Goal: Information Seeking & Learning: Learn about a topic

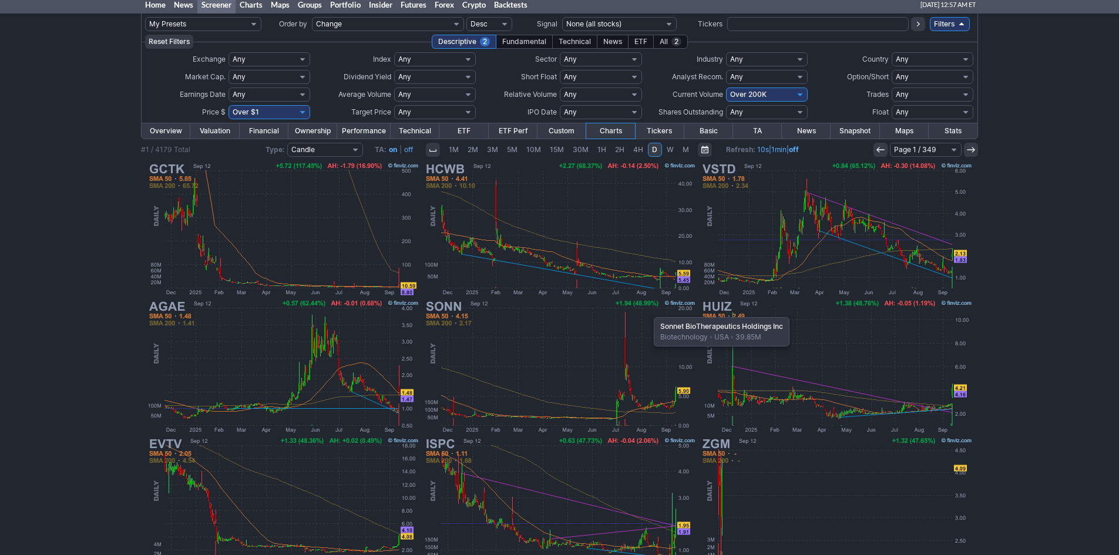
scroll to position [59, 0]
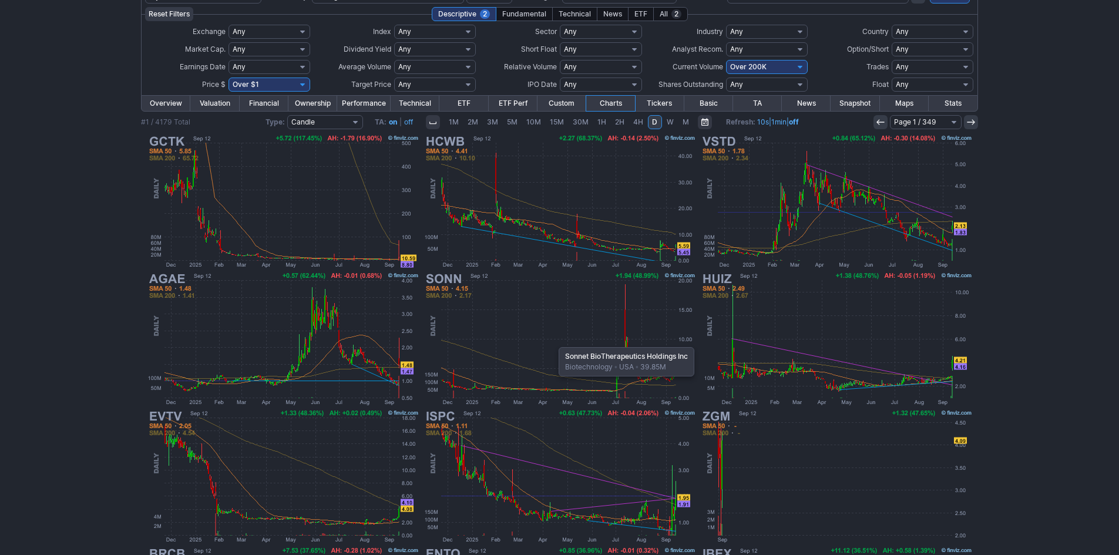
click at [553, 341] on img at bounding box center [559, 338] width 275 height 137
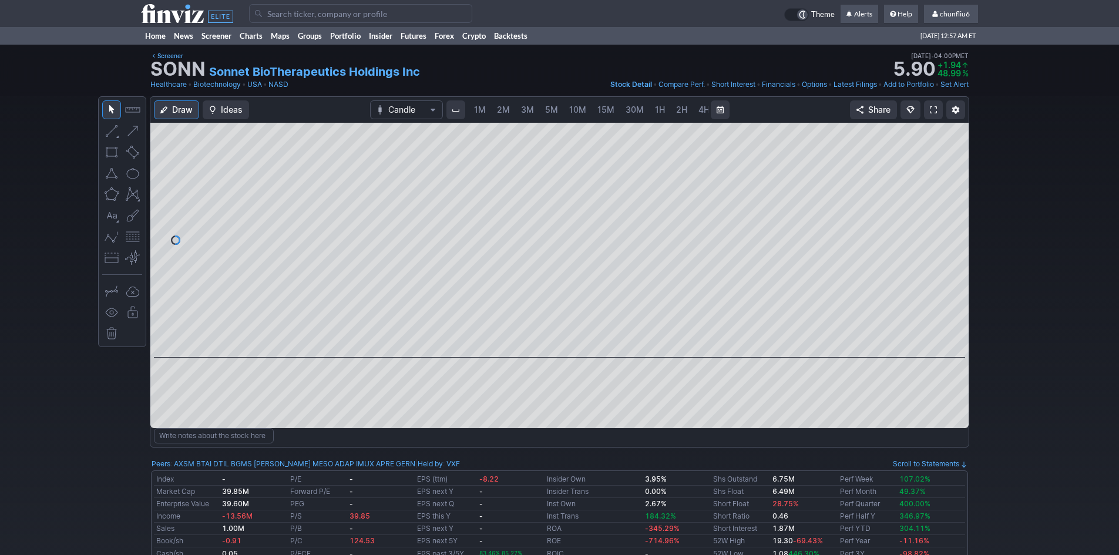
scroll to position [0, 63]
drag, startPoint x: 956, startPoint y: 291, endPoint x: 948, endPoint y: 273, distance: 20.0
click at [948, 273] on div at bounding box center [956, 238] width 25 height 206
click at [933, 109] on span at bounding box center [933, 109] width 7 height 9
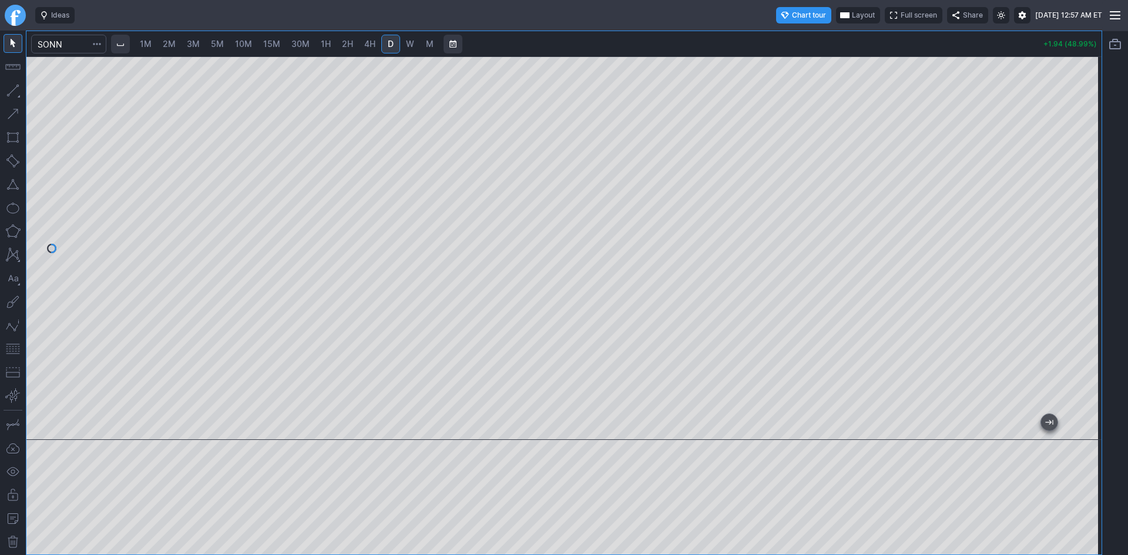
click at [852, 16] on span "Layout" at bounding box center [863, 15] width 23 height 12
click at [804, 38] on button "Layout" at bounding box center [807, 38] width 16 height 16
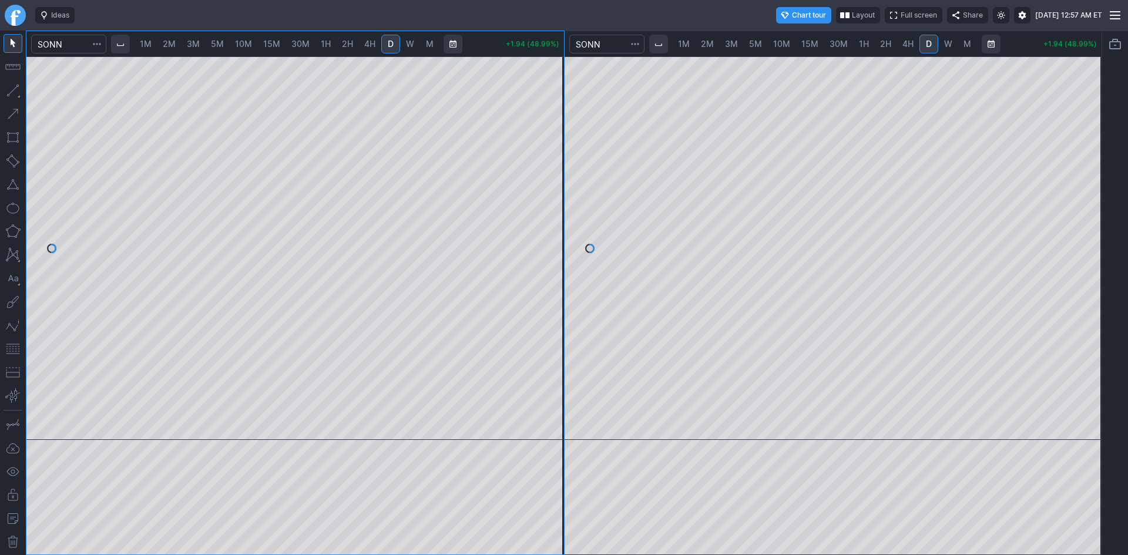
drag, startPoint x: 1089, startPoint y: 280, endPoint x: 1089, endPoint y: 201, distance: 78.7
click at [1089, 201] on div at bounding box center [1089, 245] width 25 height 354
click at [11, 348] on button "button" at bounding box center [13, 349] width 19 height 19
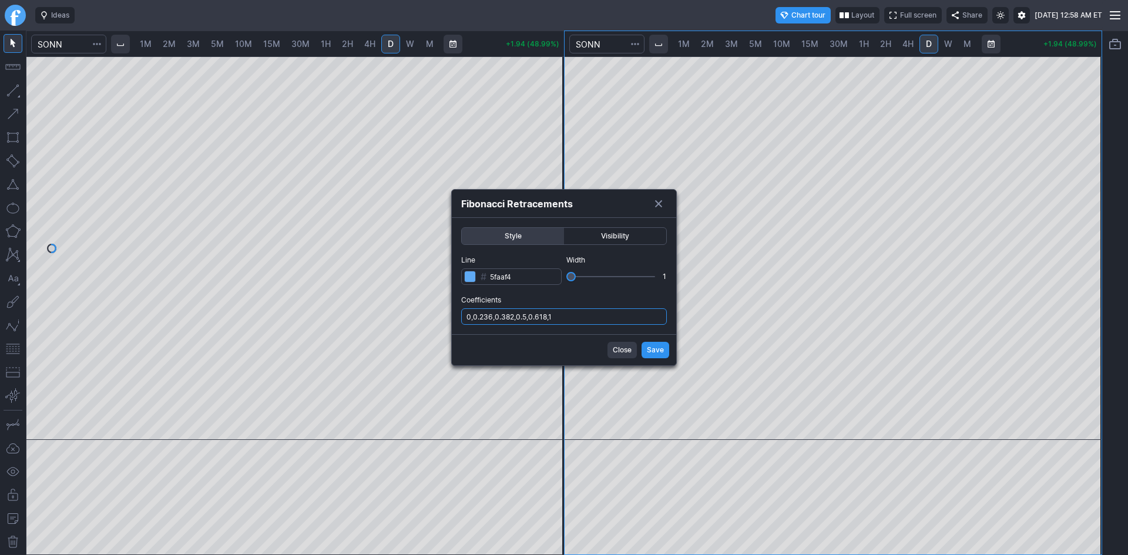
drag, startPoint x: 572, startPoint y: 318, endPoint x: 573, endPoint y: 325, distance: 6.6
click at [573, 320] on input "0,0.236,0.382,0.5,0.618,1" at bounding box center [564, 316] width 206 height 16
type input "0,0.236,0.382,0.5,0.618,1,.786"
click at [653, 345] on span "Save" at bounding box center [655, 350] width 17 height 12
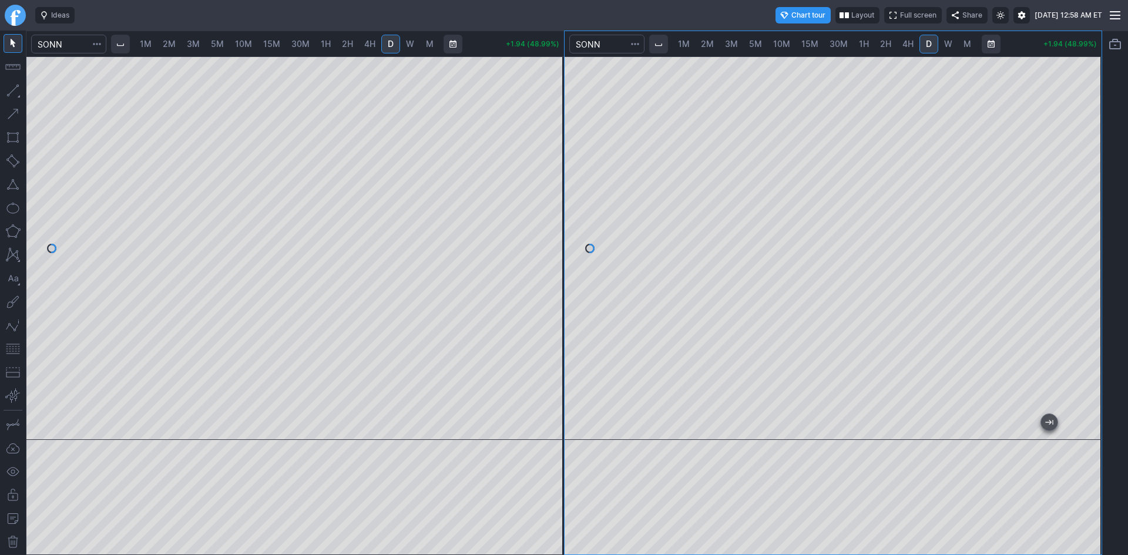
drag, startPoint x: 1081, startPoint y: 320, endPoint x: 1096, endPoint y: 245, distance: 75.9
click at [1096, 245] on div at bounding box center [1089, 245] width 25 height 354
click at [147, 42] on span "1M" at bounding box center [146, 44] width 12 height 10
click at [168, 44] on span "2M" at bounding box center [169, 44] width 13 height 10
drag, startPoint x: 12, startPoint y: 345, endPoint x: 26, endPoint y: 335, distance: 17.8
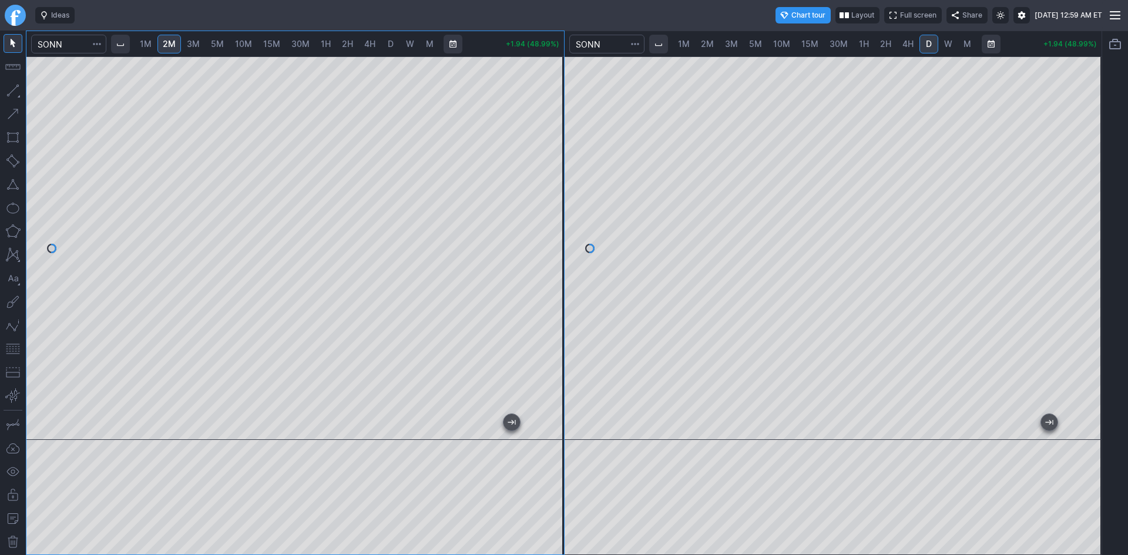
click at [12, 345] on button "button" at bounding box center [13, 349] width 19 height 19
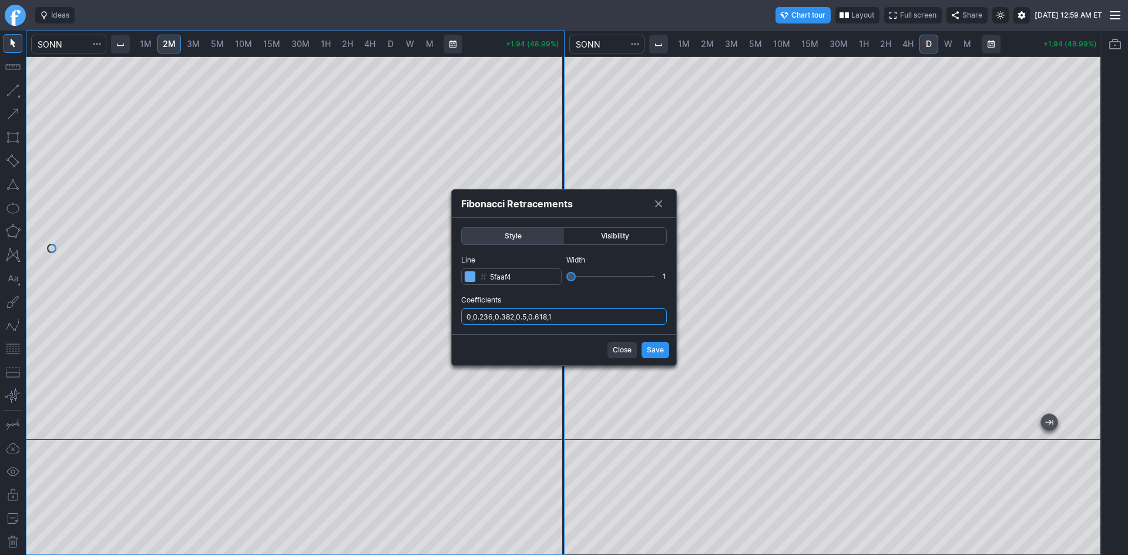
click at [579, 319] on input "0,0.236,0.382,0.5,0.618,1" at bounding box center [564, 316] width 206 height 16
type input "0,0.236,0.382,0.5,0.618,1,.786"
click at [645, 351] on button "Save" at bounding box center [655, 350] width 28 height 16
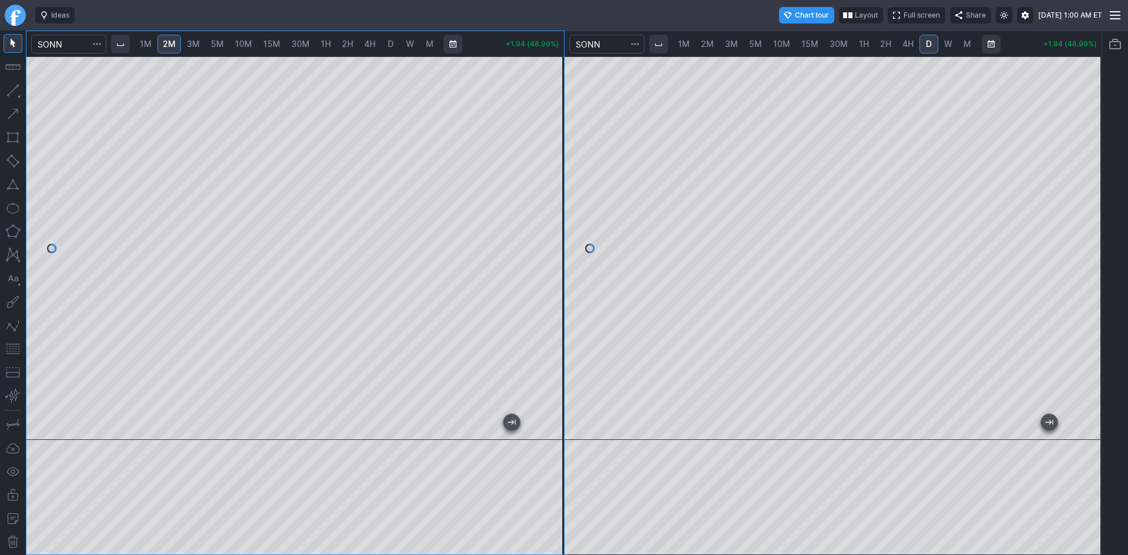
click at [199, 43] on span "3M" at bounding box center [193, 44] width 13 height 10
click at [212, 43] on link "5M" at bounding box center [217, 44] width 23 height 19
drag, startPoint x: 564, startPoint y: 186, endPoint x: 565, endPoint y: 200, distance: 14.7
click at [564, 200] on div at bounding box center [551, 245] width 25 height 354
drag, startPoint x: 1090, startPoint y: 115, endPoint x: 1091, endPoint y: 221, distance: 106.3
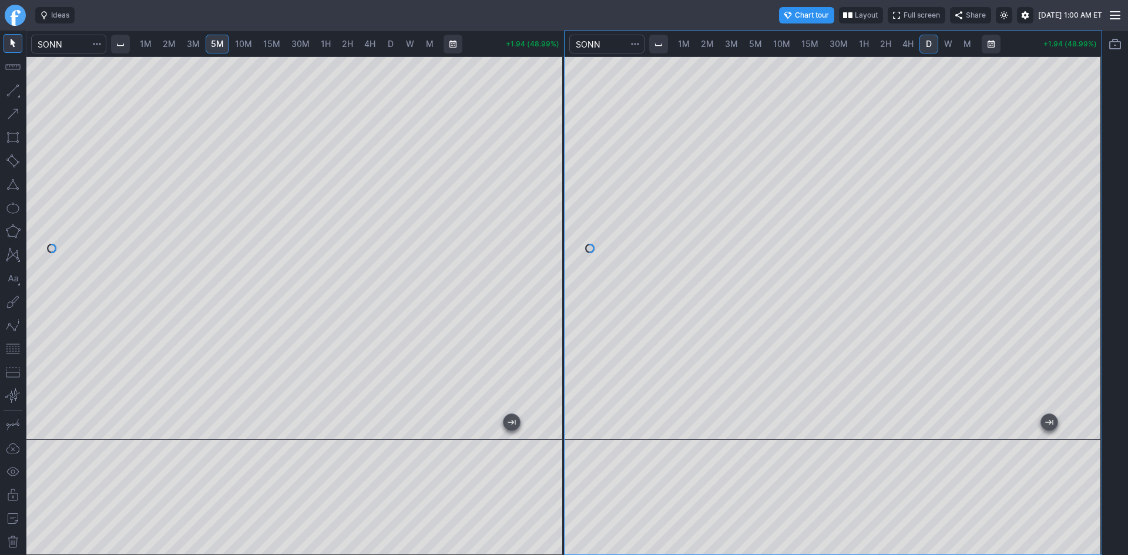
click at [1091, 221] on div at bounding box center [1089, 245] width 25 height 354
drag, startPoint x: 1092, startPoint y: 128, endPoint x: 1093, endPoint y: 153, distance: 24.7
click at [1093, 153] on div at bounding box center [1089, 245] width 25 height 354
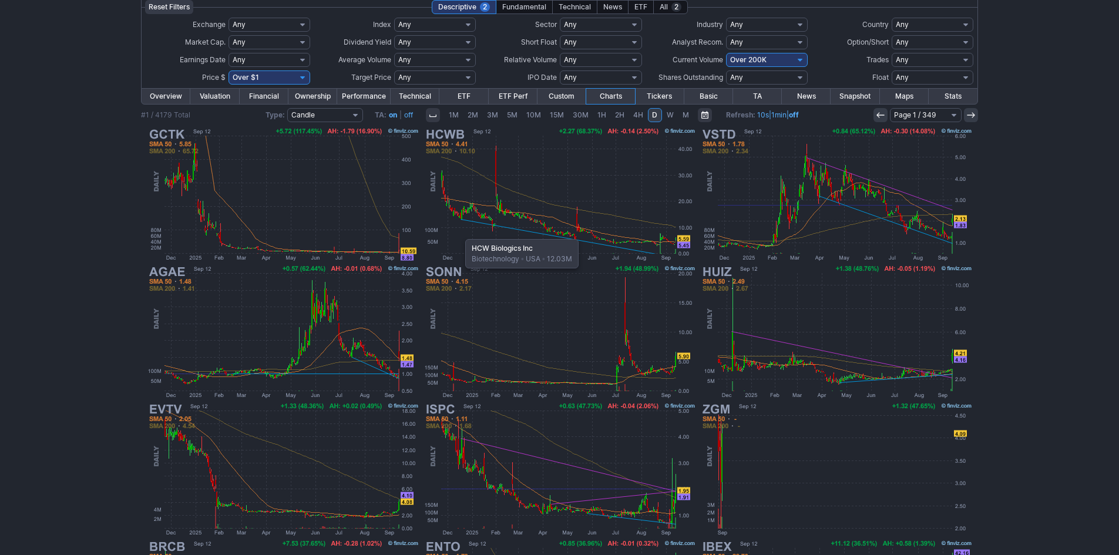
scroll to position [218, 0]
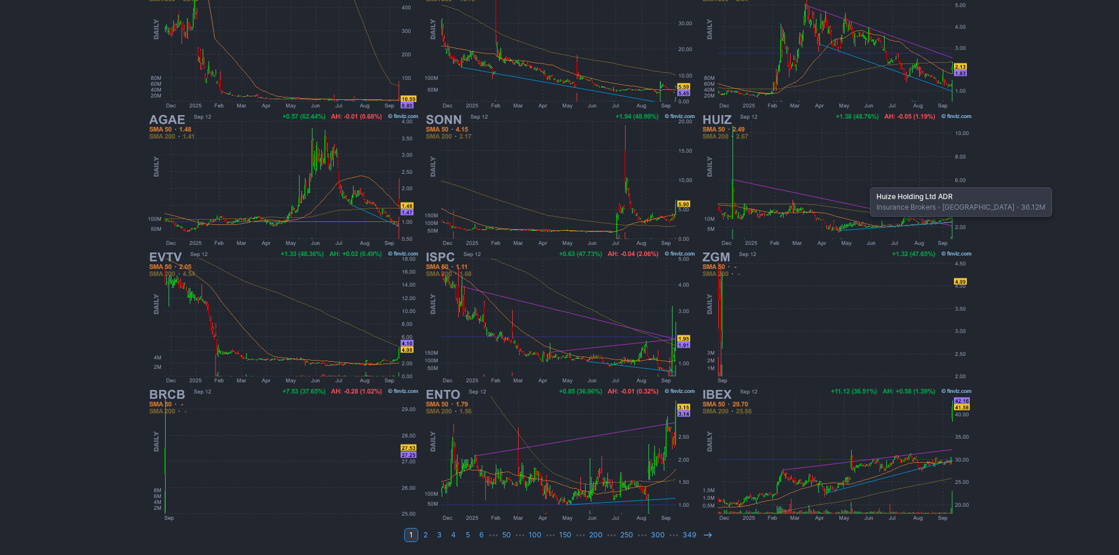
click at [864, 182] on img at bounding box center [836, 179] width 275 height 137
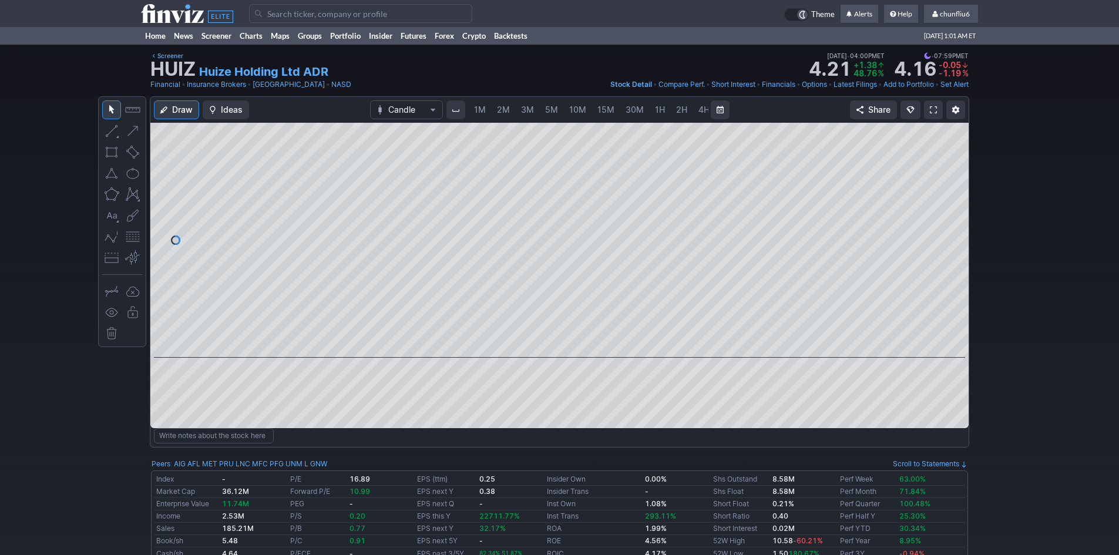
scroll to position [0, 63]
click at [938, 177] on div at bounding box center [559, 240] width 818 height 235
drag, startPoint x: 952, startPoint y: 237, endPoint x: 808, endPoint y: 122, distance: 183.8
click at [808, 122] on div "Draw Ideas Candle 1M 2M 3M 5M 10M 15M 30M 1H 2H 4H D W M Share" at bounding box center [559, 262] width 818 height 331
click at [935, 110] on span at bounding box center [933, 109] width 7 height 9
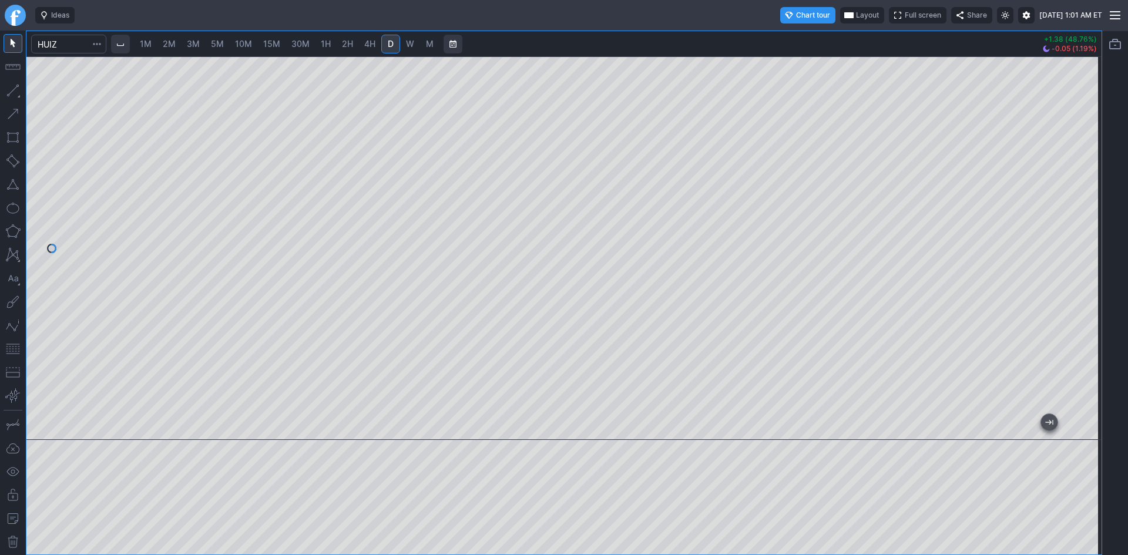
click at [856, 14] on span "Layout" at bounding box center [867, 15] width 23 height 12
click at [814, 39] on button "Layout" at bounding box center [812, 38] width 16 height 16
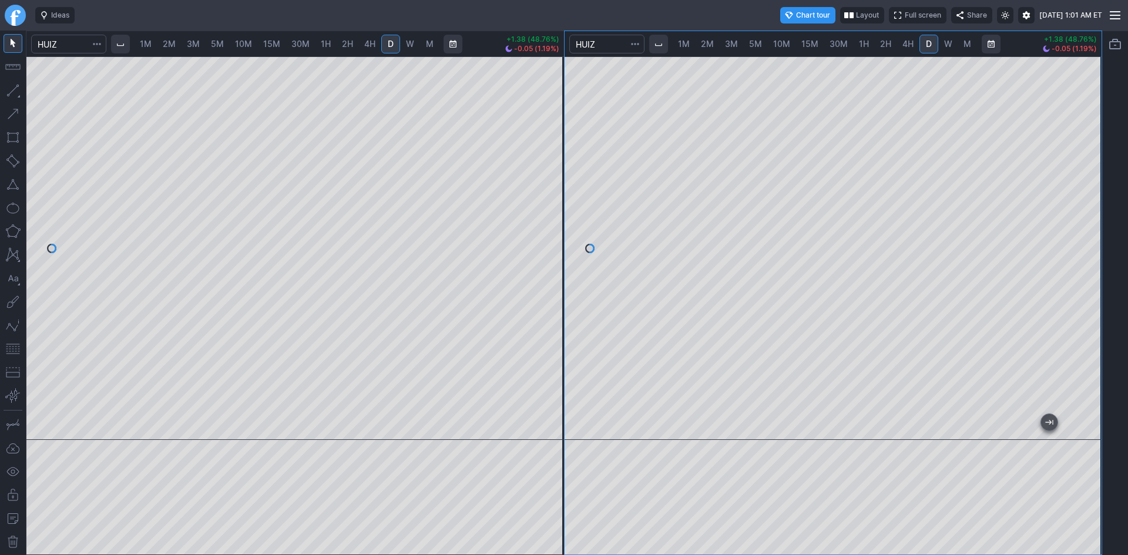
drag, startPoint x: 1081, startPoint y: 167, endPoint x: 1079, endPoint y: 206, distance: 39.4
click at [1079, 206] on div at bounding box center [1089, 245] width 25 height 354
drag, startPoint x: 11, startPoint y: 348, endPoint x: 24, endPoint y: 346, distance: 13.0
click at [13, 348] on button "button" at bounding box center [13, 349] width 19 height 19
click at [148, 43] on span "1M" at bounding box center [146, 44] width 12 height 10
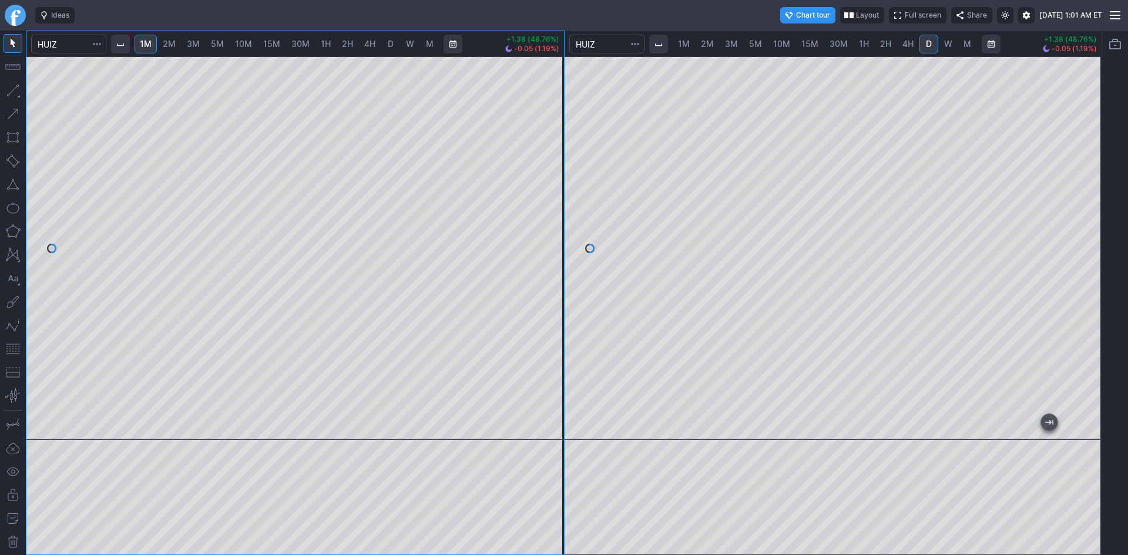
click at [167, 43] on span "2M" at bounding box center [169, 44] width 13 height 10
drag, startPoint x: 550, startPoint y: 273, endPoint x: 543, endPoint y: 236, distance: 37.2
click at [547, 233] on div at bounding box center [551, 245] width 25 height 354
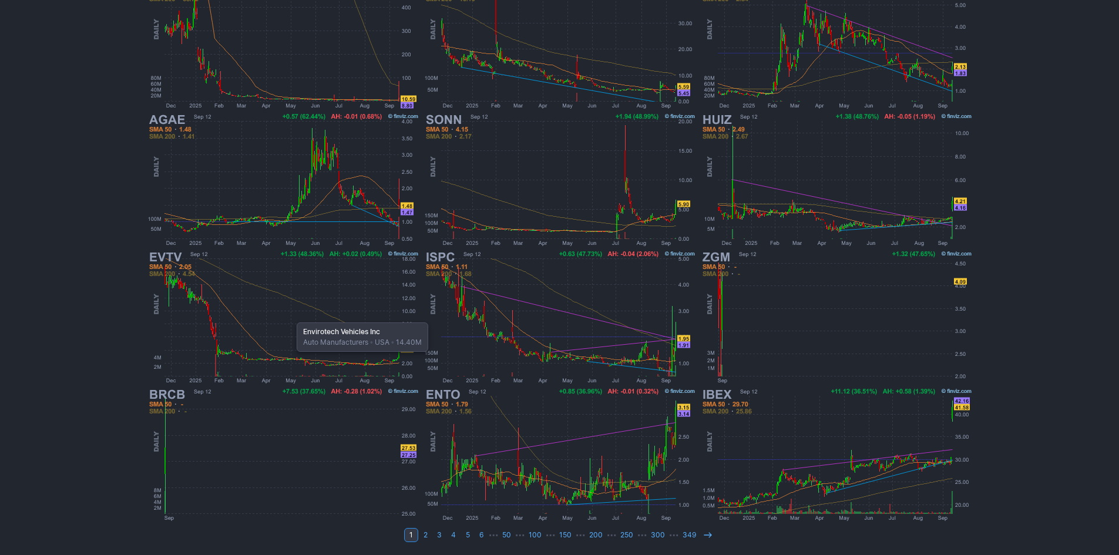
click at [291, 317] on img at bounding box center [283, 316] width 275 height 137
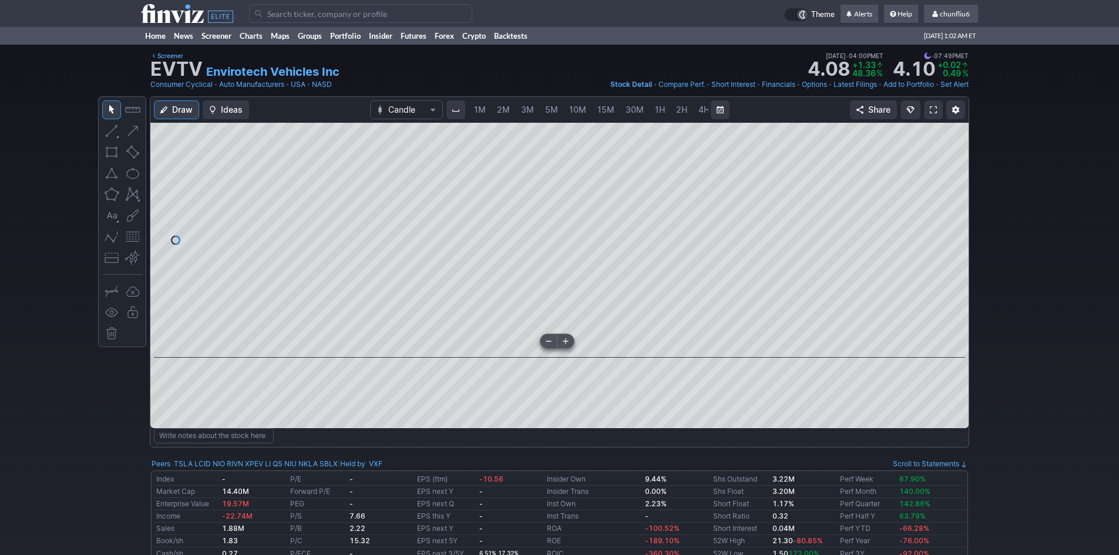
scroll to position [0, 63]
drag, startPoint x: 947, startPoint y: 291, endPoint x: 950, endPoint y: 226, distance: 65.3
click at [950, 226] on div at bounding box center [956, 238] width 25 height 206
drag, startPoint x: 955, startPoint y: 280, endPoint x: 956, endPoint y: 217, distance: 62.3
click at [956, 217] on div at bounding box center [956, 238] width 25 height 206
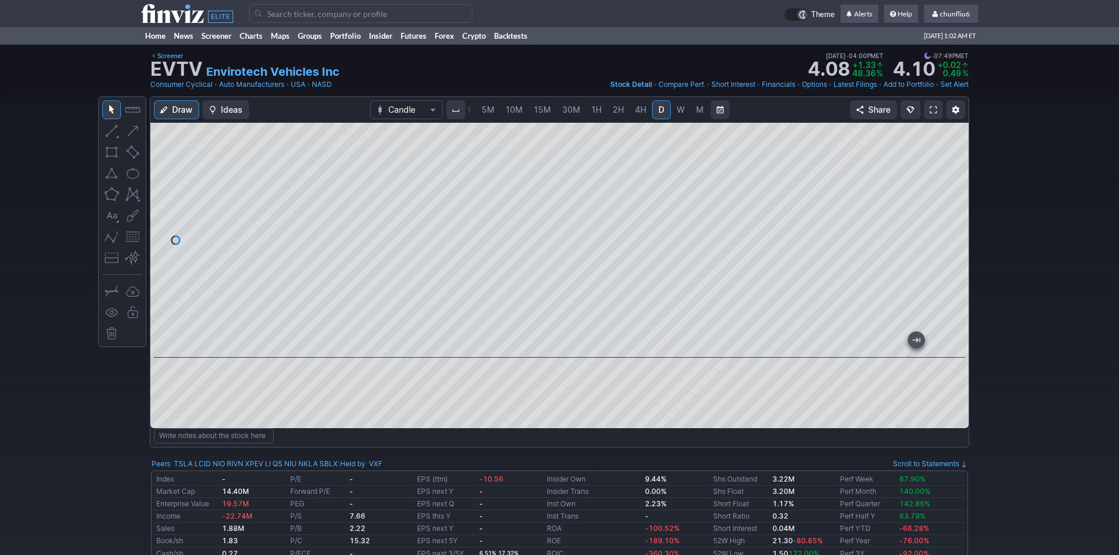
click at [127, 238] on button "button" at bounding box center [132, 236] width 19 height 19
click at [933, 110] on span at bounding box center [933, 109] width 7 height 9
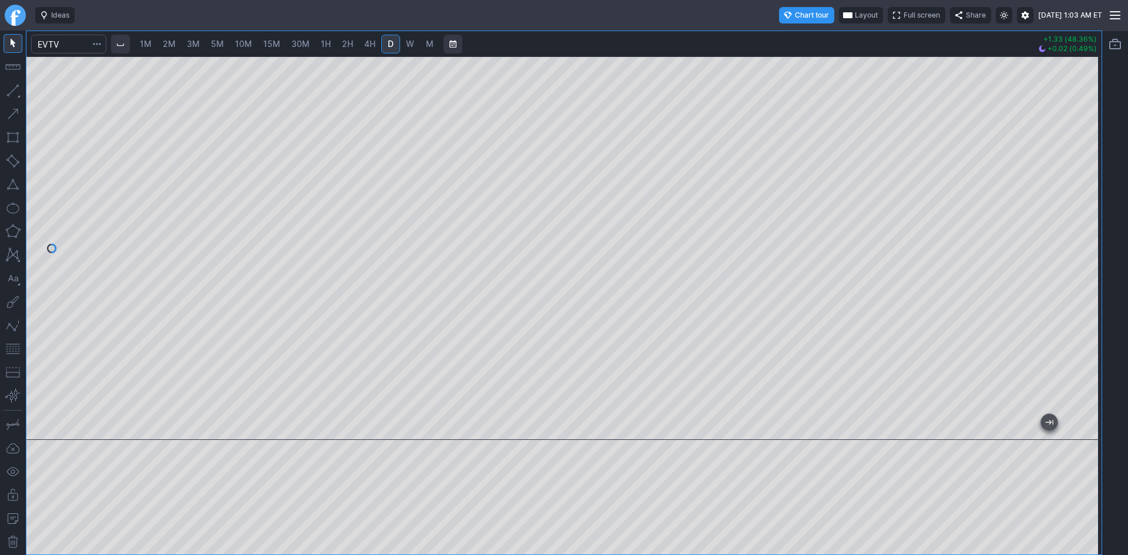
click at [855, 14] on span "Layout" at bounding box center [866, 15] width 23 height 12
click at [814, 38] on button "Layout" at bounding box center [811, 38] width 16 height 16
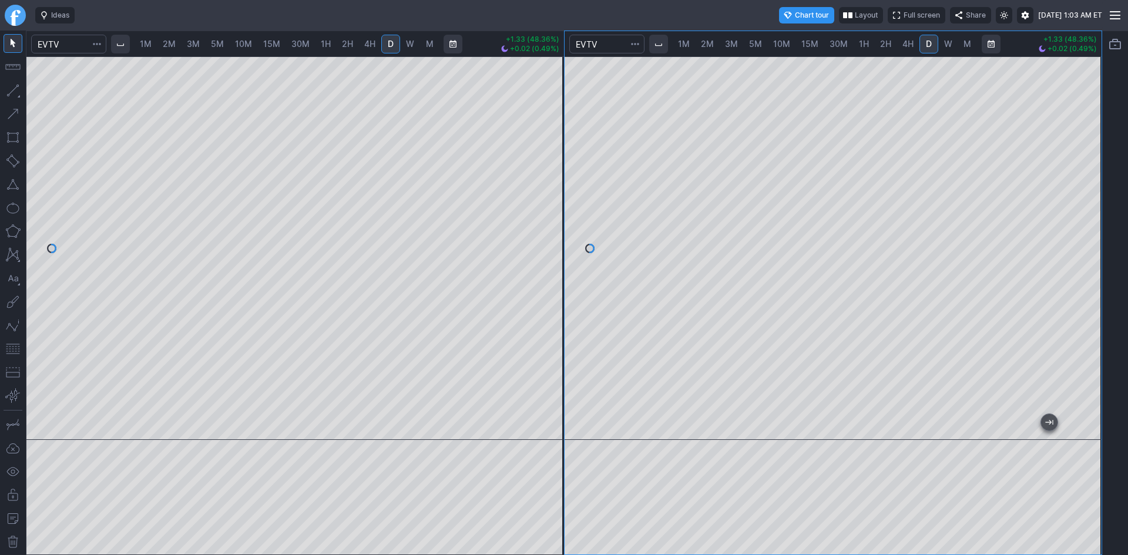
click at [1069, 89] on div at bounding box center [833, 248] width 537 height 384
click at [147, 43] on span "1M" at bounding box center [146, 44] width 12 height 10
click at [172, 45] on span "2M" at bounding box center [169, 44] width 13 height 10
drag, startPoint x: 560, startPoint y: 182, endPoint x: 559, endPoint y: 247, distance: 65.2
click at [559, 247] on div at bounding box center [551, 245] width 25 height 354
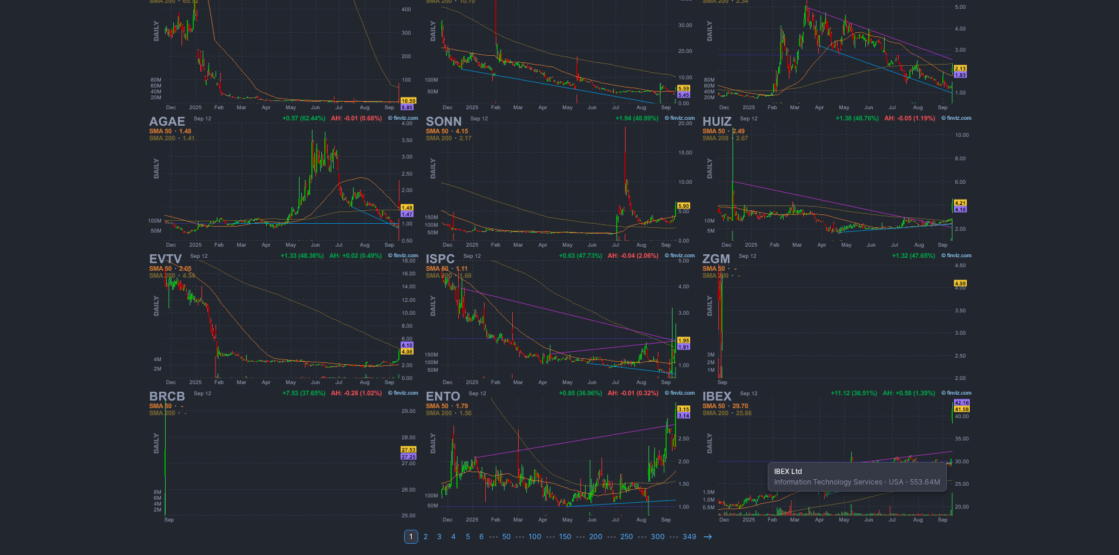
scroll to position [218, 0]
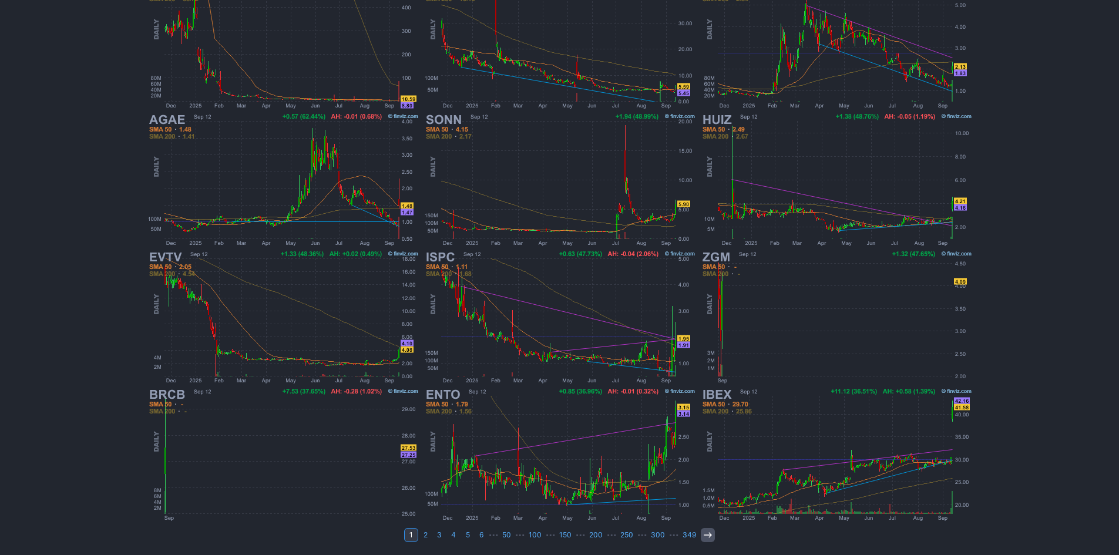
click at [704, 535] on icon at bounding box center [707, 534] width 9 height 9
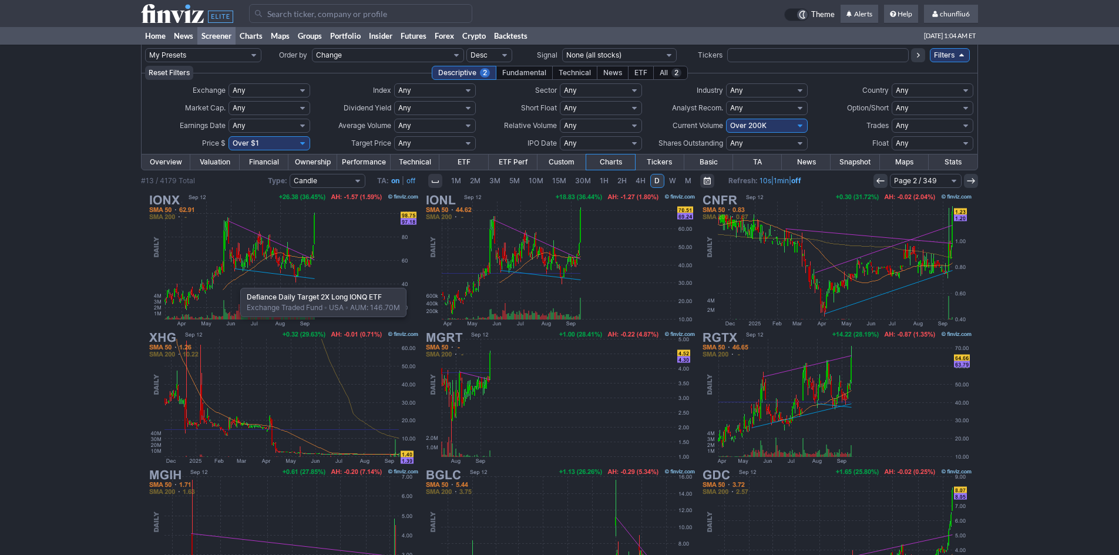
click at [234, 283] on img at bounding box center [283, 259] width 275 height 137
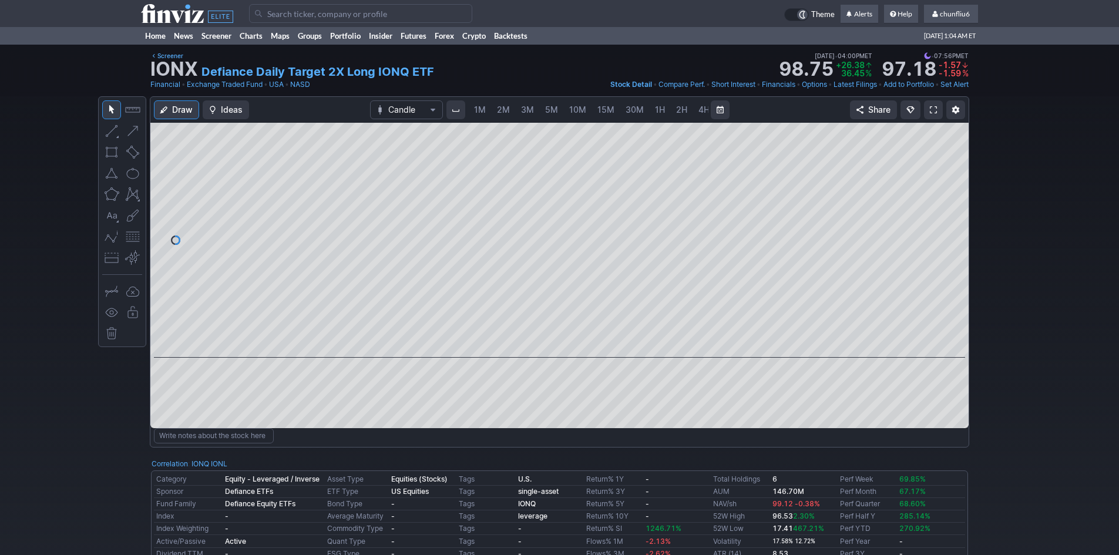
scroll to position [0, 63]
click at [935, 110] on span at bounding box center [933, 109] width 7 height 9
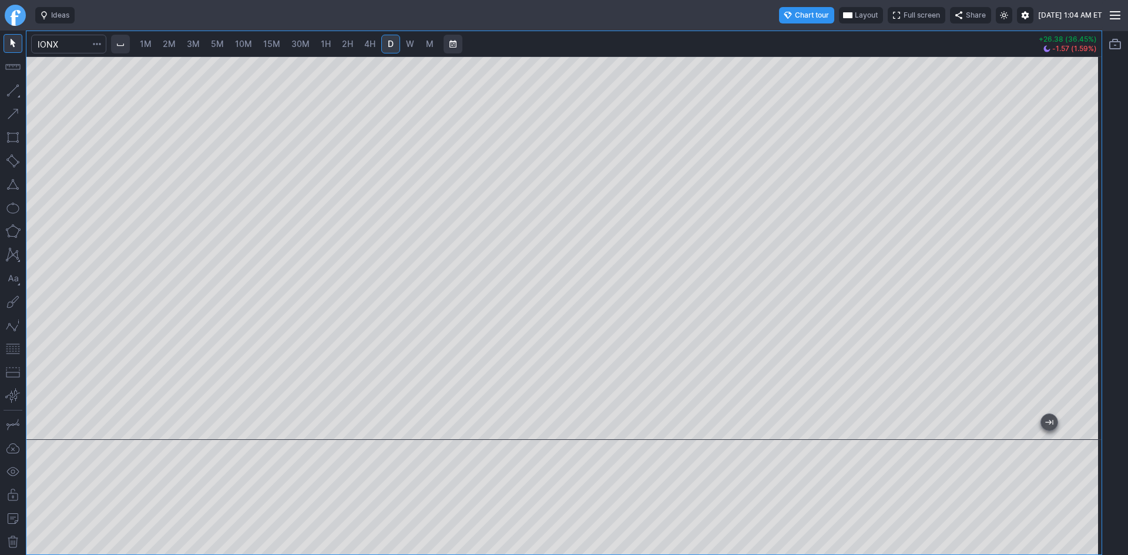
drag, startPoint x: 1094, startPoint y: 214, endPoint x: 1094, endPoint y: 244, distance: 30.5
click at [1094, 244] on div at bounding box center [1089, 245] width 25 height 354
click at [15, 350] on button "button" at bounding box center [13, 349] width 19 height 19
drag, startPoint x: 1084, startPoint y: 158, endPoint x: 1080, endPoint y: 174, distance: 17.0
click at [1084, 174] on div at bounding box center [1089, 245] width 25 height 354
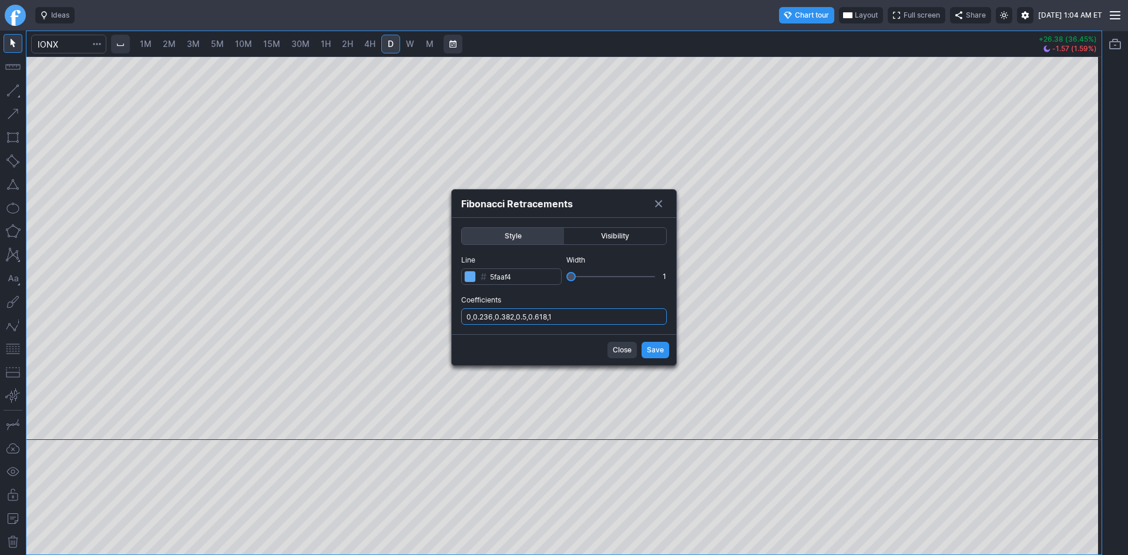
click at [586, 318] on input "0,0.236,0.382,0.5,0.618,1" at bounding box center [564, 316] width 206 height 16
type input "0,0.236,0.382,0.5,0.618,1,.786"
click at [648, 348] on button "Save" at bounding box center [655, 350] width 28 height 16
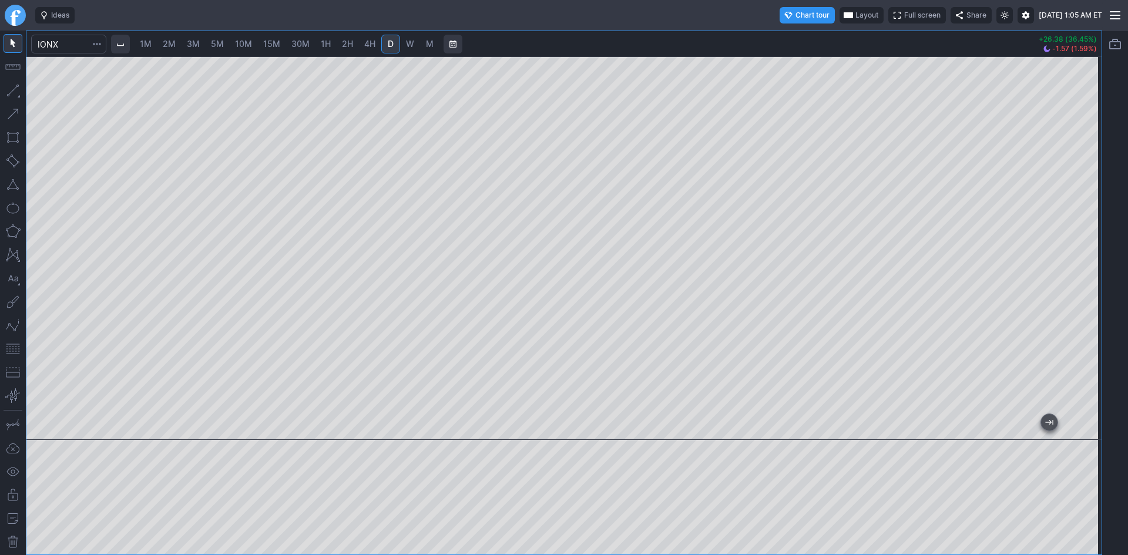
click at [855, 15] on span "Layout" at bounding box center [866, 15] width 23 height 12
click at [811, 36] on button "Layout" at bounding box center [811, 38] width 16 height 16
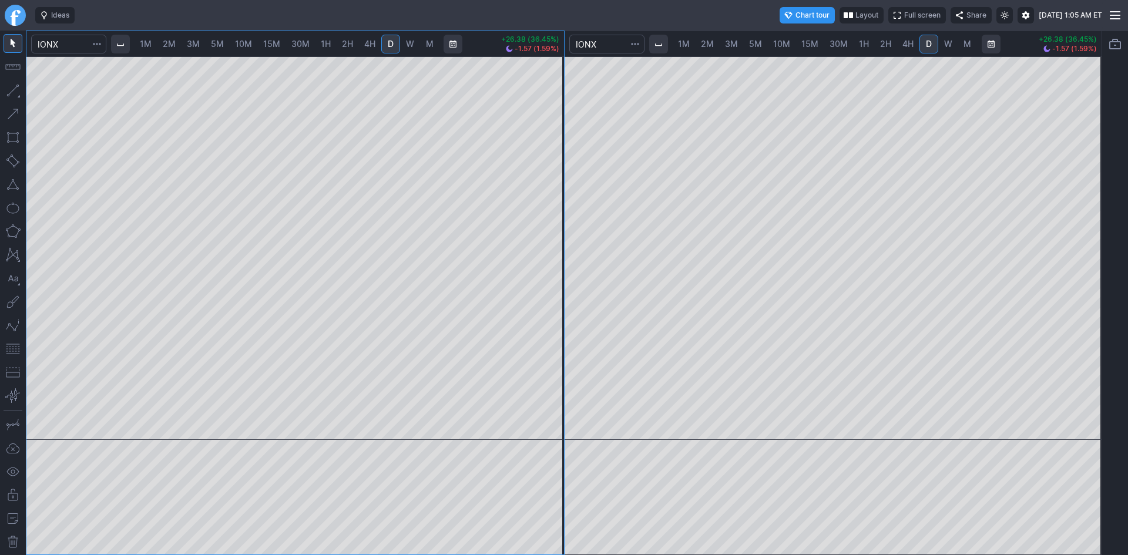
click at [174, 49] on span "2M" at bounding box center [169, 44] width 13 height 12
click at [608, 214] on div "1M 2M 3M 5M 10M 15M 30M 1H 2H 4H D W M +26.38 (36.45%) -1.57 (1.59%) 1M 2M 3M 5…" at bounding box center [564, 293] width 1076 height 525
click at [568, 201] on div "1M 2M 3M 5M 10M 15M 30M 1H 2H 4H D W M +26.38 (36.45%) -1.57 (1.59%) 1M 2M 3M 5…" at bounding box center [564, 293] width 1076 height 525
drag, startPoint x: 552, startPoint y: 164, endPoint x: 546, endPoint y: 272, distance: 108.2
click at [548, 272] on div at bounding box center [551, 245] width 25 height 354
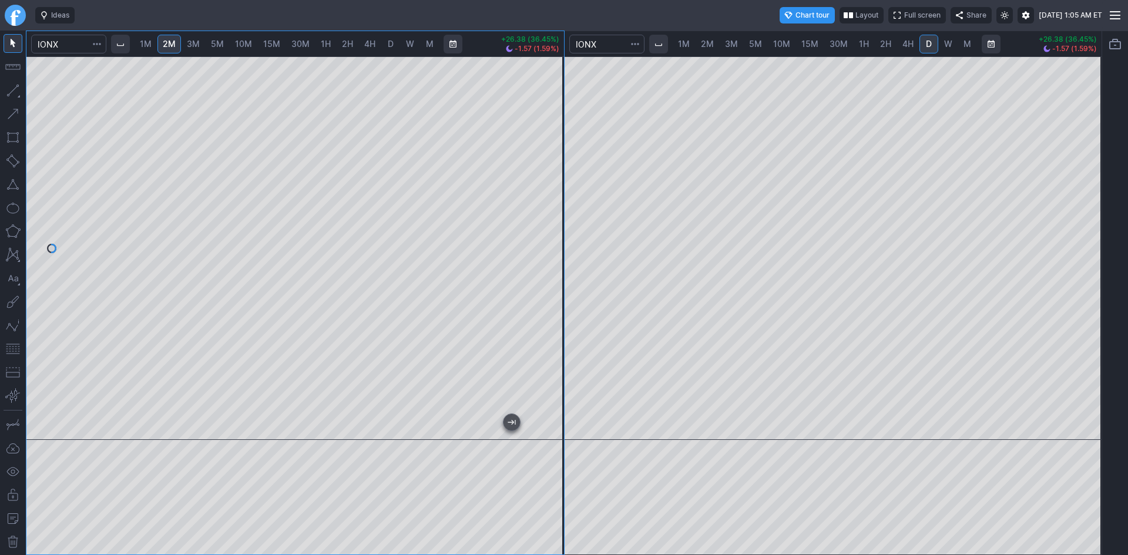
click at [149, 42] on span "1M" at bounding box center [146, 44] width 12 height 10
click at [566, 187] on div "1M 2M 3M 5M 10M 15M 30M 1H 2H 4H D W M +26.38 (36.45%) -1.57 (1.59%) 1M 2M 3M 5…" at bounding box center [564, 293] width 1076 height 525
click at [558, 174] on div at bounding box center [294, 248] width 537 height 384
drag, startPoint x: 550, startPoint y: 163, endPoint x: 563, endPoint y: 255, distance: 92.5
click at [563, 255] on div at bounding box center [551, 245] width 25 height 354
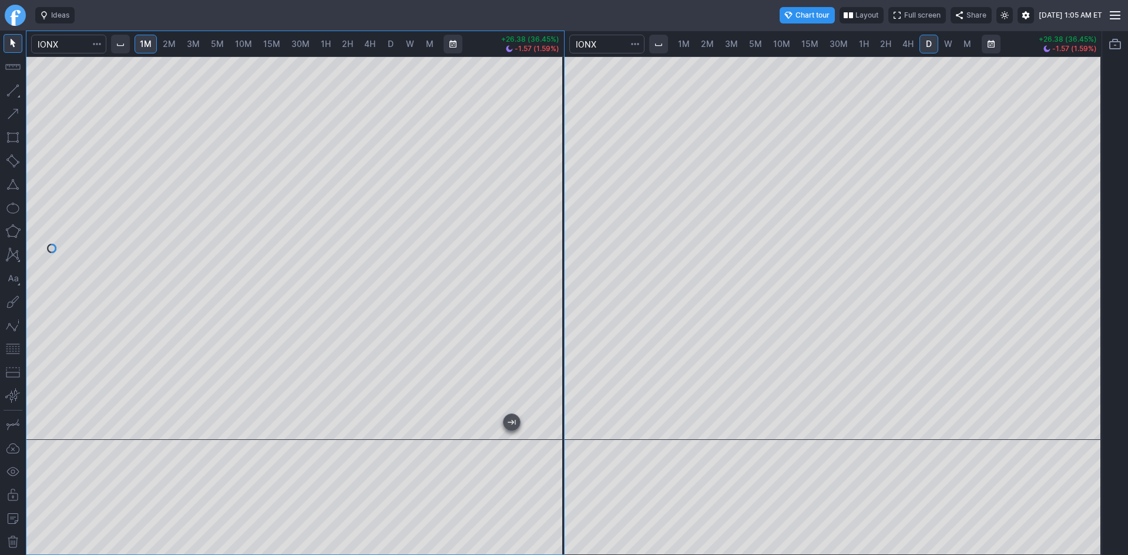
click at [9, 349] on button "button" at bounding box center [13, 349] width 19 height 19
click at [1088, 353] on div at bounding box center [833, 248] width 537 height 384
drag, startPoint x: 1090, startPoint y: 145, endPoint x: 1078, endPoint y: 200, distance: 57.0
click at [1089, 200] on div at bounding box center [1089, 245] width 25 height 354
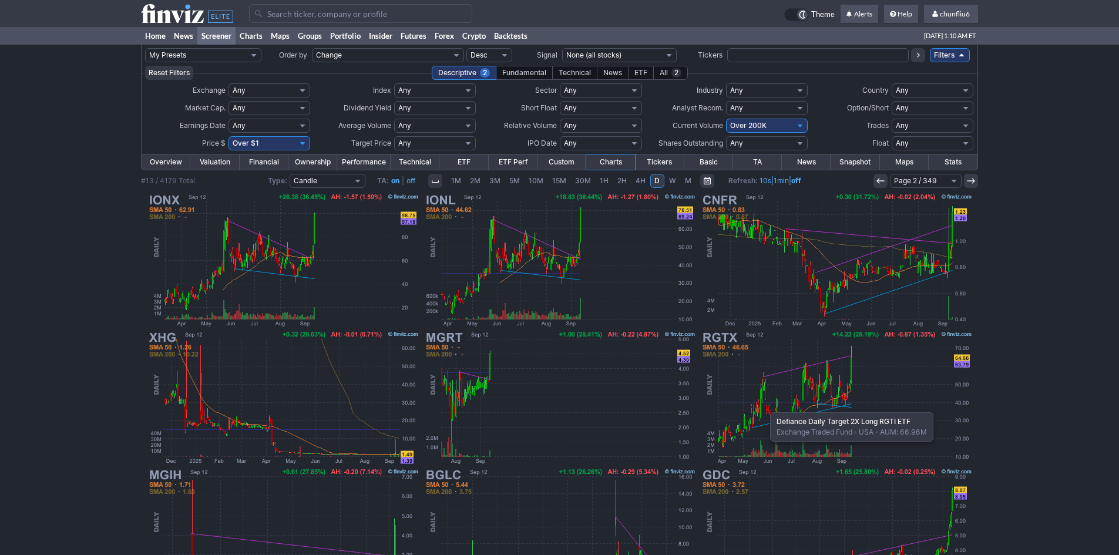
click at [764, 406] on img at bounding box center [836, 397] width 275 height 137
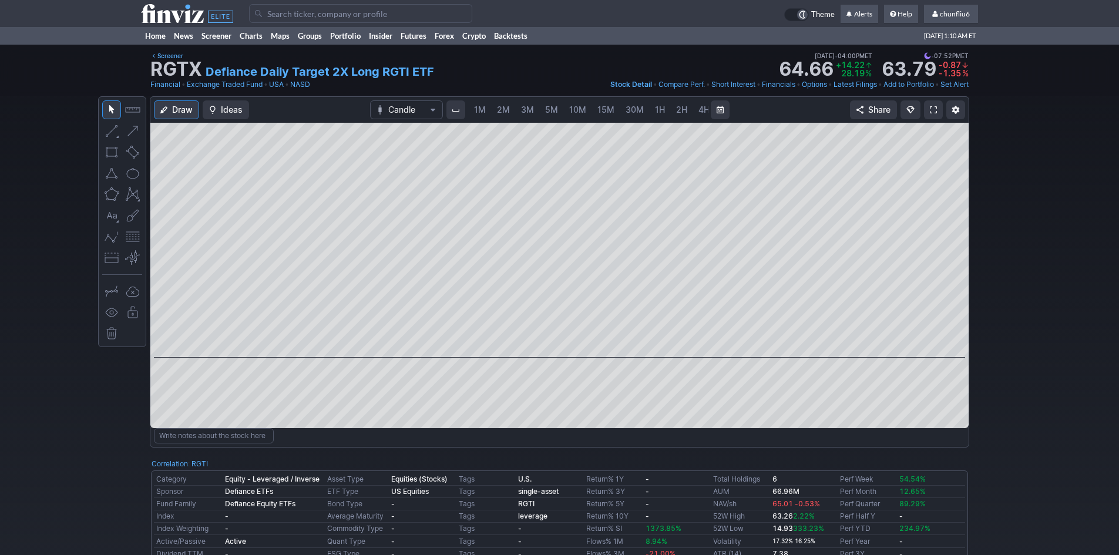
scroll to position [0, 63]
click at [133, 238] on button "button" at bounding box center [132, 236] width 19 height 19
drag, startPoint x: 949, startPoint y: 214, endPoint x: 948, endPoint y: 223, distance: 9.5
click at [948, 223] on div at bounding box center [956, 238] width 25 height 206
click at [935, 111] on span at bounding box center [933, 109] width 7 height 9
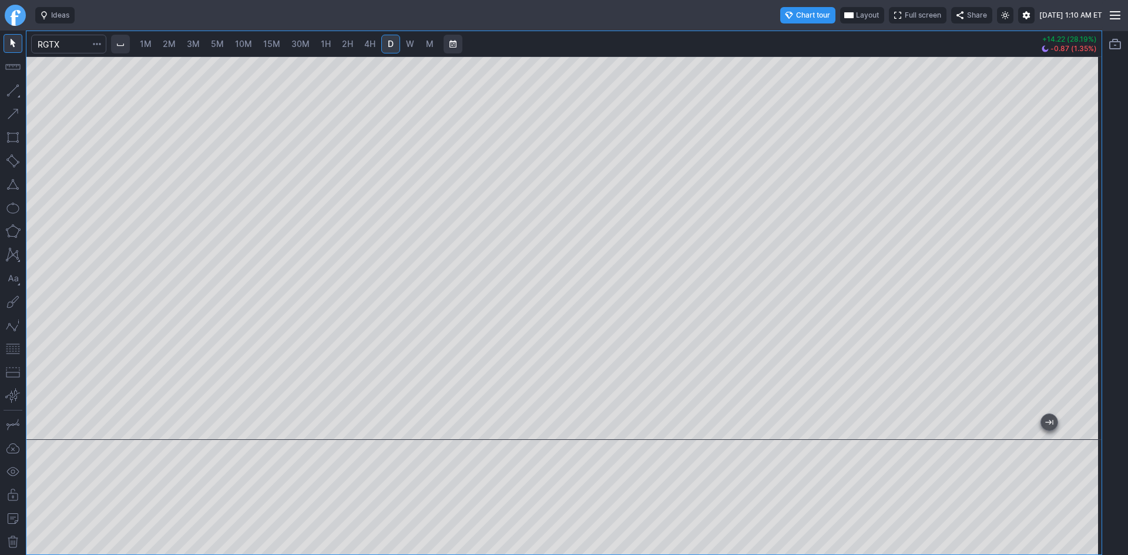
click at [856, 14] on span "Layout" at bounding box center [867, 15] width 23 height 12
click at [811, 36] on button "Layout" at bounding box center [812, 38] width 16 height 16
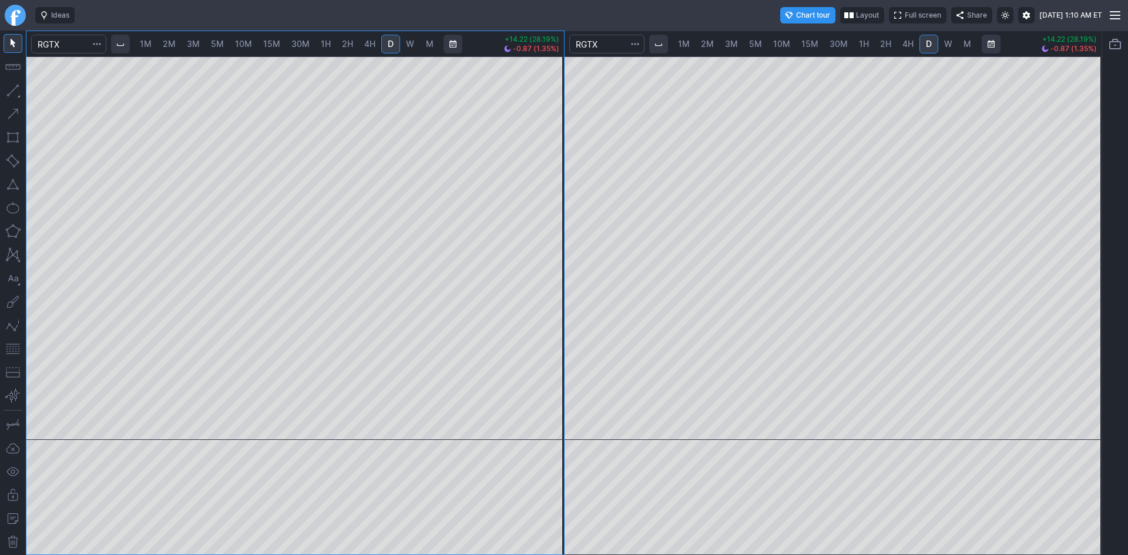
drag, startPoint x: 1086, startPoint y: 144, endPoint x: 1083, endPoint y: 233, distance: 88.7
click at [1084, 232] on div at bounding box center [1089, 245] width 25 height 354
click at [1083, 287] on div at bounding box center [833, 248] width 537 height 384
click at [149, 40] on span "1M" at bounding box center [146, 44] width 12 height 10
drag, startPoint x: 1090, startPoint y: 258, endPoint x: 1093, endPoint y: 194, distance: 64.1
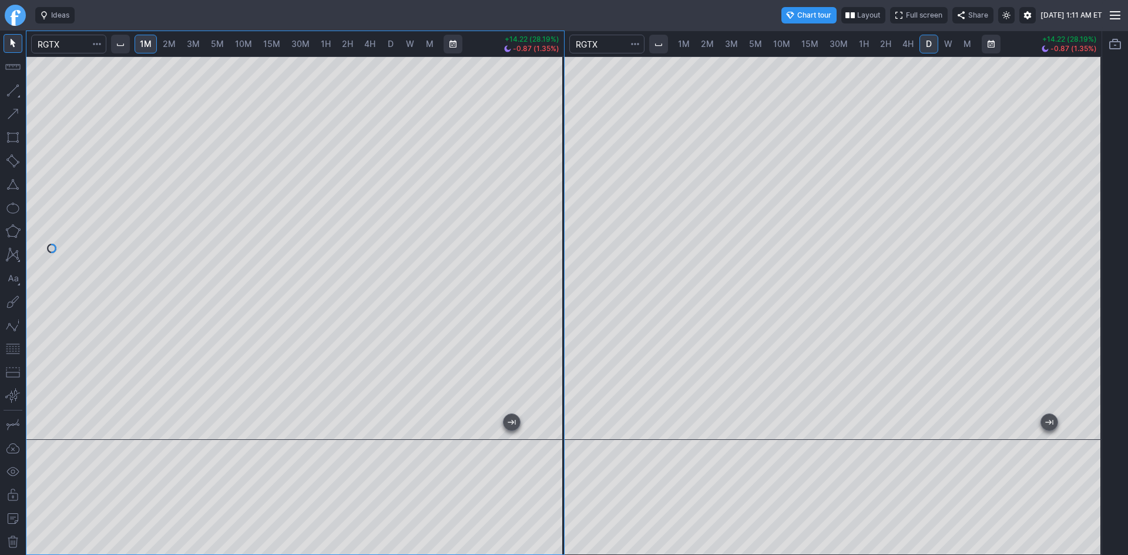
click at [1093, 194] on div at bounding box center [1089, 245] width 25 height 354
click at [9, 348] on button "button" at bounding box center [13, 349] width 19 height 19
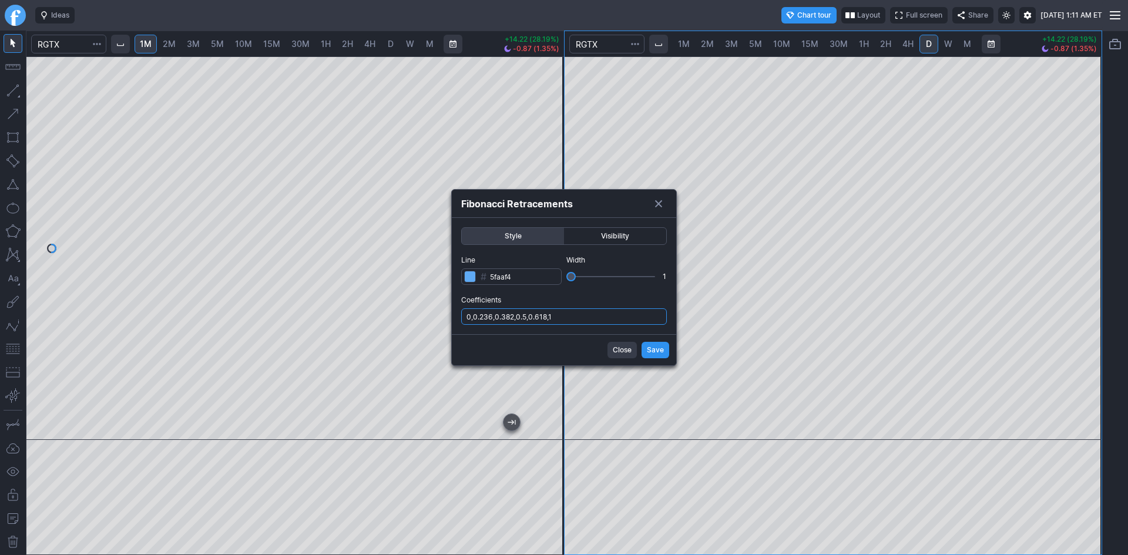
click at [609, 320] on input "0,0.236,0.382,0.5,0.618,1" at bounding box center [564, 316] width 206 height 16
type input "0,0.236,0.382,0.5,0.618,1,.786"
click at [642, 348] on div "Close Save" at bounding box center [564, 349] width 224 height 31
click at [656, 349] on span "Save" at bounding box center [655, 350] width 17 height 12
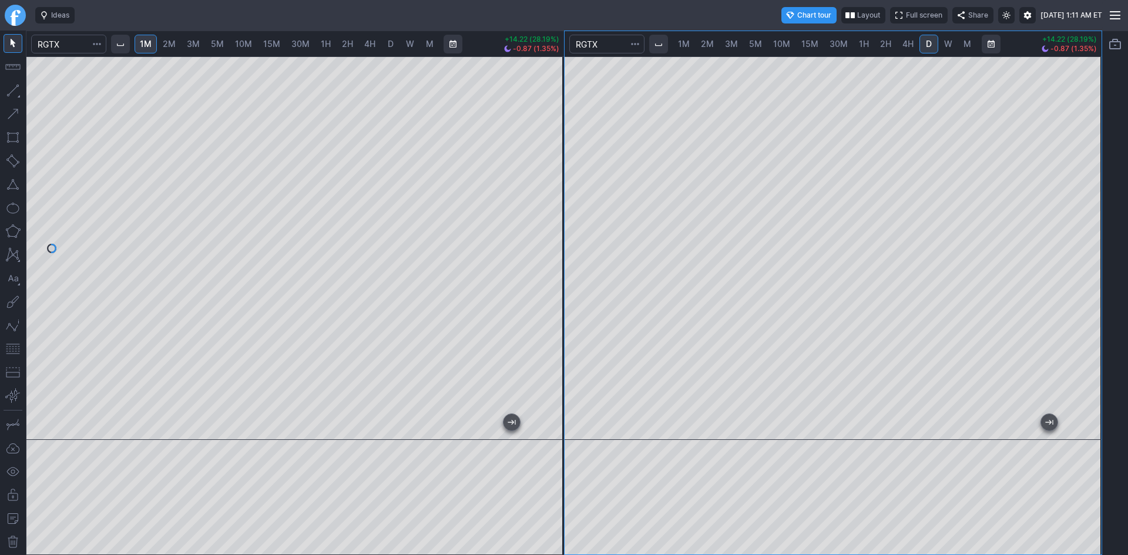
drag, startPoint x: 1087, startPoint y: 231, endPoint x: 1087, endPoint y: 202, distance: 29.4
click at [1087, 202] on div at bounding box center [1089, 245] width 25 height 354
click at [578, 281] on div "1M 2M 3M 5M 10M 15M 30M 1H 2H 4H D W M +14.22 (28.19%) -0.87 (1.35%) 1M 2M 3M 5…" at bounding box center [564, 293] width 1076 height 525
click at [564, 243] on div at bounding box center [294, 248] width 537 height 384
click at [569, 236] on div "1M 2M 3M 5M 10M 15M 30M 1H 2H 4H D W M +14.22 (28.19%) -0.87 (1.35%) 1M 2M 3M 5…" at bounding box center [564, 293] width 1076 height 525
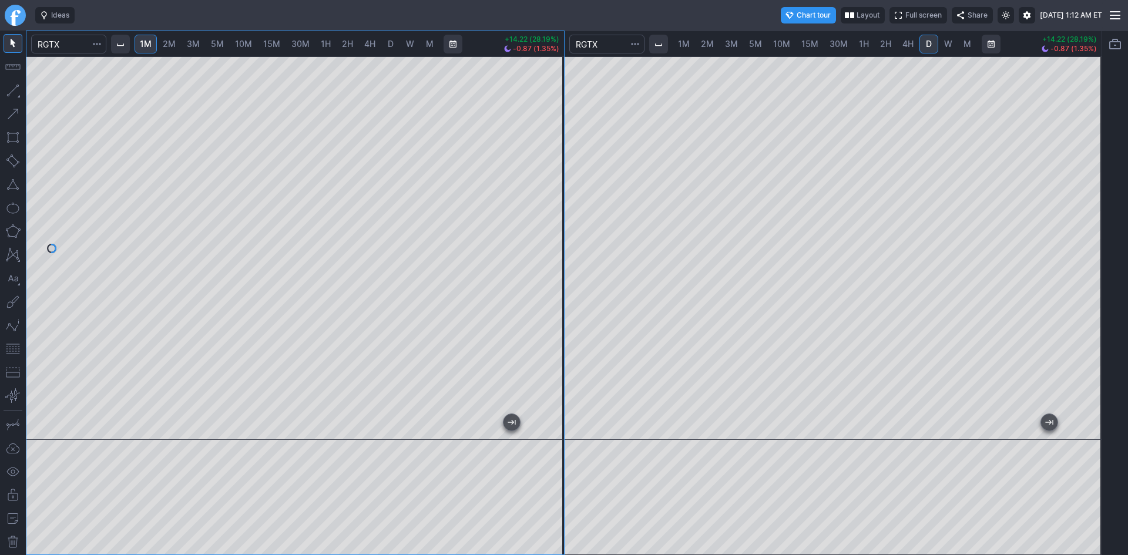
drag, startPoint x: 549, startPoint y: 164, endPoint x: 545, endPoint y: 250, distance: 86.4
click at [557, 246] on div at bounding box center [551, 245] width 25 height 354
click at [6, 347] on button "button" at bounding box center [13, 349] width 19 height 19
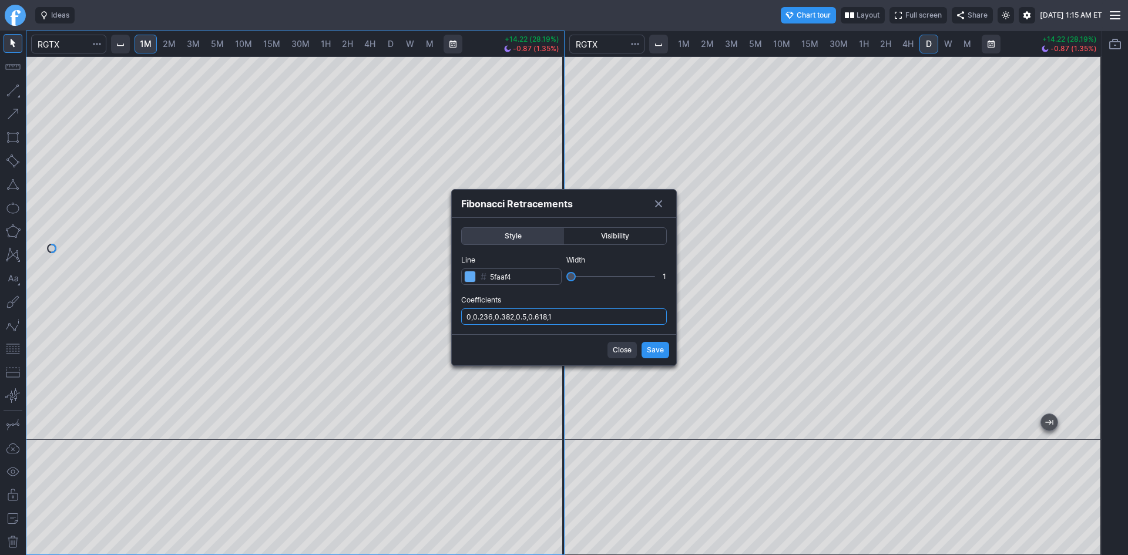
click at [589, 320] on input "0,0.236,0.382,0.5,0.618,1" at bounding box center [564, 316] width 206 height 16
type input "0,0.236,0.382,0.5,0.618,1,.786"
click at [653, 350] on span "Save" at bounding box center [655, 350] width 17 height 12
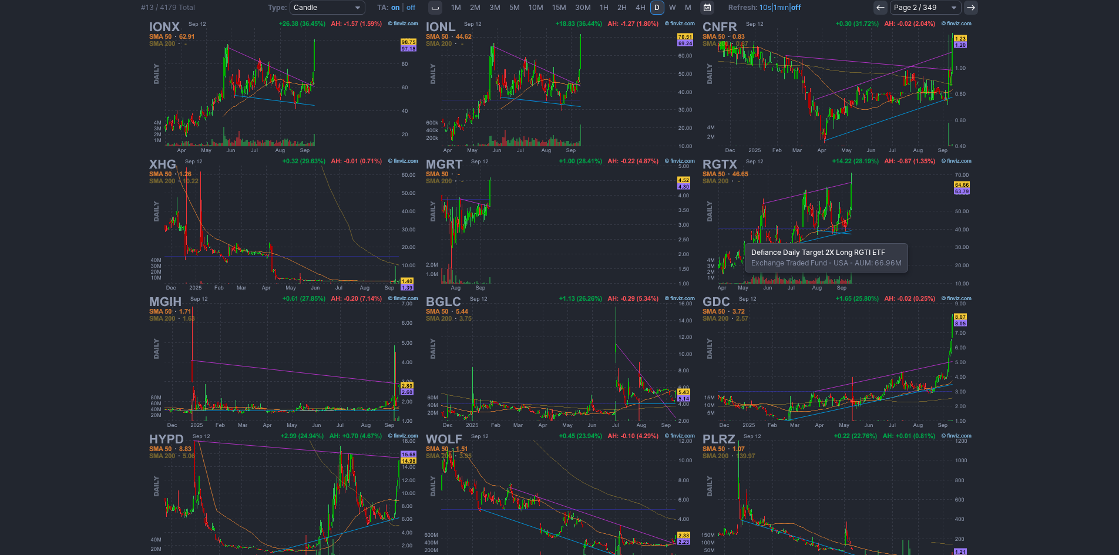
scroll to position [176, 0]
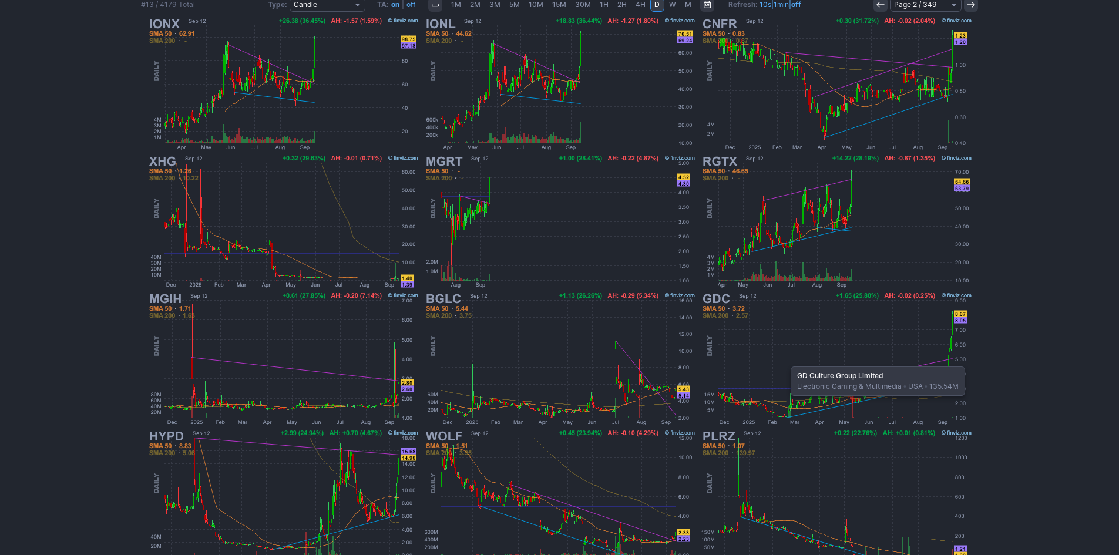
click at [785, 361] on img at bounding box center [836, 358] width 275 height 137
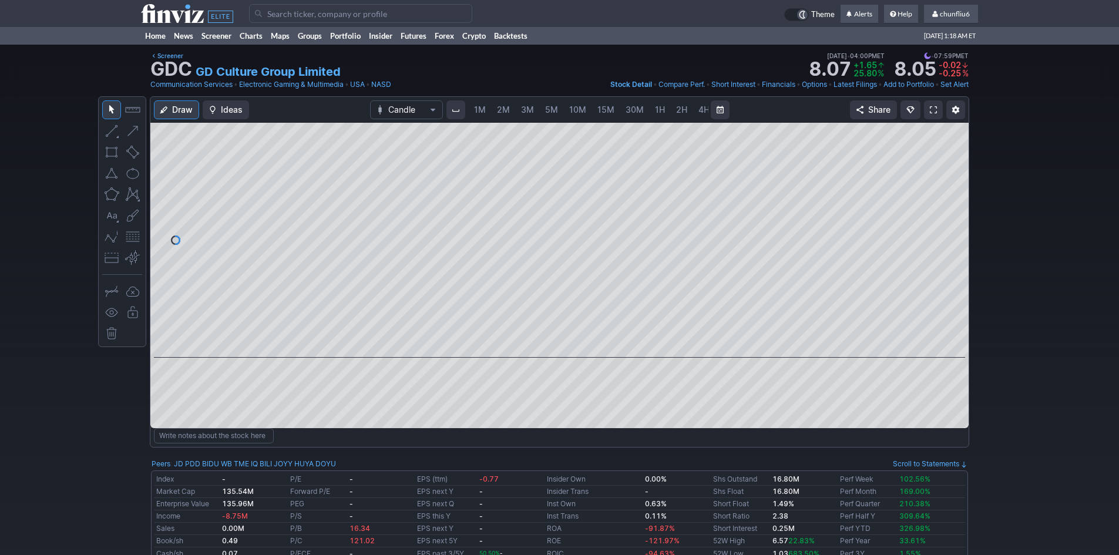
scroll to position [0, 63]
click at [483, 107] on span "5M" at bounding box center [488, 110] width 13 height 10
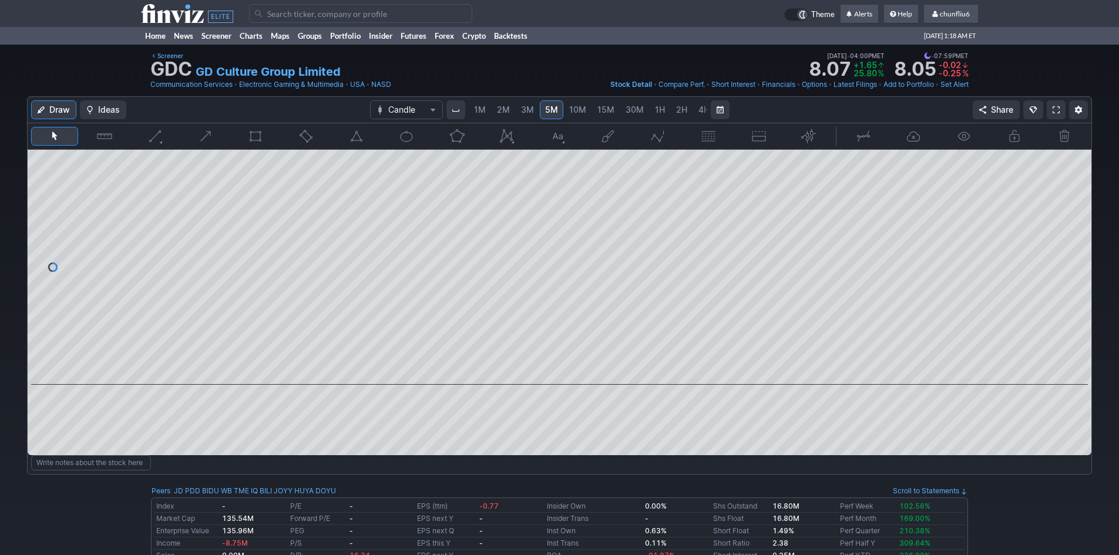
click at [480, 111] on span "1M" at bounding box center [480, 110] width 12 height 10
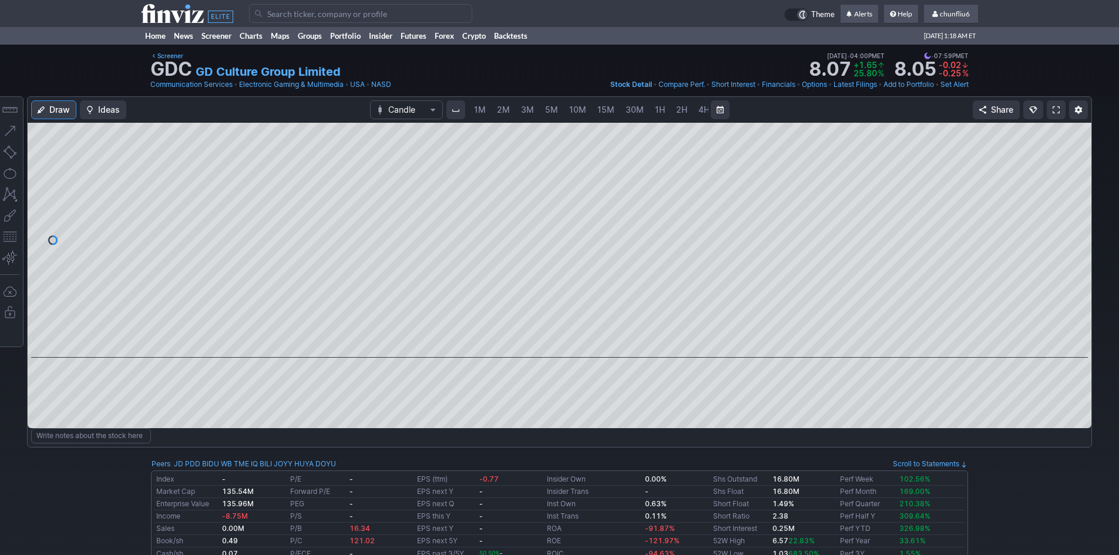
scroll to position [0, 63]
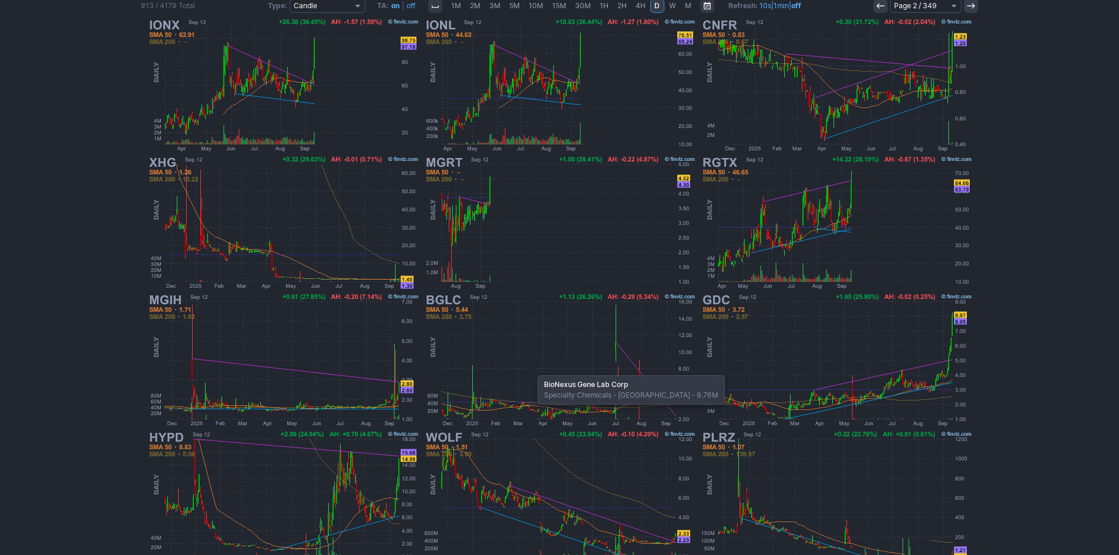
click at [532, 369] on img at bounding box center [559, 359] width 275 height 137
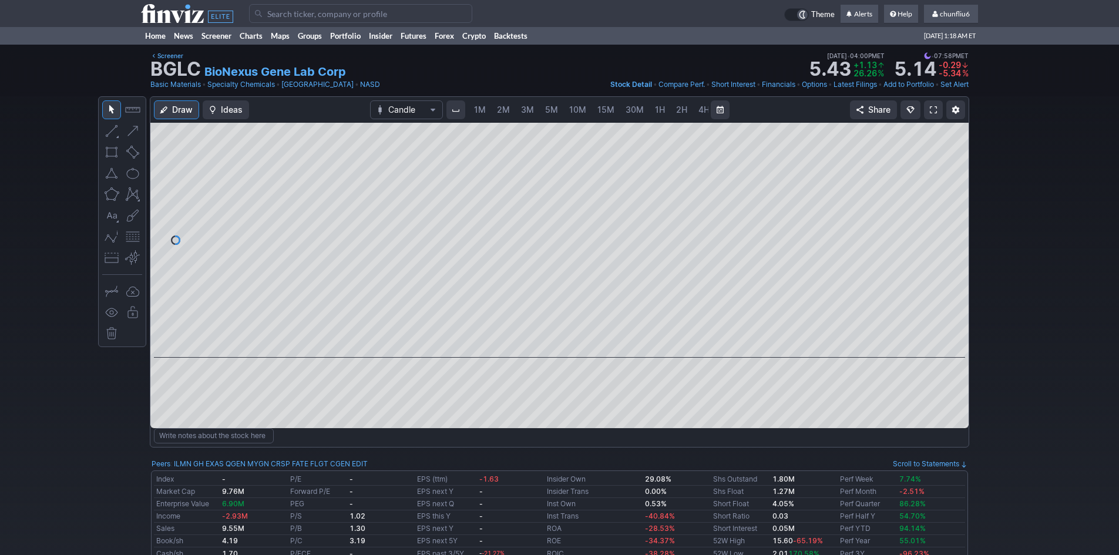
scroll to position [0, 63]
click at [482, 110] on span "5M" at bounding box center [488, 110] width 13 height 10
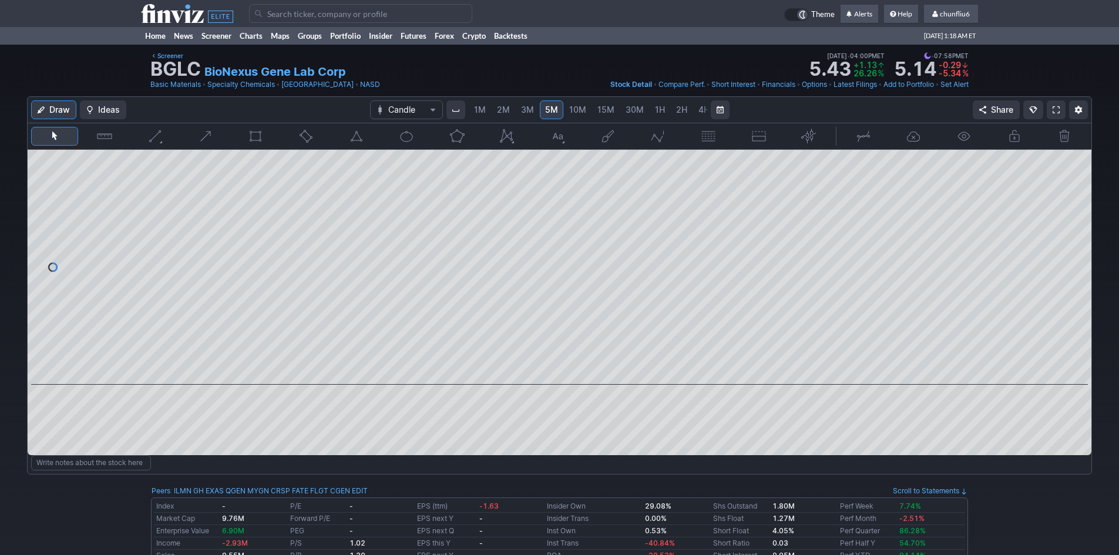
click at [481, 110] on span "1M" at bounding box center [480, 110] width 12 height 10
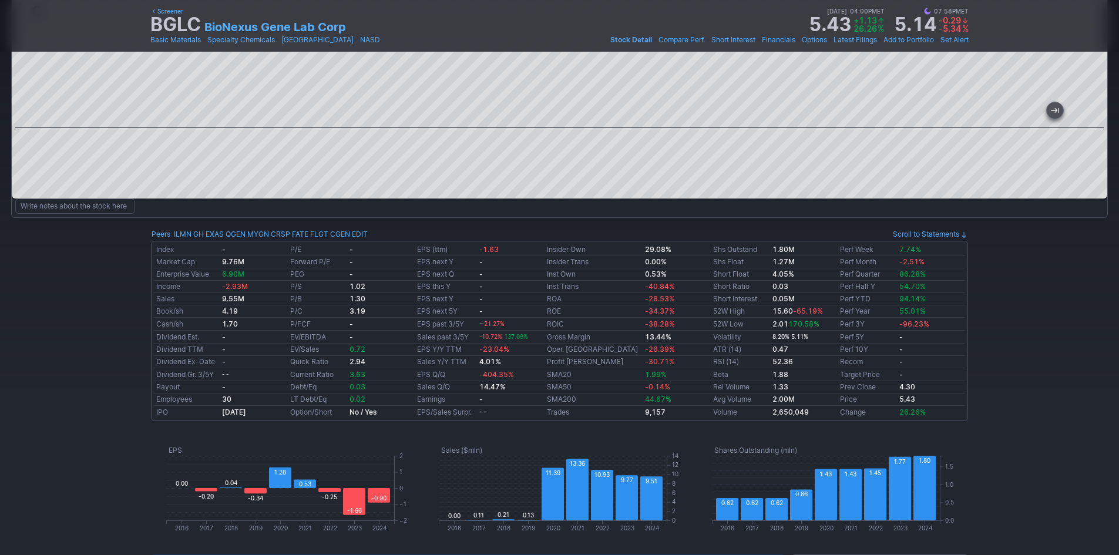
scroll to position [235, 0]
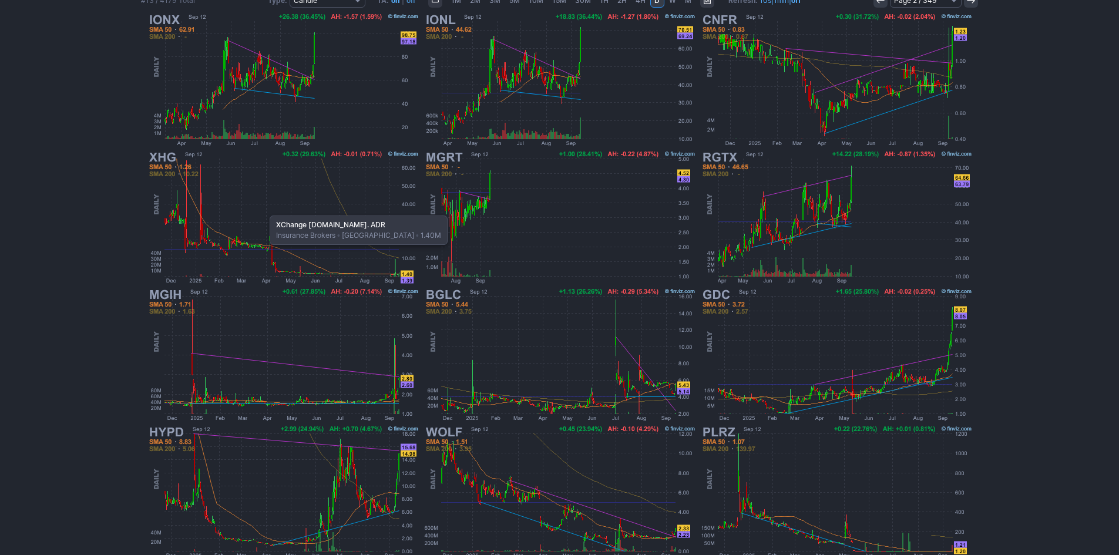
scroll to position [218, 0]
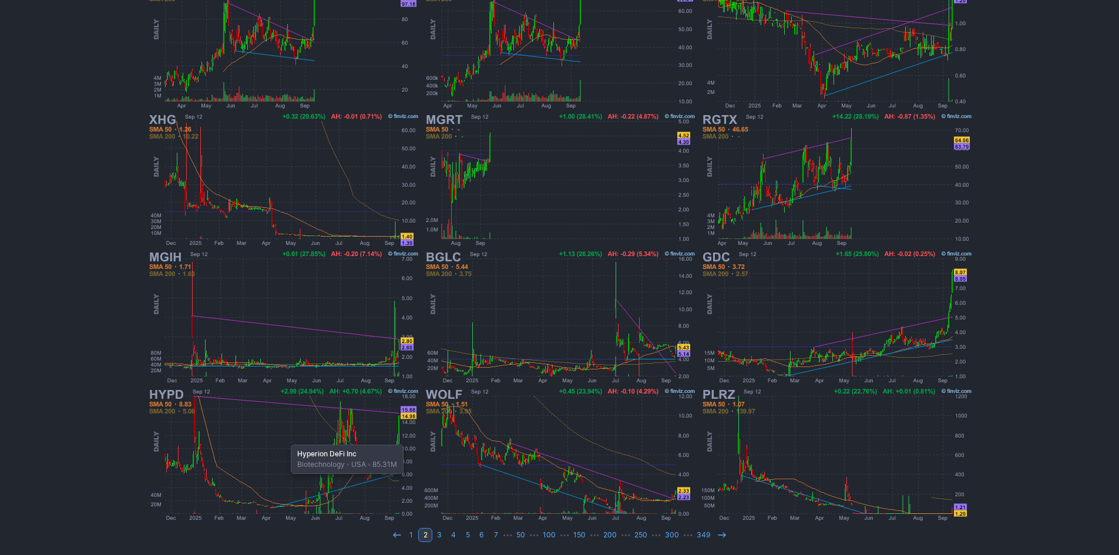
click at [285, 439] on img at bounding box center [283, 454] width 275 height 137
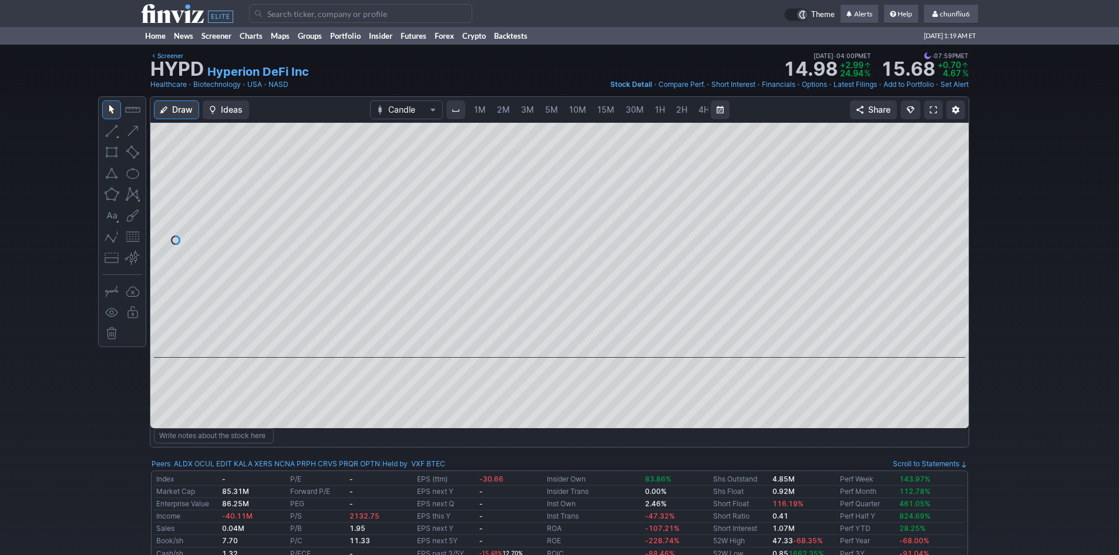
scroll to position [0, 63]
click at [929, 258] on div at bounding box center [559, 240] width 818 height 235
click at [933, 110] on span at bounding box center [933, 109] width 7 height 9
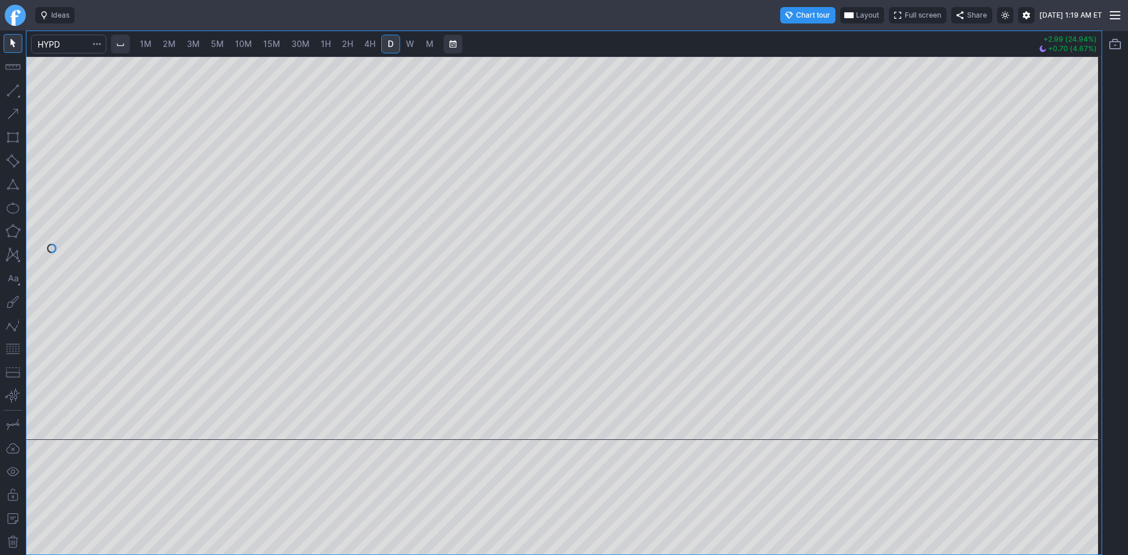
click at [169, 43] on span "2M" at bounding box center [169, 44] width 13 height 10
click at [1068, 235] on div at bounding box center [563, 248] width 1075 height 384
click at [1062, 217] on div at bounding box center [563, 248] width 1075 height 384
click at [856, 17] on span "Layout" at bounding box center [867, 15] width 23 height 12
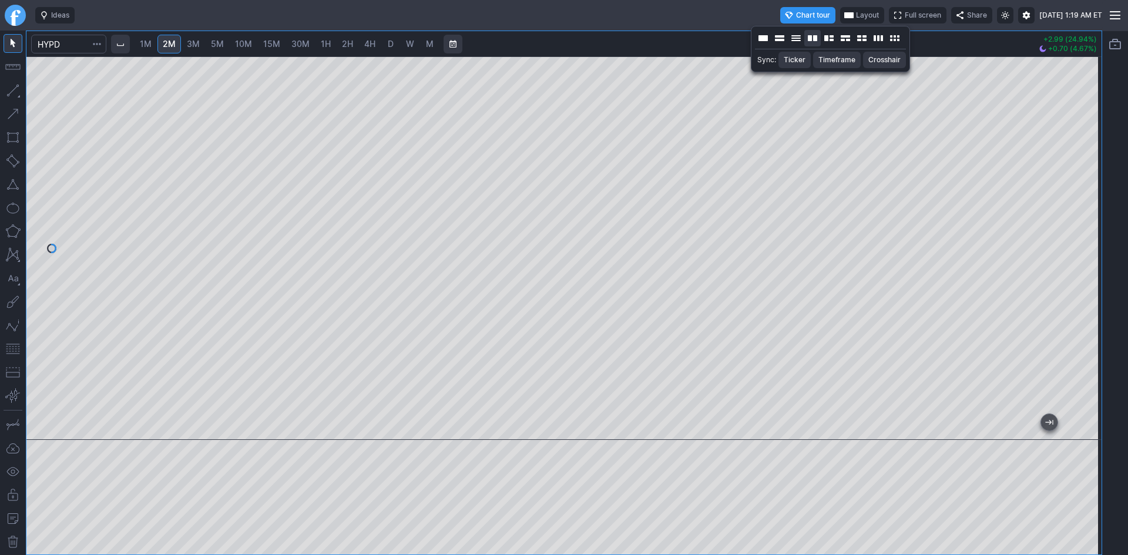
click at [814, 39] on button "Layout" at bounding box center [812, 38] width 16 height 16
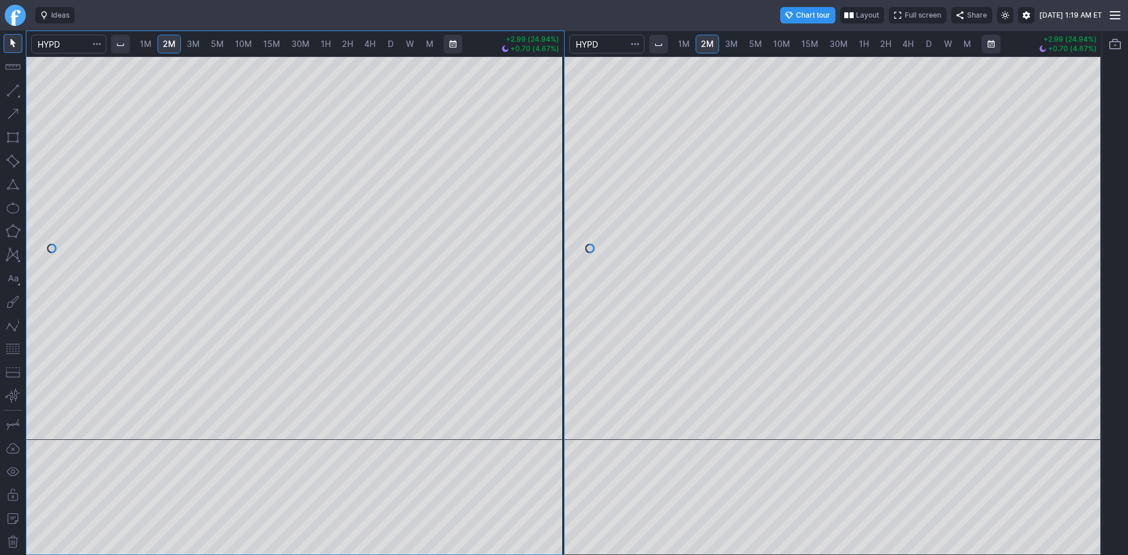
click at [834, 48] on span "30M" at bounding box center [838, 44] width 18 height 10
drag, startPoint x: 1094, startPoint y: 123, endPoint x: 1077, endPoint y: 214, distance: 91.9
click at [1077, 214] on div at bounding box center [1089, 245] width 25 height 354
click at [9, 351] on button "button" at bounding box center [13, 349] width 19 height 19
drag, startPoint x: 1086, startPoint y: 234, endPoint x: 1094, endPoint y: 158, distance: 76.2
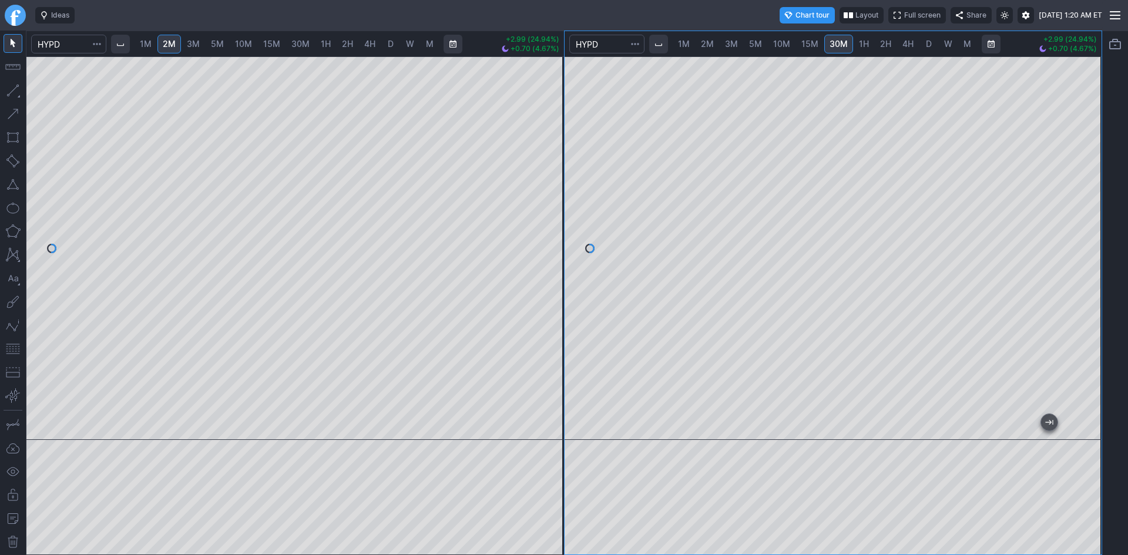
click at [1094, 158] on div at bounding box center [1089, 245] width 25 height 354
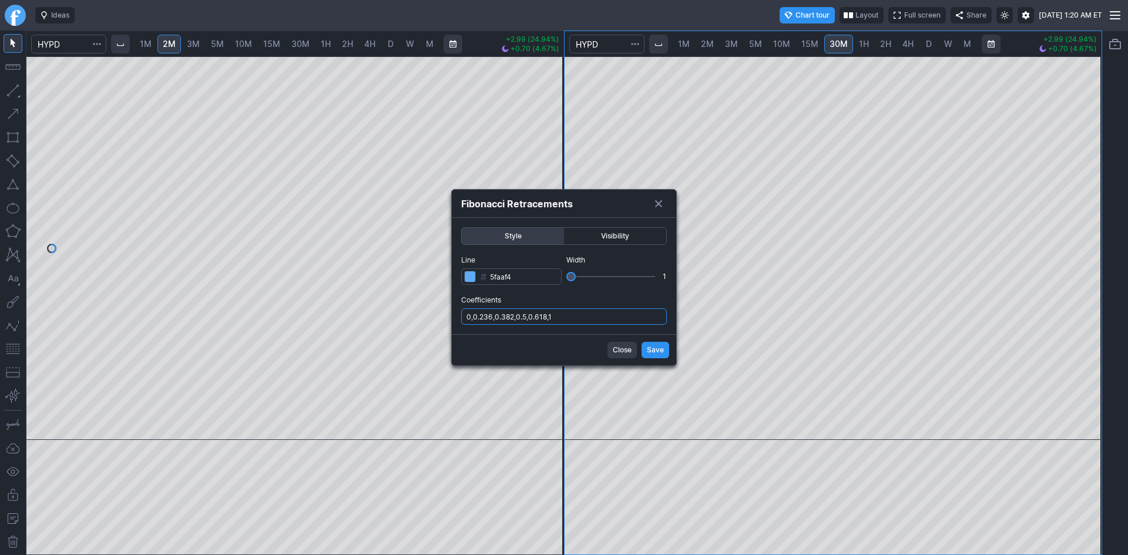
click at [620, 314] on input "0,0.236,0.382,0.5,0.618,1" at bounding box center [564, 316] width 206 height 16
type input "0,0.236,0.382,0.5,0.618,1,.786"
click at [649, 348] on span "Save" at bounding box center [655, 350] width 17 height 12
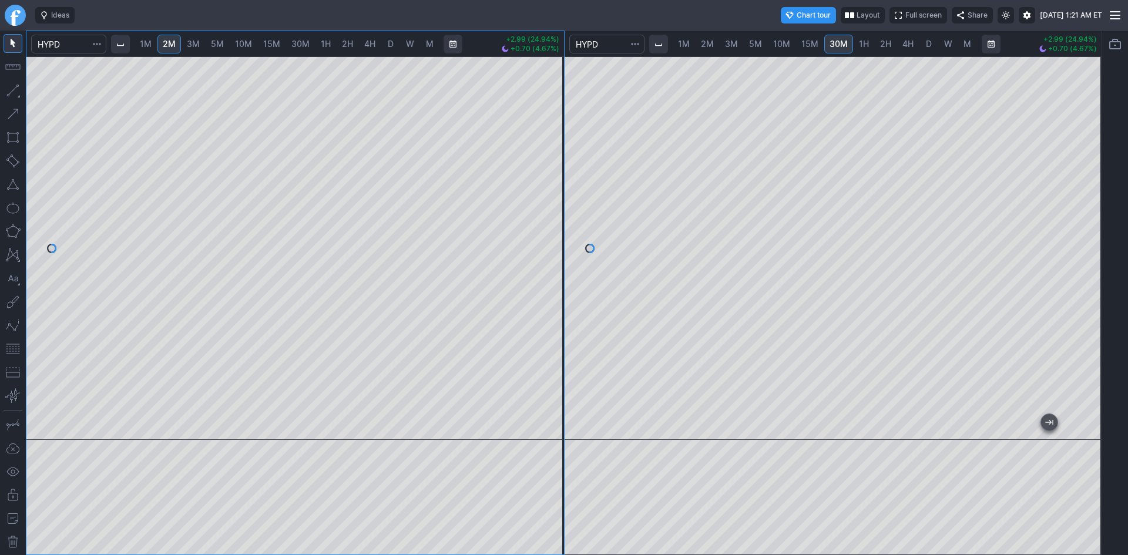
click at [14, 347] on button "button" at bounding box center [13, 349] width 19 height 19
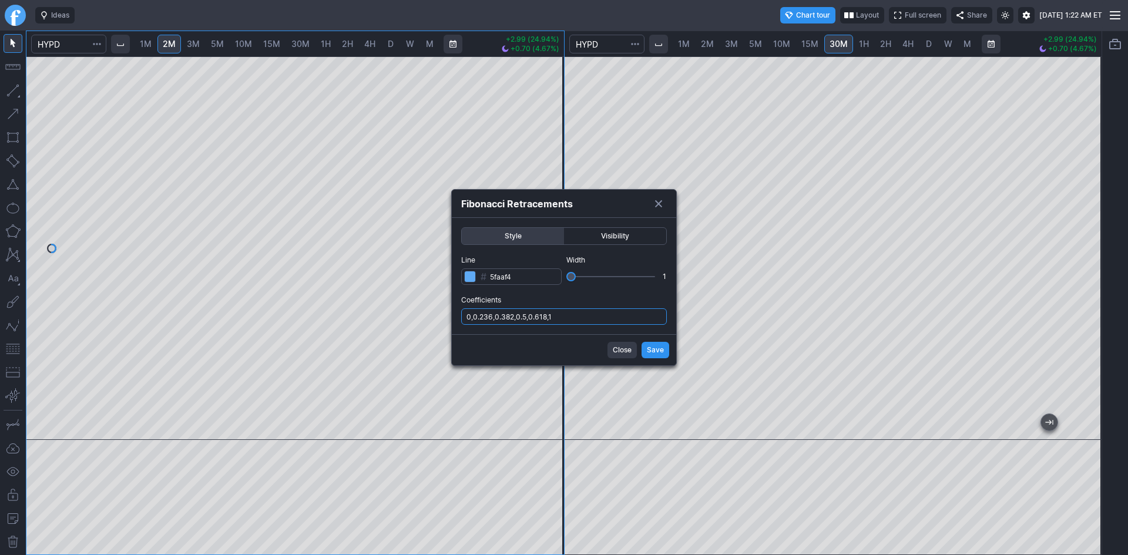
click at [597, 319] on input "0,0.236,0.382,0.5,0.618,1" at bounding box center [564, 316] width 206 height 16
type input "0,0.236,0.382,0.5,0.618,1,.786"
click at [645, 355] on button "Save" at bounding box center [655, 350] width 28 height 16
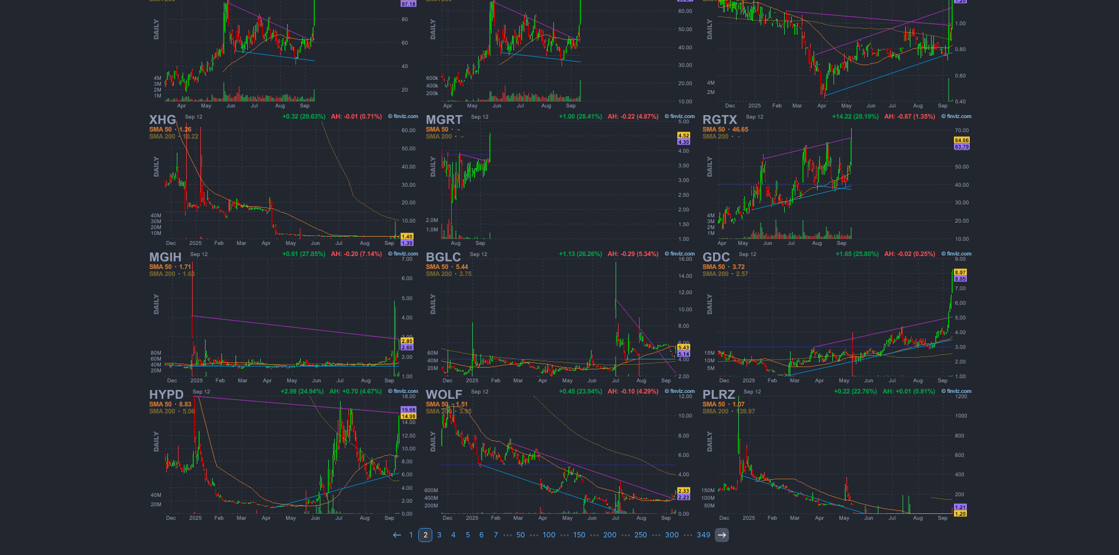
click at [717, 537] on icon at bounding box center [721, 534] width 9 height 9
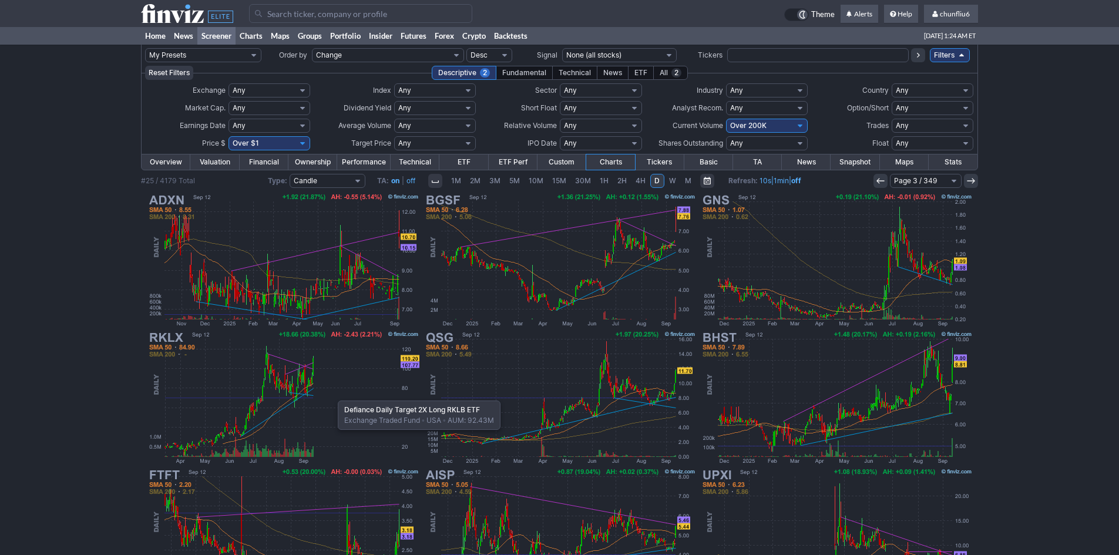
click at [332, 395] on img at bounding box center [283, 397] width 275 height 137
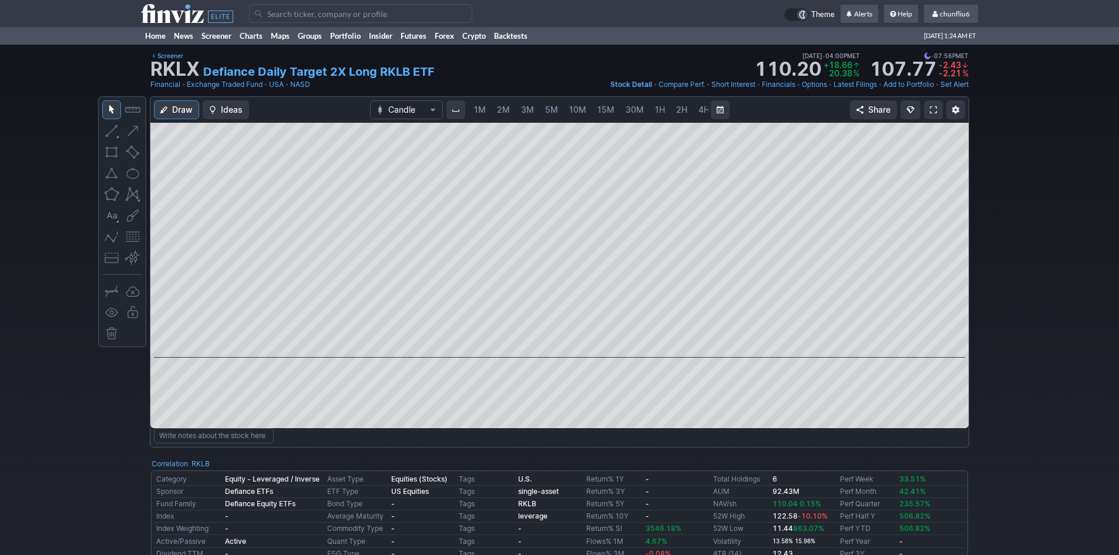
scroll to position [0, 63]
click at [485, 110] on span "5M" at bounding box center [488, 110] width 13 height 10
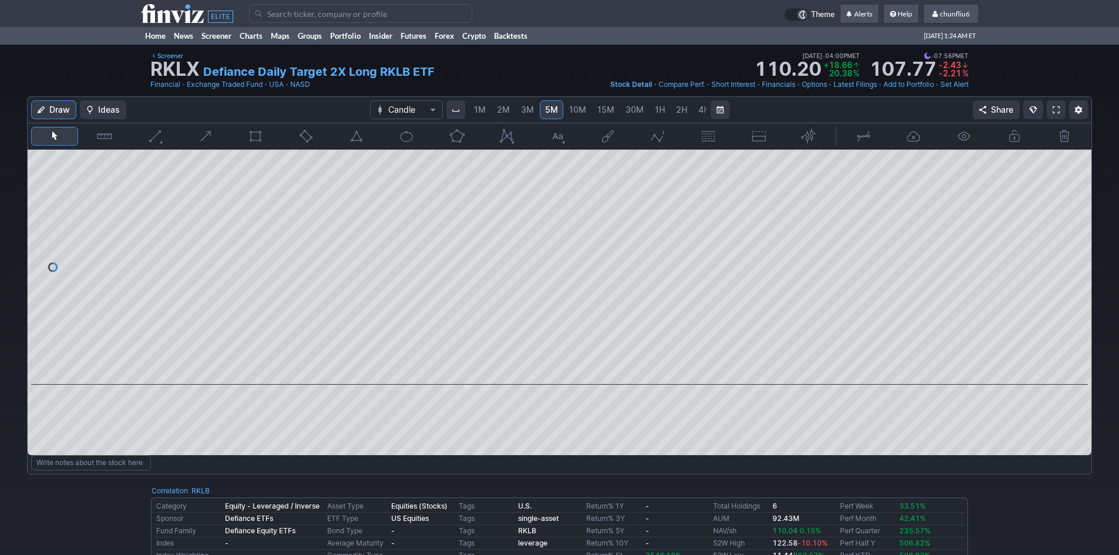
click at [481, 110] on span "1M" at bounding box center [480, 110] width 12 height 10
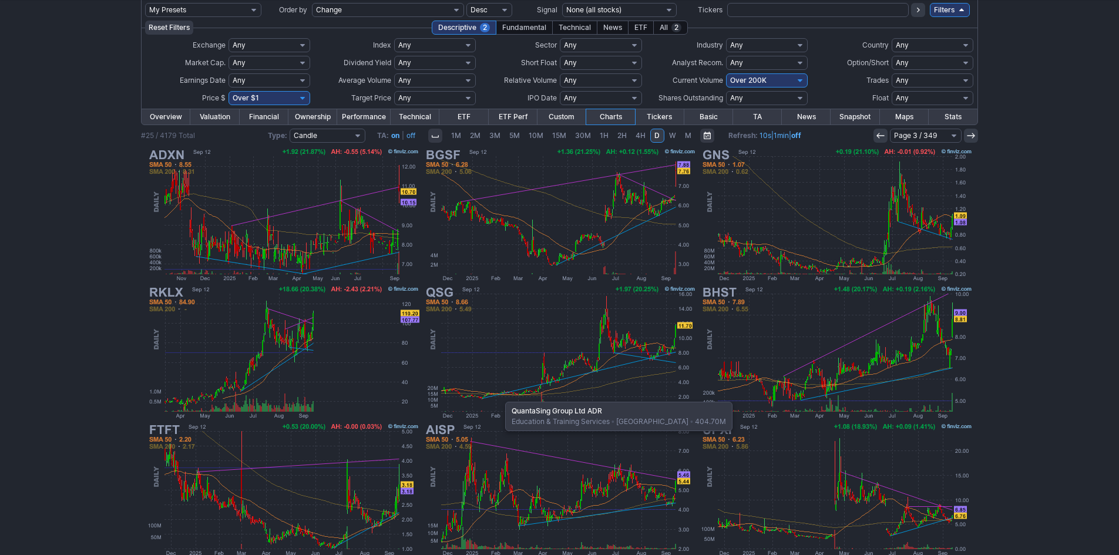
scroll to position [59, 0]
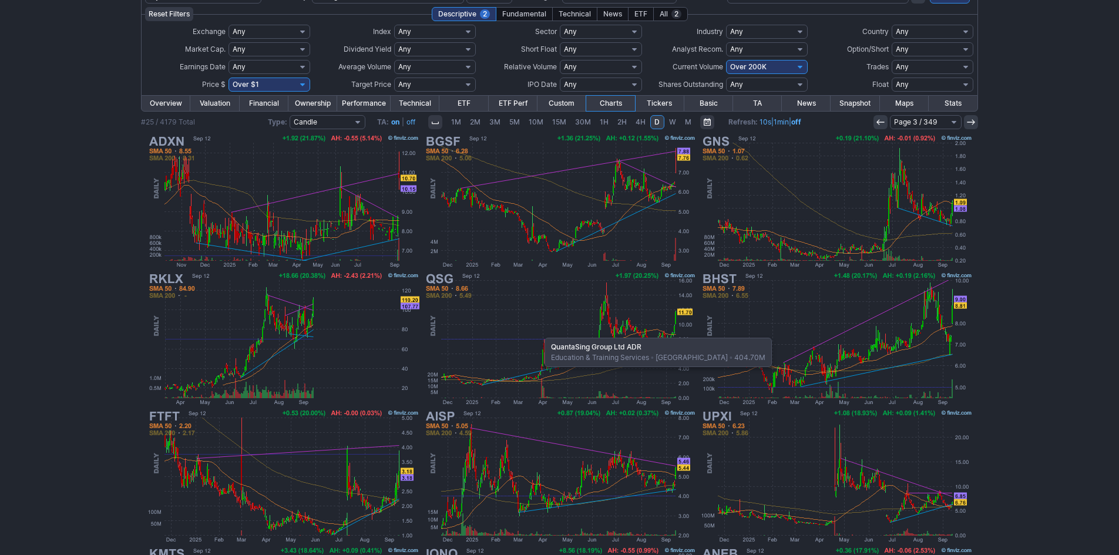
click at [539, 332] on img at bounding box center [559, 338] width 275 height 137
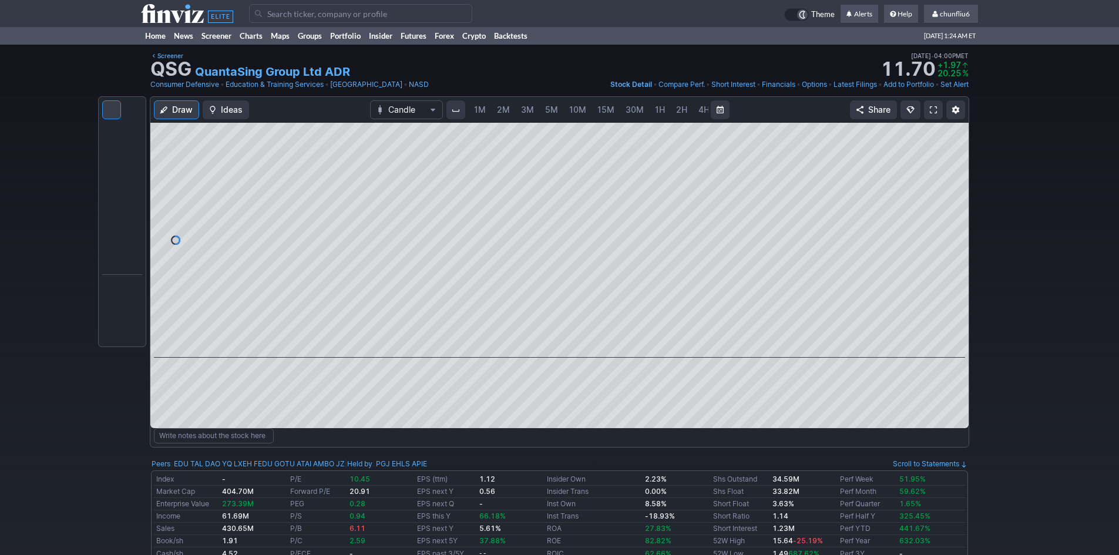
scroll to position [0, 63]
click at [132, 237] on button "button" at bounding box center [132, 236] width 19 height 19
click at [938, 200] on div at bounding box center [559, 240] width 818 height 235
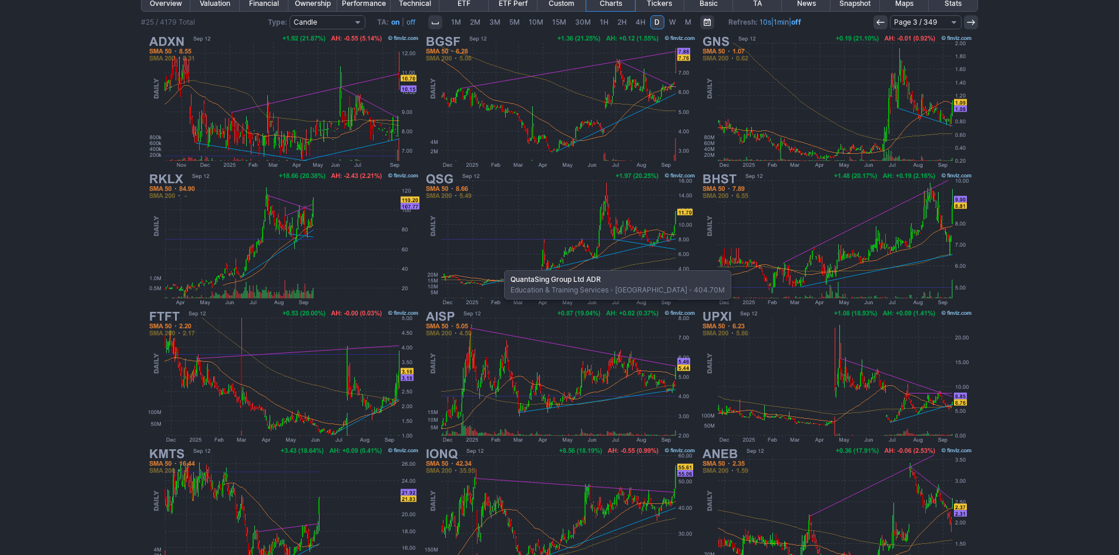
scroll to position [176, 0]
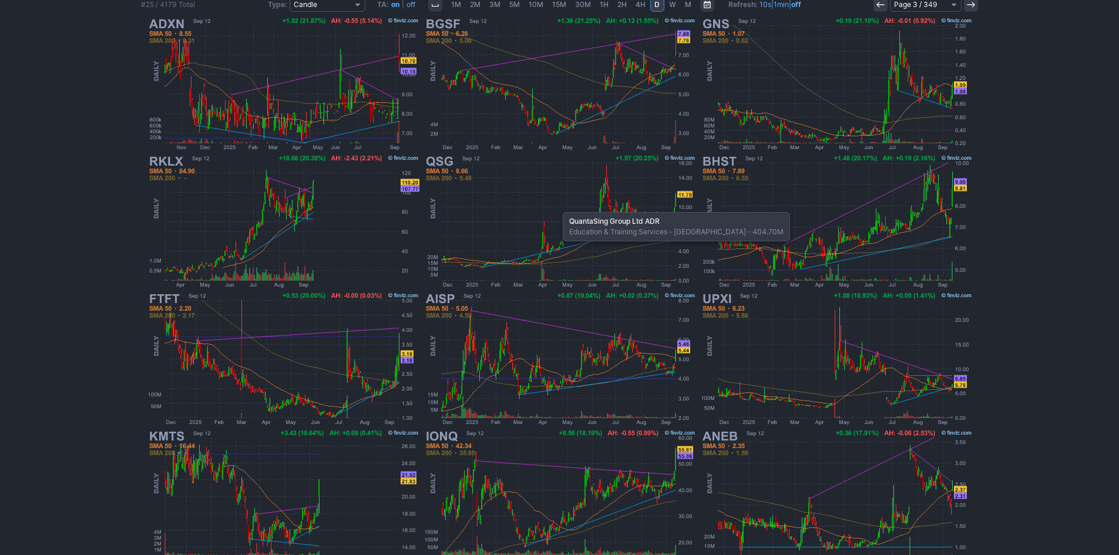
click at [557, 206] on img at bounding box center [559, 221] width 275 height 137
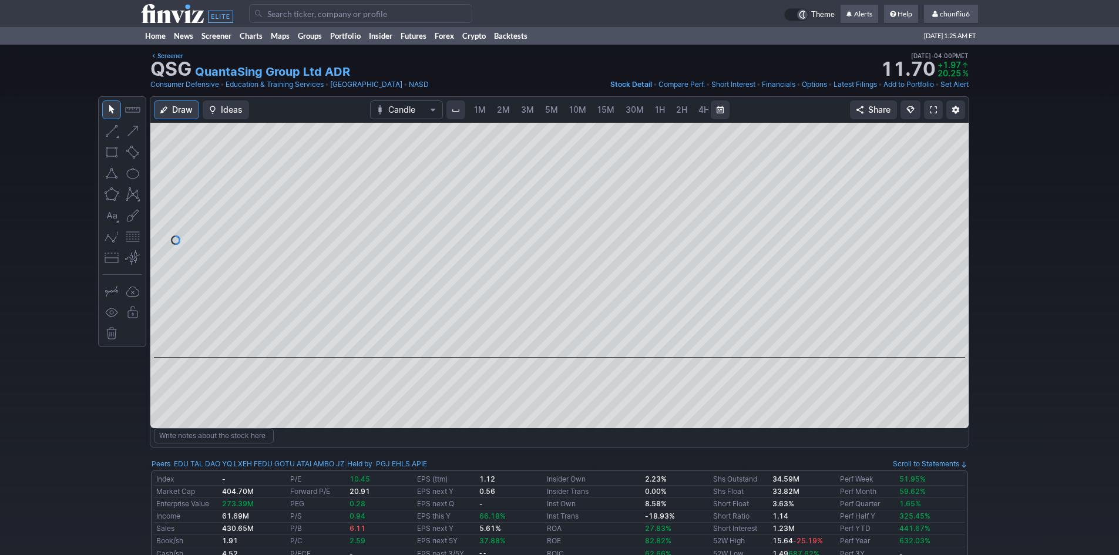
scroll to position [0, 63]
click at [489, 114] on span "5M" at bounding box center [488, 110] width 13 height 10
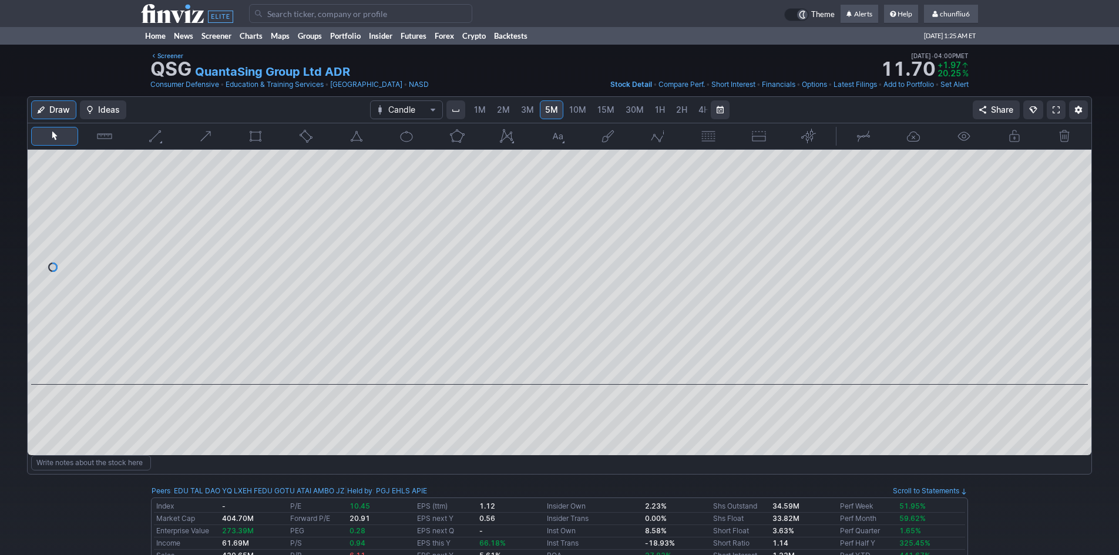
click at [485, 112] on link "1M" at bounding box center [480, 109] width 22 height 19
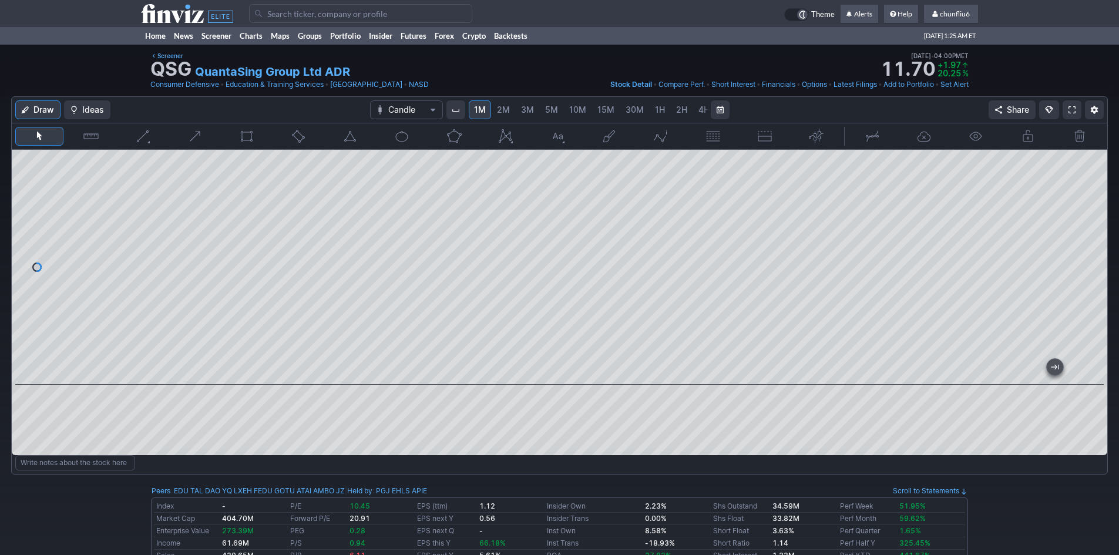
drag, startPoint x: 1095, startPoint y: 234, endPoint x: 1088, endPoint y: 261, distance: 27.9
click at [1090, 261] on div at bounding box center [1095, 265] width 25 height 206
click at [1074, 110] on span at bounding box center [1071, 109] width 7 height 9
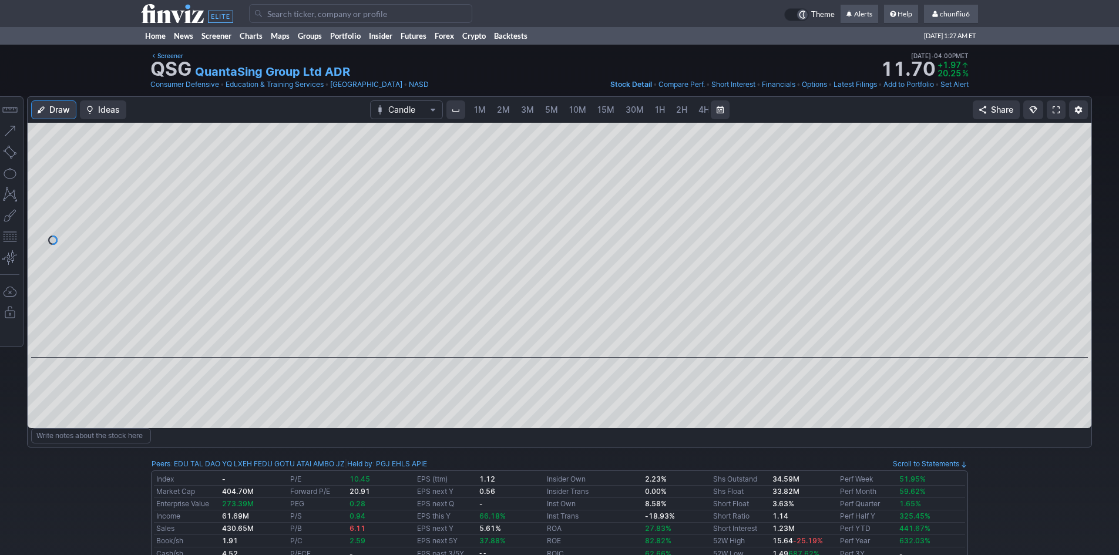
scroll to position [0, 63]
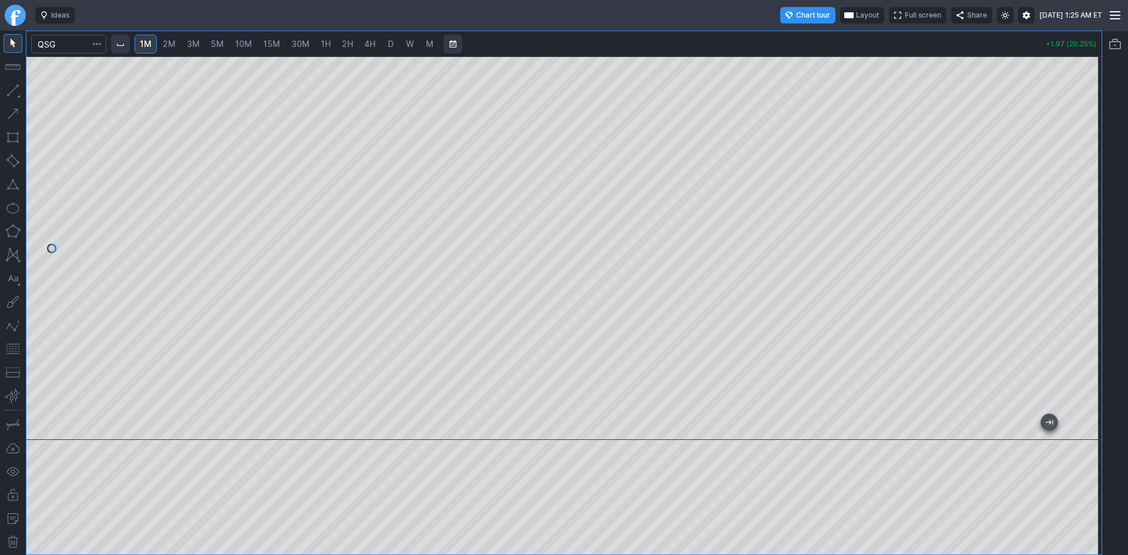
click at [9, 350] on button "button" at bounding box center [13, 349] width 19 height 19
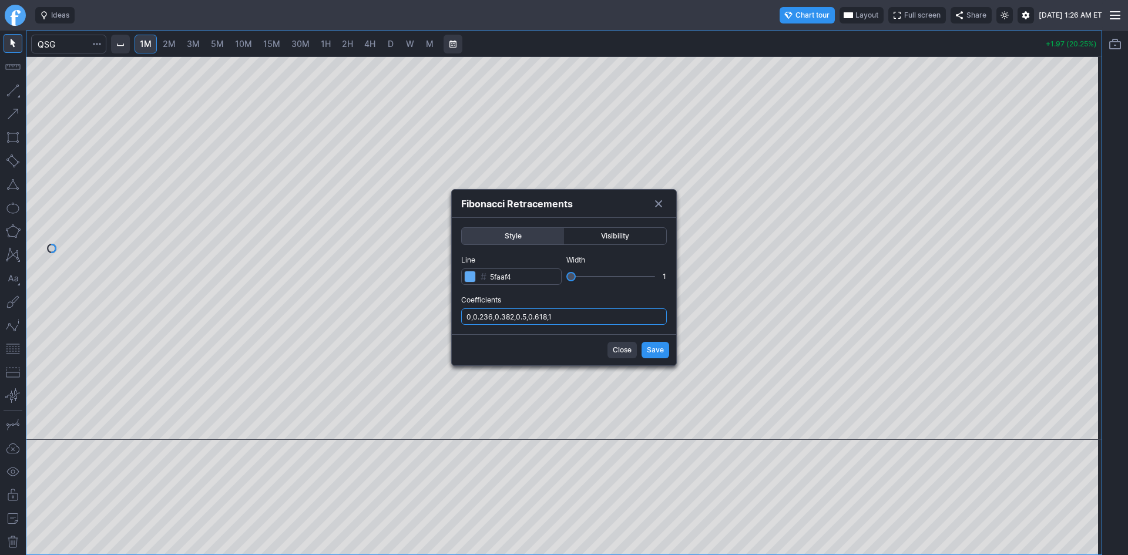
drag, startPoint x: 589, startPoint y: 313, endPoint x: 592, endPoint y: 321, distance: 8.4
click at [589, 315] on input "0,0.236,0.382,0.5,0.618,1" at bounding box center [564, 316] width 206 height 16
type input "0,0.236,0.382,0.5,0.618,1,.786"
click at [646, 347] on button "Save" at bounding box center [655, 350] width 28 height 16
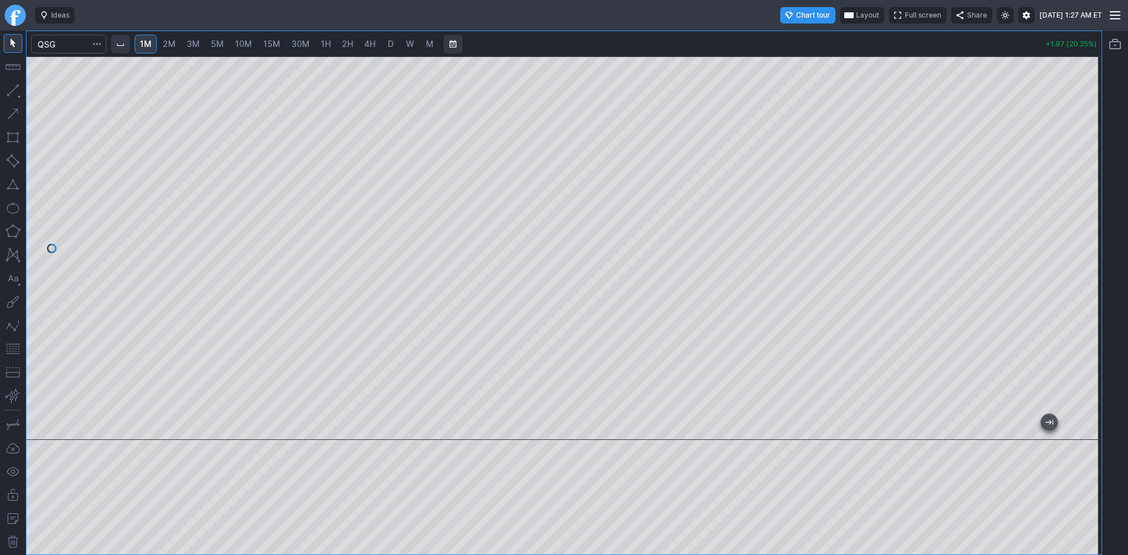
drag, startPoint x: 1090, startPoint y: 271, endPoint x: 1086, endPoint y: 281, distance: 10.0
click at [1086, 281] on div at bounding box center [1089, 245] width 25 height 354
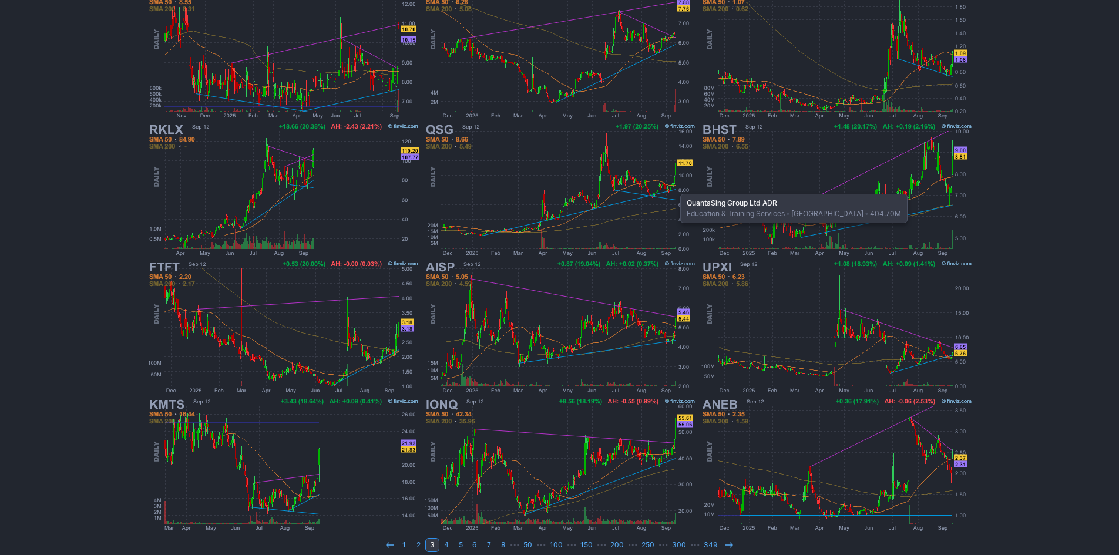
scroll to position [218, 0]
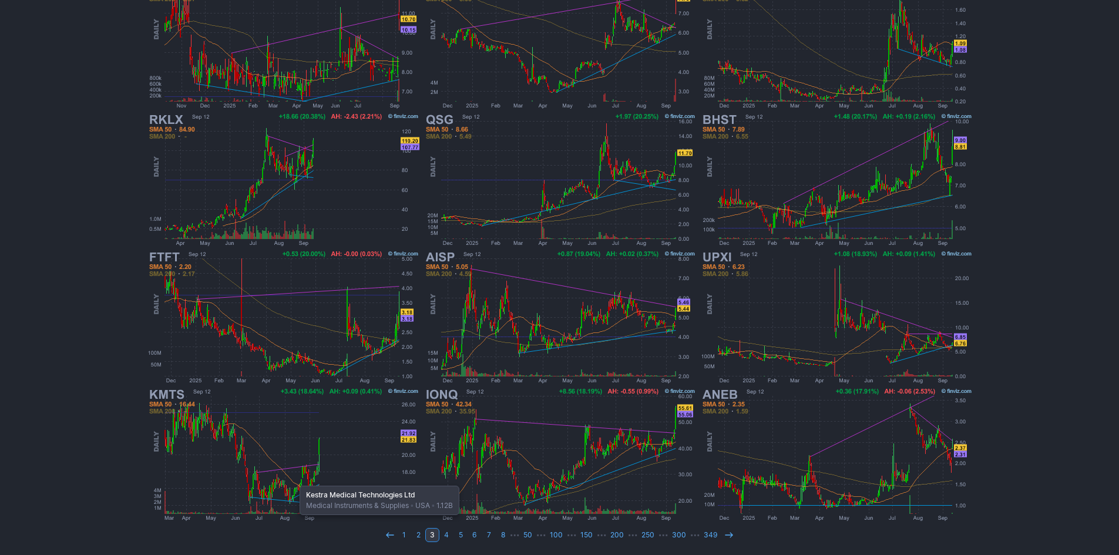
click at [294, 480] on img at bounding box center [283, 454] width 275 height 137
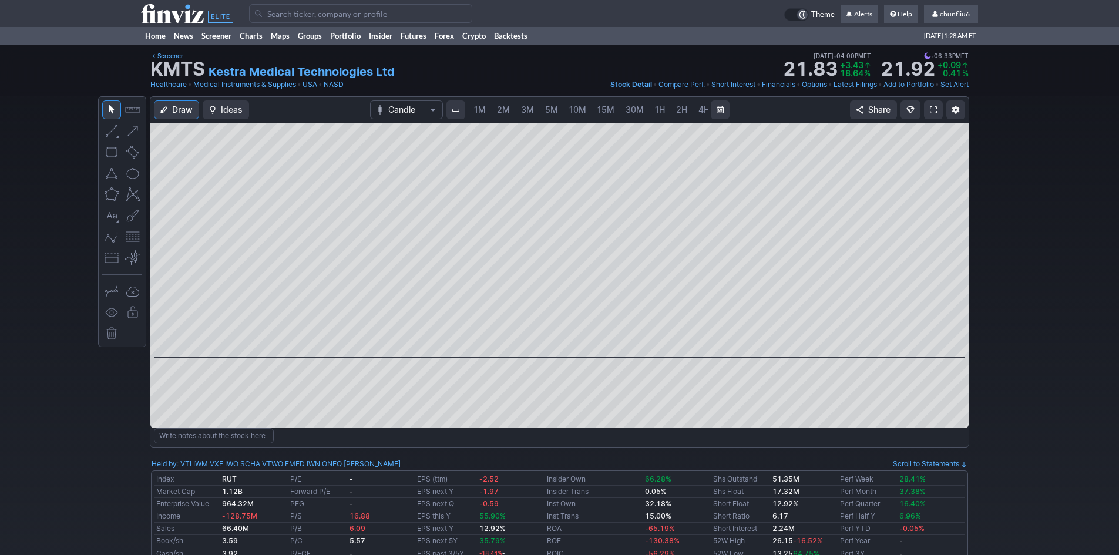
scroll to position [0, 63]
drag, startPoint x: 125, startPoint y: 240, endPoint x: 132, endPoint y: 239, distance: 7.1
click at [126, 240] on button "button" at bounding box center [132, 236] width 19 height 19
click at [929, 110] on link at bounding box center [933, 109] width 19 height 19
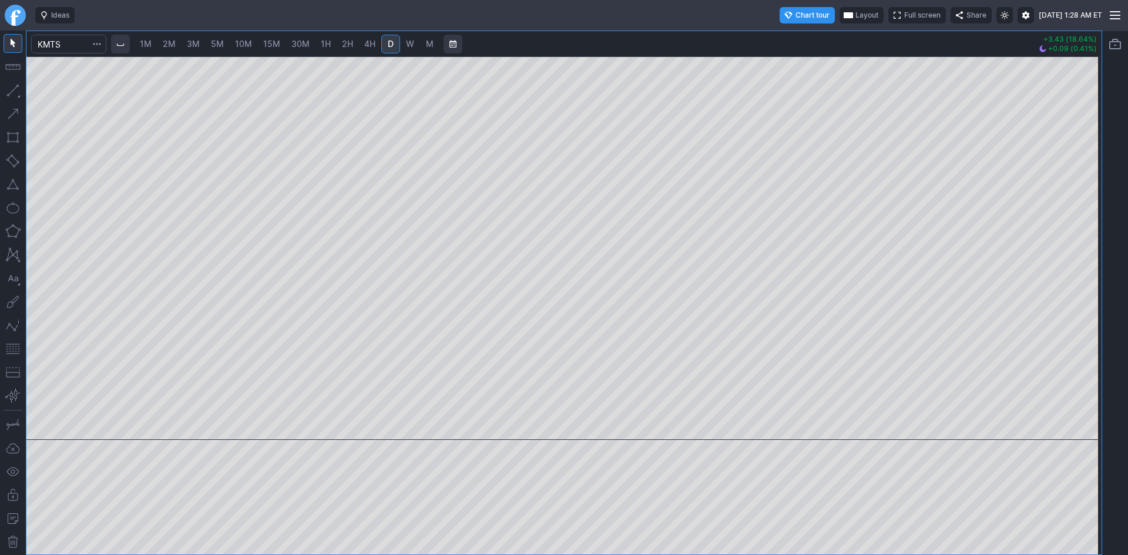
click at [176, 47] on span "2M" at bounding box center [169, 44] width 13 height 10
click at [1072, 194] on div at bounding box center [563, 248] width 1075 height 384
click at [77, 43] on input "Search" at bounding box center [68, 44] width 75 height 19
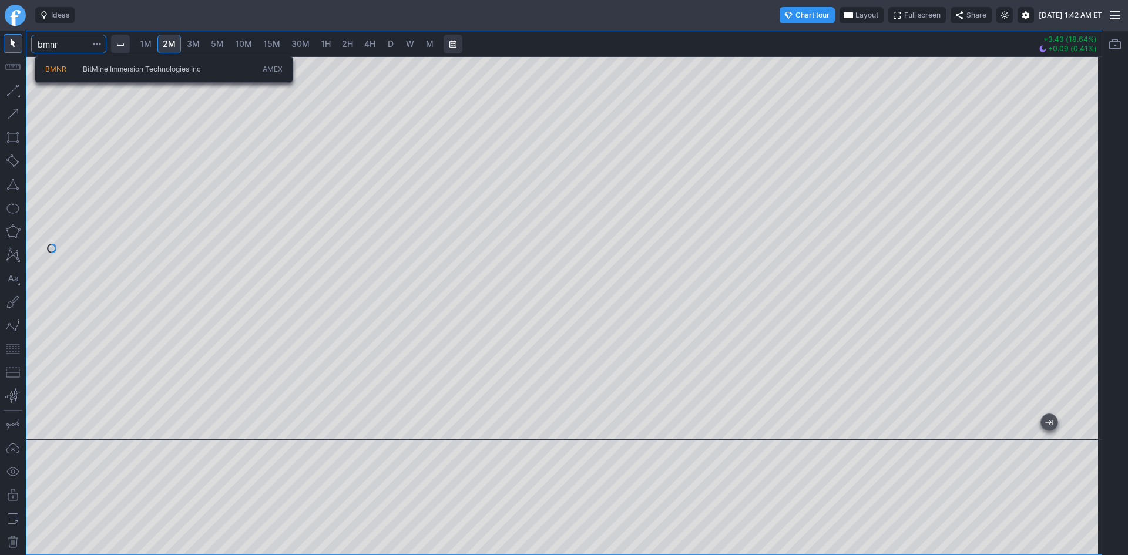
type input "bmnr"
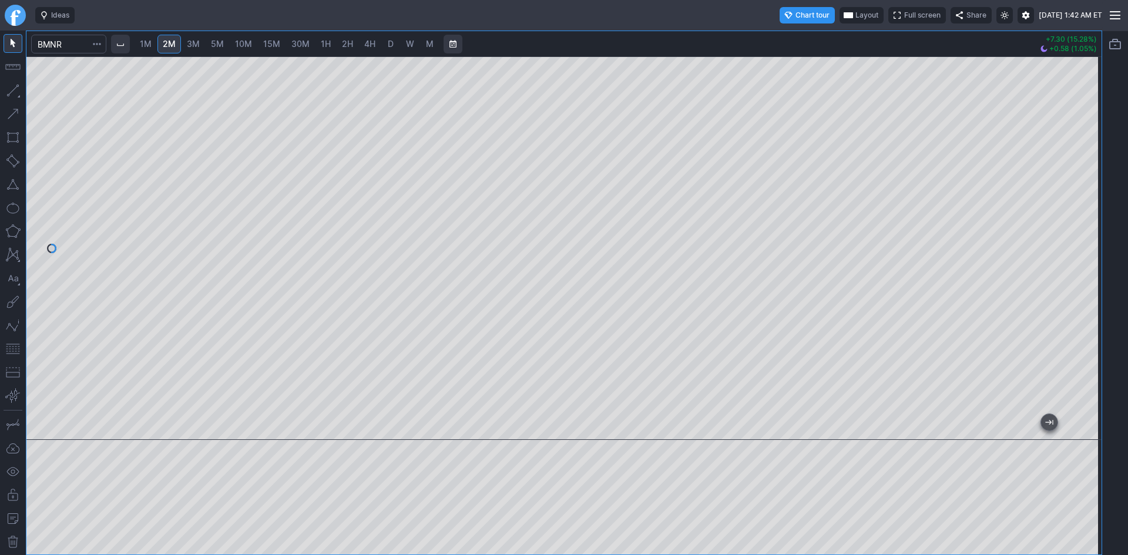
click at [195, 43] on span "3M" at bounding box center [193, 44] width 13 height 10
click at [13, 346] on button "button" at bounding box center [13, 349] width 19 height 19
click at [1064, 199] on div at bounding box center [563, 248] width 1075 height 384
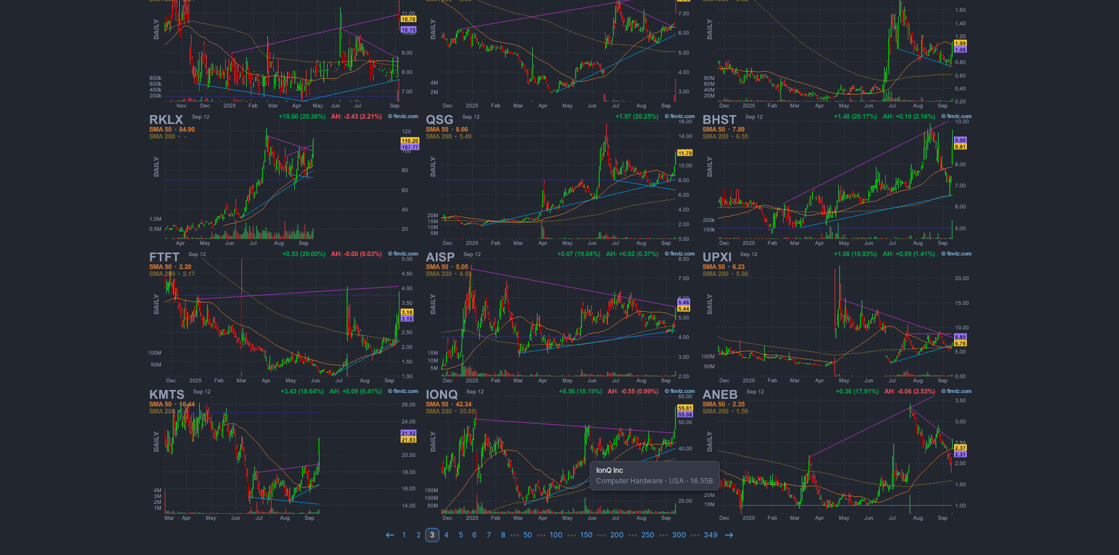
click at [584, 454] on img at bounding box center [559, 454] width 275 height 137
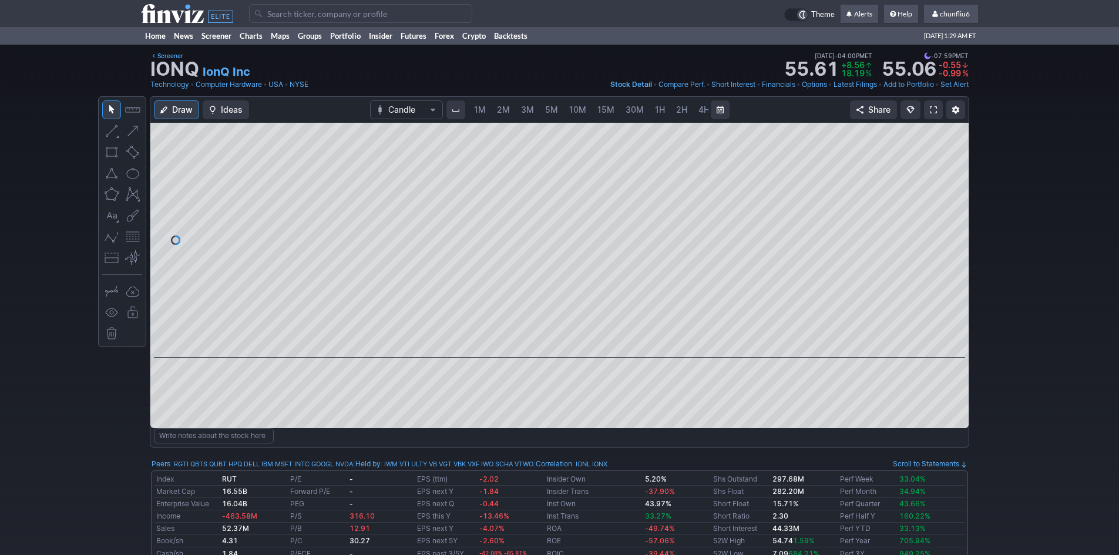
scroll to position [0, 63]
drag, startPoint x: 957, startPoint y: 233, endPoint x: 959, endPoint y: 223, distance: 10.1
click at [959, 223] on div at bounding box center [956, 238] width 25 height 206
drag, startPoint x: 129, startPoint y: 238, endPoint x: 139, endPoint y: 236, distance: 9.7
click at [129, 238] on button "button" at bounding box center [132, 236] width 19 height 19
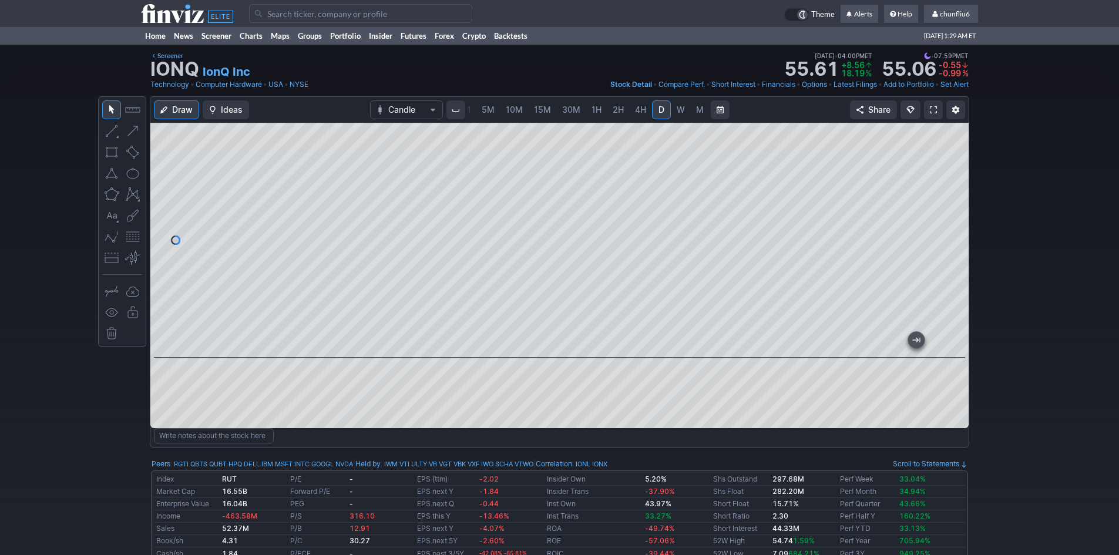
drag, startPoint x: 953, startPoint y: 178, endPoint x: 945, endPoint y: 201, distance: 24.9
click at [955, 195] on div at bounding box center [956, 238] width 25 height 206
drag, startPoint x: 955, startPoint y: 251, endPoint x: 945, endPoint y: 186, distance: 65.3
click at [950, 186] on div at bounding box center [956, 238] width 25 height 206
click at [918, 120] on div "Draw Ideas Candle 1M 2M 3M 5M 10M 15M 30M 1H 2H 4H D W M Share" at bounding box center [559, 262] width 818 height 331
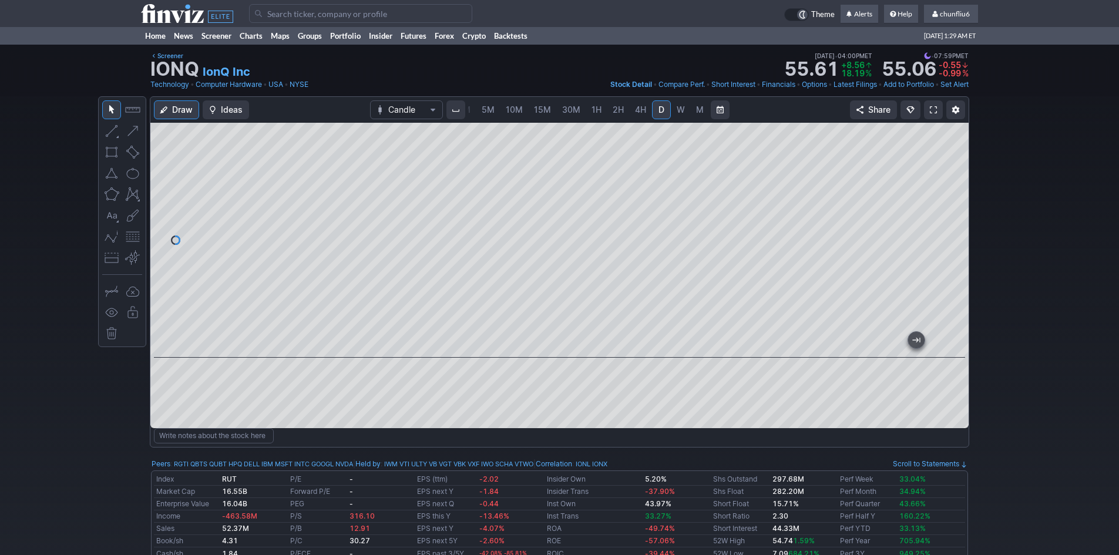
drag, startPoint x: 959, startPoint y: 177, endPoint x: 959, endPoint y: 219, distance: 41.7
click at [959, 219] on div at bounding box center [956, 238] width 25 height 206
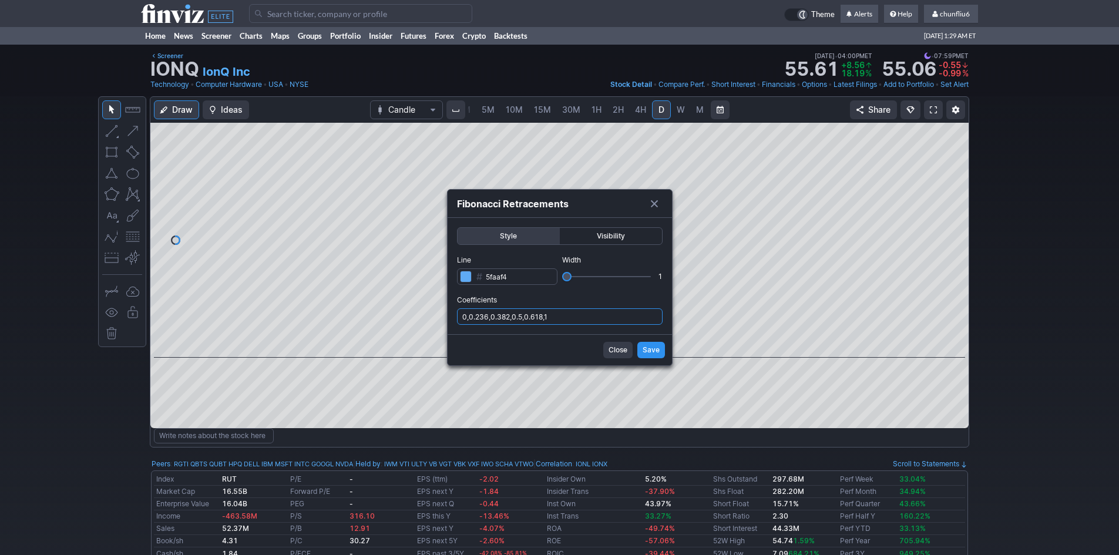
click at [589, 318] on input "0,0.236,0.382,0.5,0.618,1" at bounding box center [560, 316] width 206 height 16
type input "0,0.236,0.382,0.5,0.618,1,.786"
click at [644, 348] on span "Save" at bounding box center [651, 350] width 17 height 12
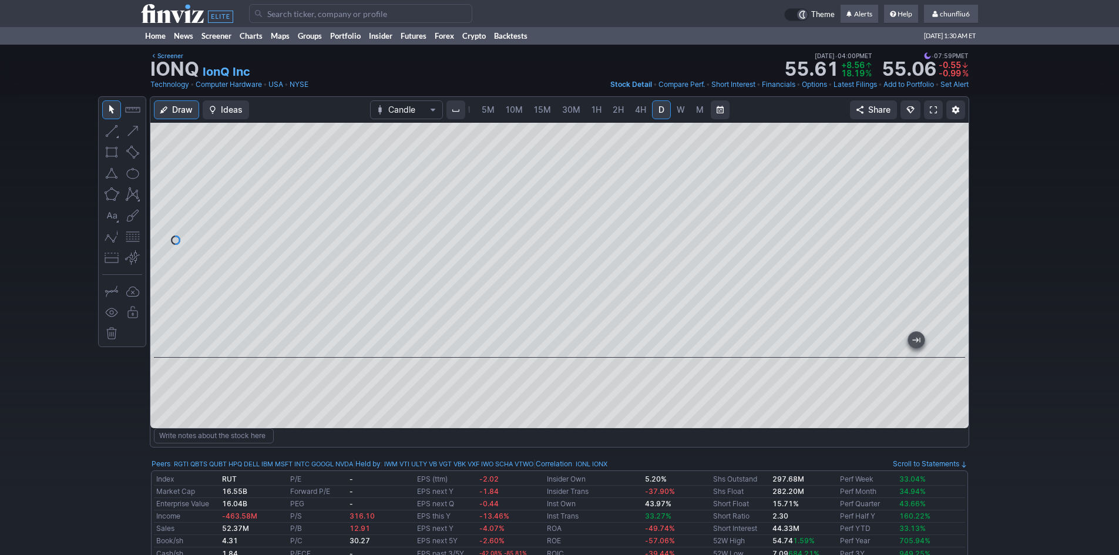
click at [482, 108] on span "5M" at bounding box center [488, 110] width 13 height 10
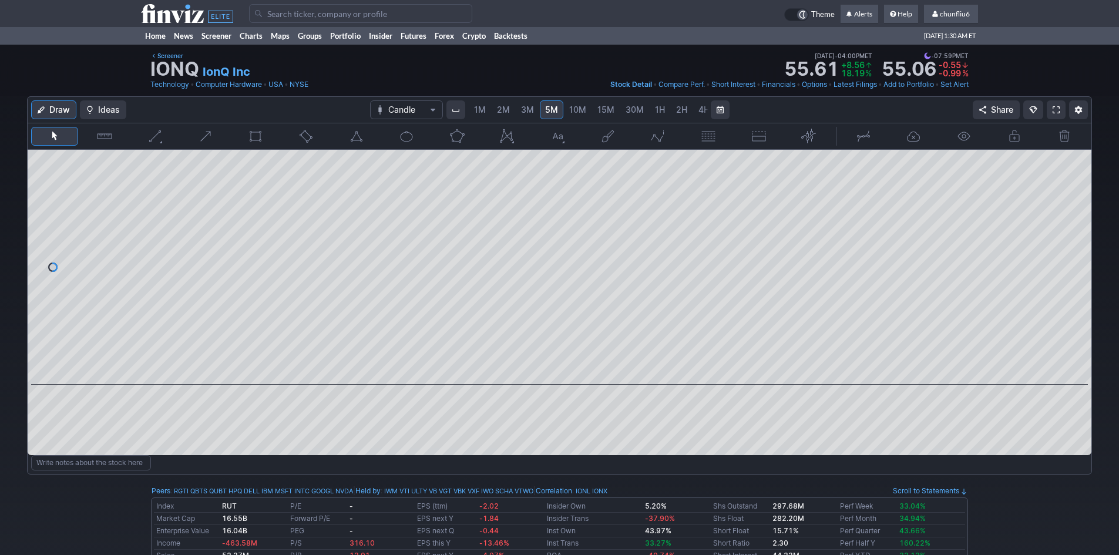
click at [478, 110] on span "1M" at bounding box center [480, 110] width 12 height 10
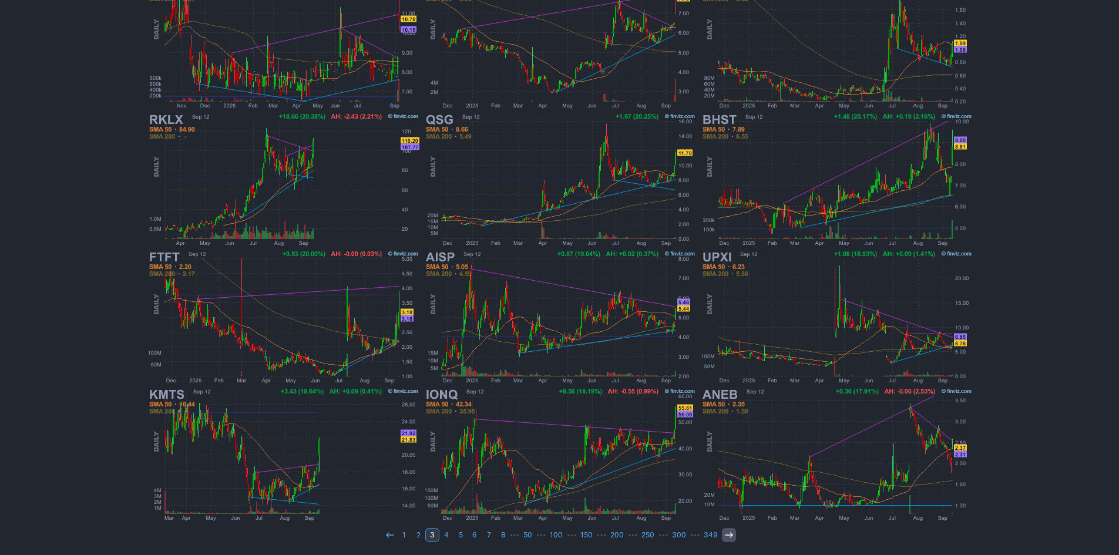
click at [724, 537] on icon at bounding box center [728, 534] width 9 height 9
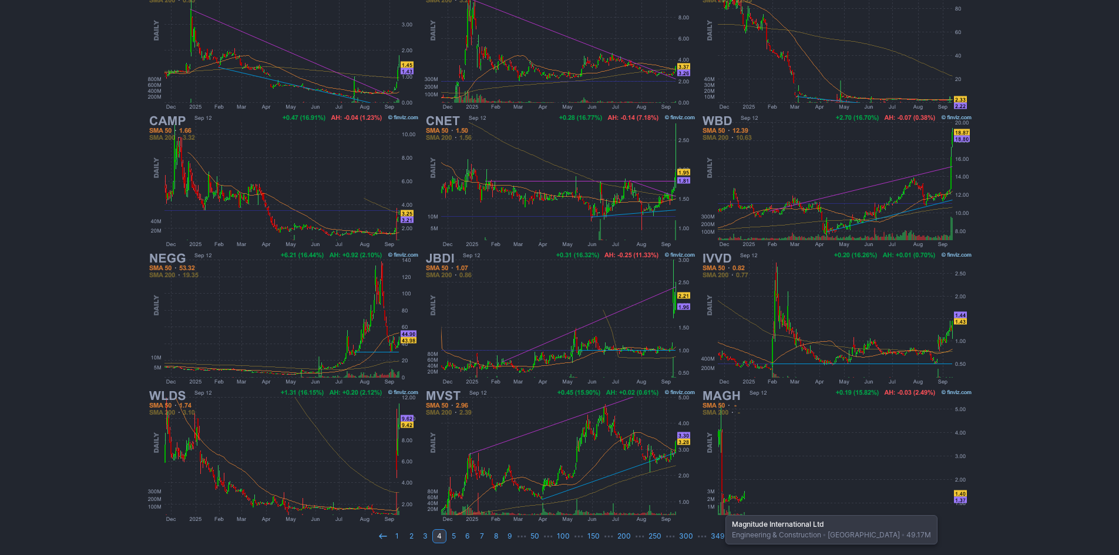
scroll to position [218, 0]
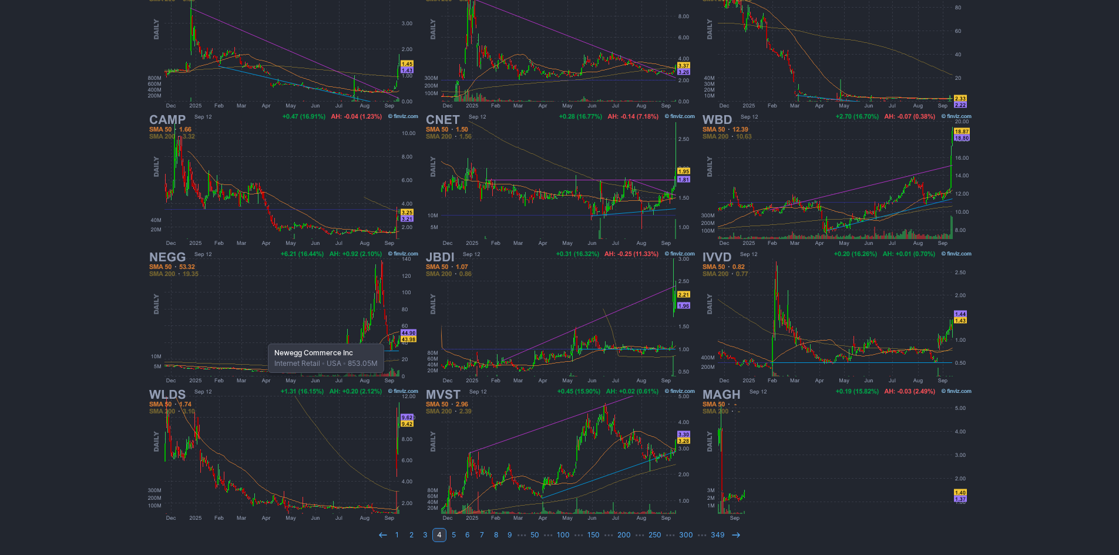
click at [262, 338] on img at bounding box center [283, 316] width 275 height 137
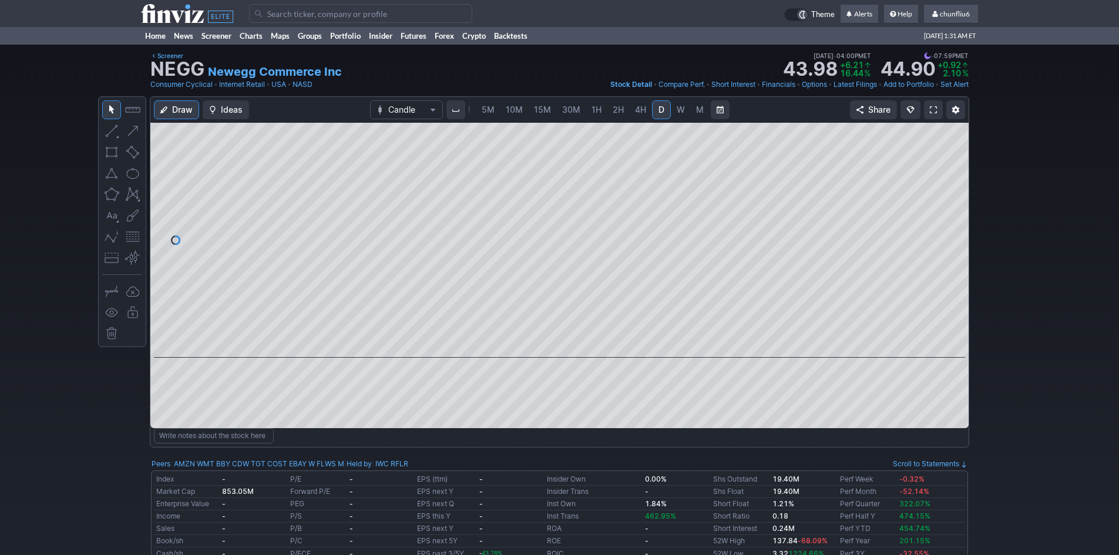
drag, startPoint x: 957, startPoint y: 270, endPoint x: 953, endPoint y: 224, distance: 46.1
click at [953, 224] on div at bounding box center [956, 238] width 25 height 206
click at [932, 106] on span at bounding box center [933, 109] width 7 height 9
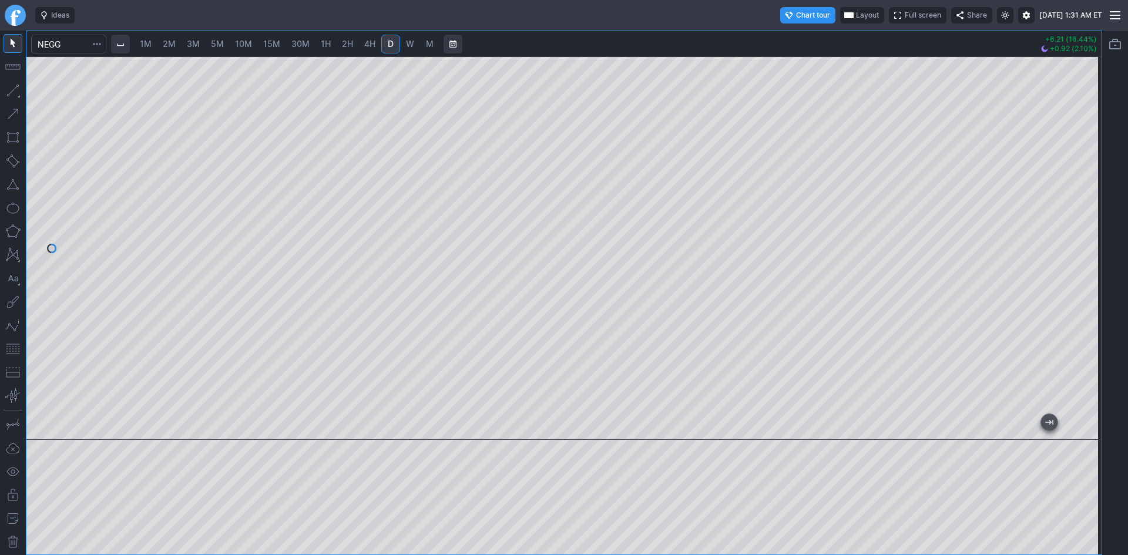
click at [330, 47] on span "1H" at bounding box center [326, 44] width 10 height 10
click at [1052, 189] on div at bounding box center [563, 248] width 1075 height 384
drag, startPoint x: 1088, startPoint y: 345, endPoint x: 1077, endPoint y: 291, distance: 55.6
click at [1084, 289] on div at bounding box center [1089, 245] width 25 height 354
click at [15, 347] on button "button" at bounding box center [13, 349] width 19 height 19
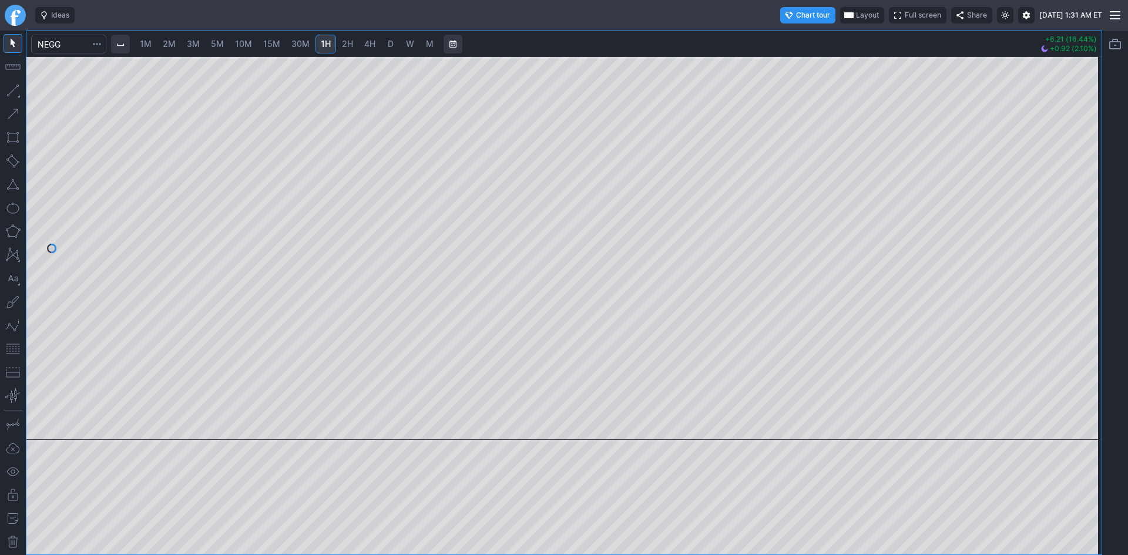
click at [174, 45] on span "2M" at bounding box center [169, 44] width 13 height 10
drag, startPoint x: 1091, startPoint y: 158, endPoint x: 1083, endPoint y: 193, distance: 35.6
click at [1090, 189] on div at bounding box center [1089, 245] width 25 height 354
click at [10, 350] on button "button" at bounding box center [13, 349] width 19 height 19
drag, startPoint x: 1098, startPoint y: 135, endPoint x: 1080, endPoint y: 192, distance: 60.0
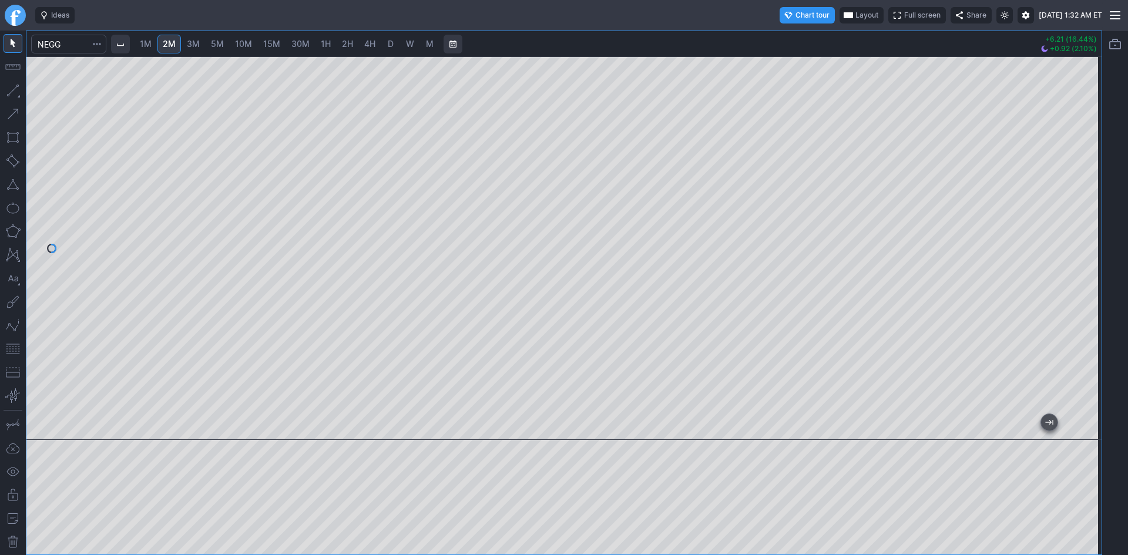
click at [1082, 191] on div at bounding box center [1089, 245] width 25 height 354
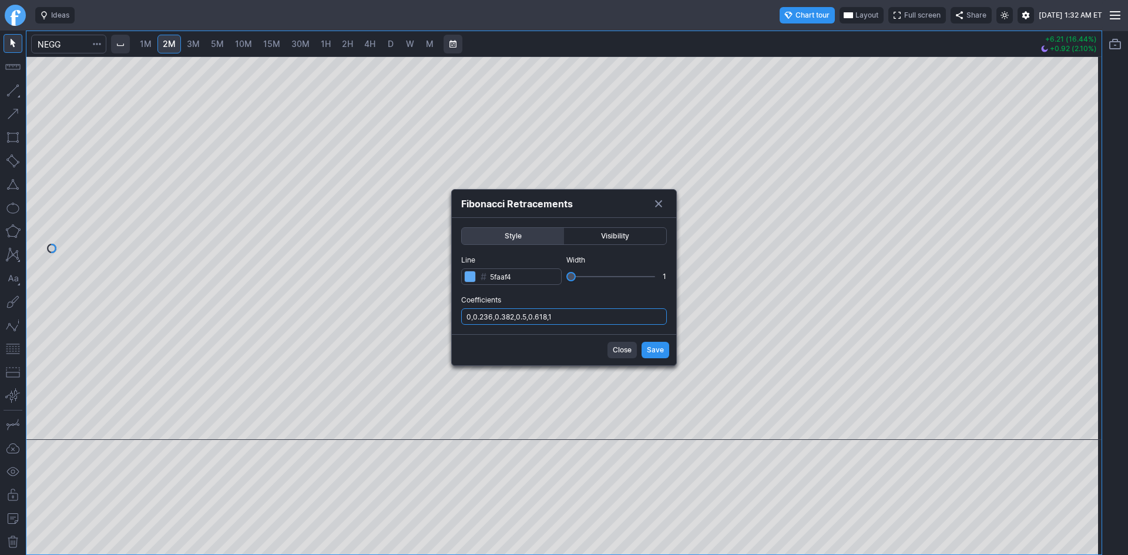
click at [587, 311] on input "0,0.236,0.382,0.5,0.618,1" at bounding box center [564, 316] width 206 height 16
type input "0,0.236,0.382,0.5,0.618,1,.786"
click at [649, 349] on span "Save" at bounding box center [655, 350] width 17 height 12
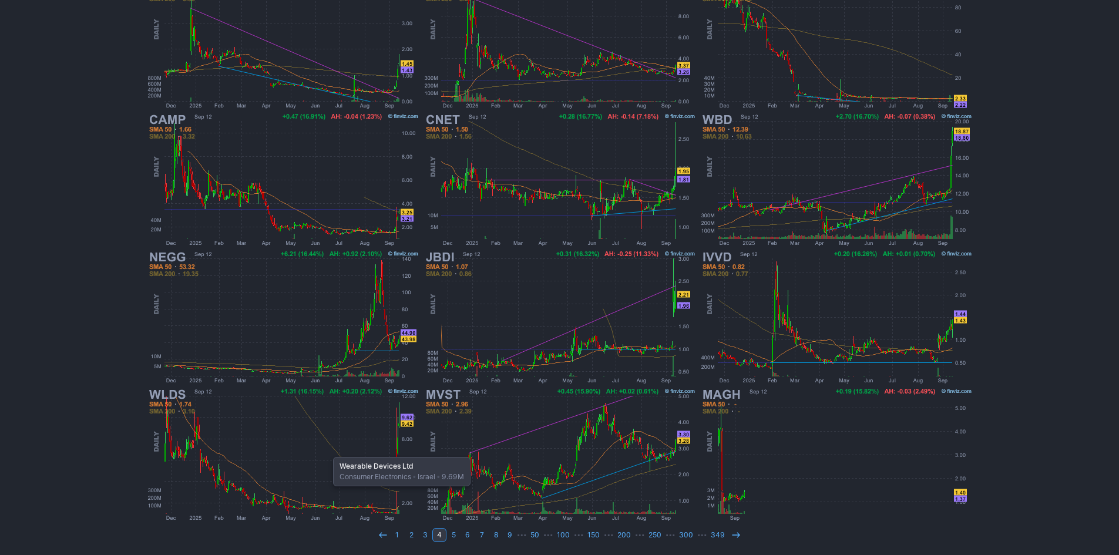
click at [327, 451] on img at bounding box center [283, 454] width 275 height 137
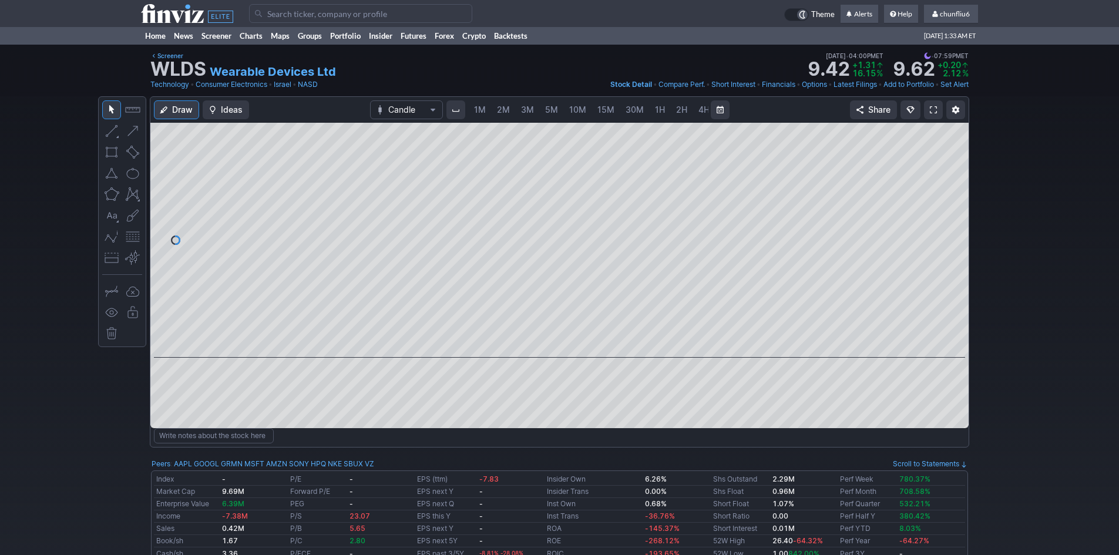
scroll to position [0, 63]
click at [485, 107] on span "5M" at bounding box center [488, 110] width 13 height 10
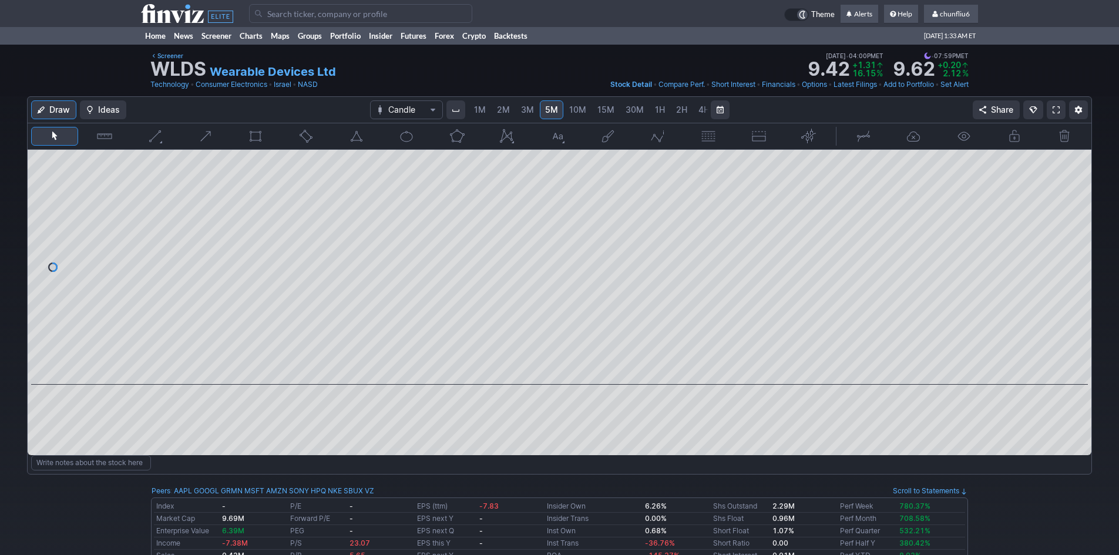
click at [506, 110] on span "2M" at bounding box center [503, 110] width 13 height 10
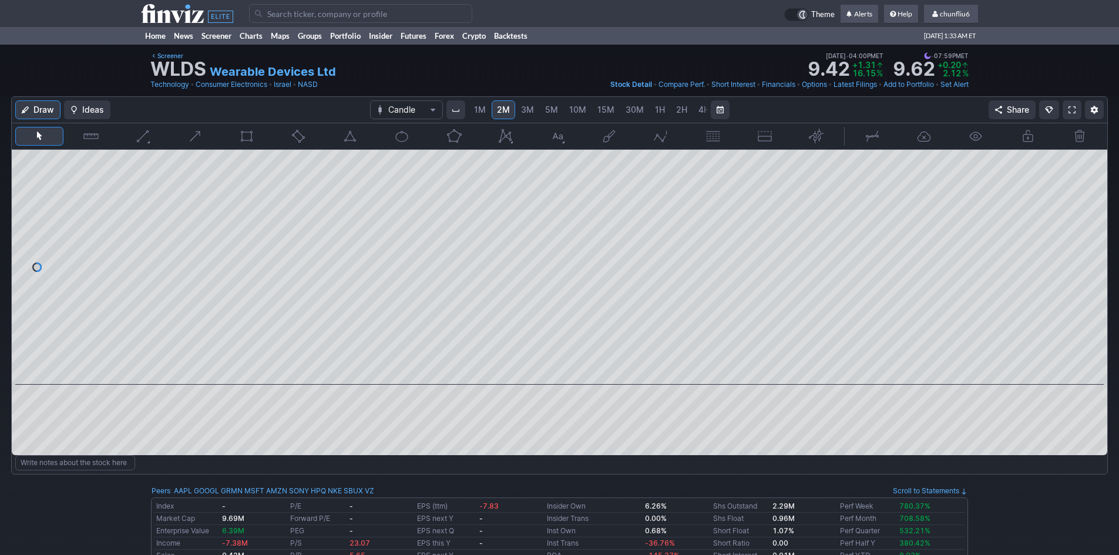
click at [481, 110] on span "1M" at bounding box center [480, 110] width 12 height 10
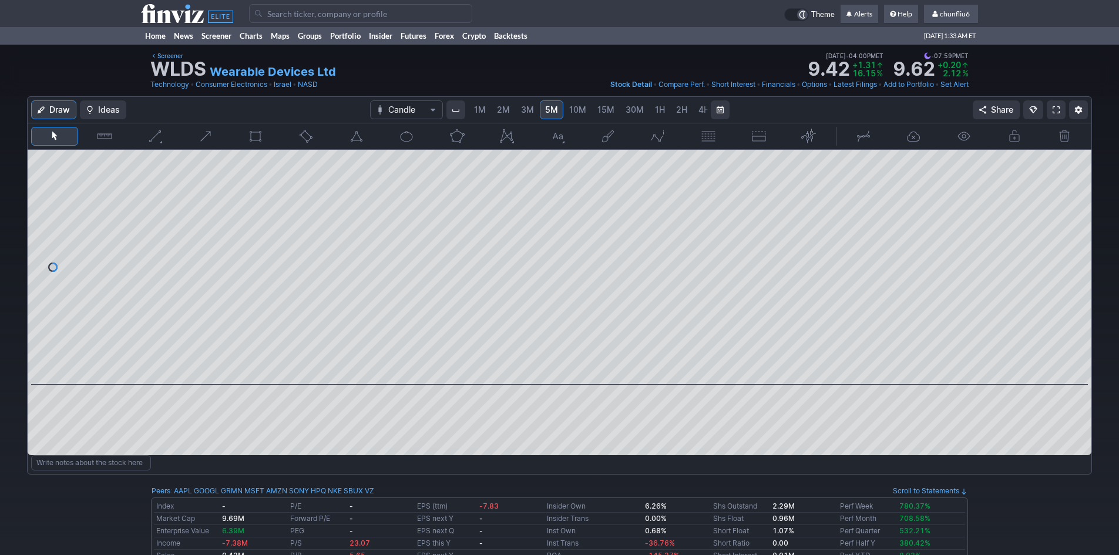
scroll to position [0, 63]
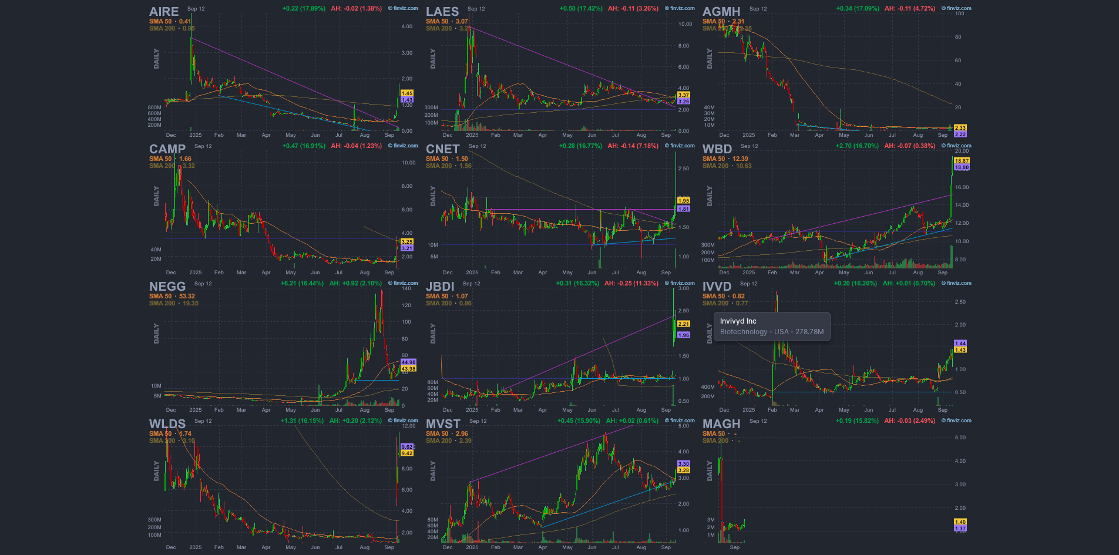
scroll to position [218, 0]
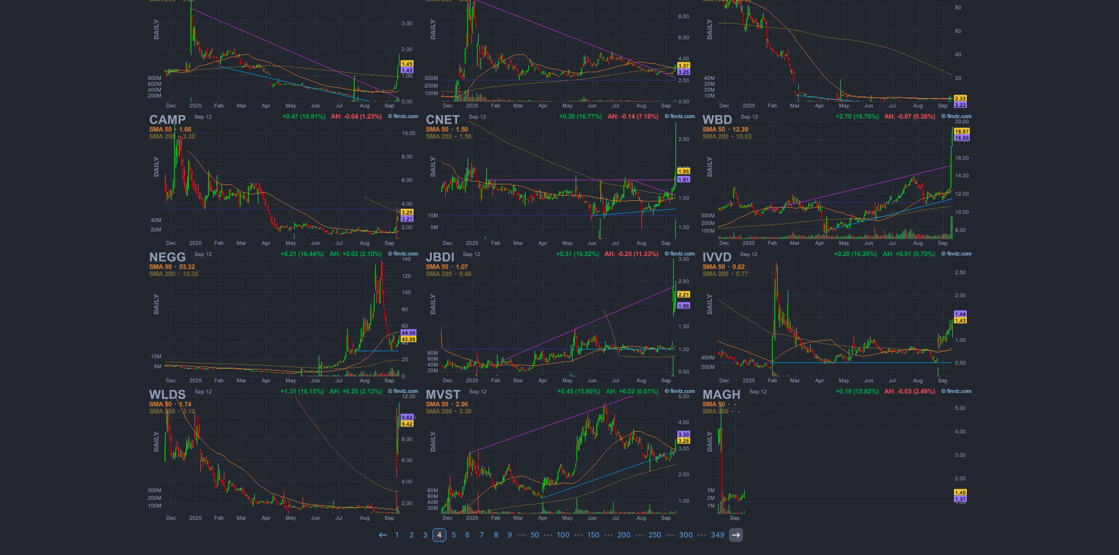
click at [731, 533] on icon at bounding box center [735, 534] width 9 height 9
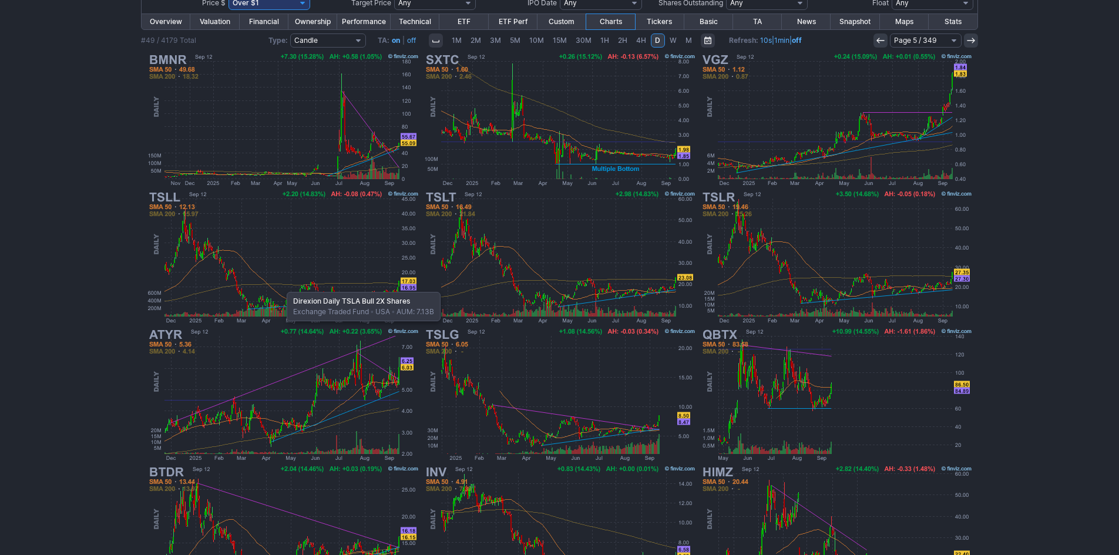
scroll to position [159, 0]
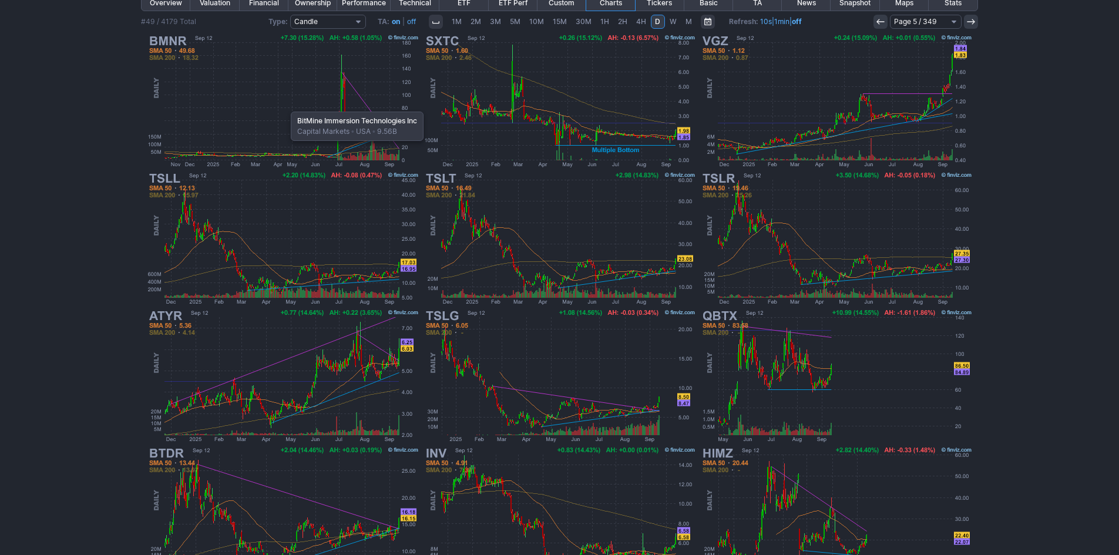
click at [285, 106] on img at bounding box center [283, 100] width 275 height 137
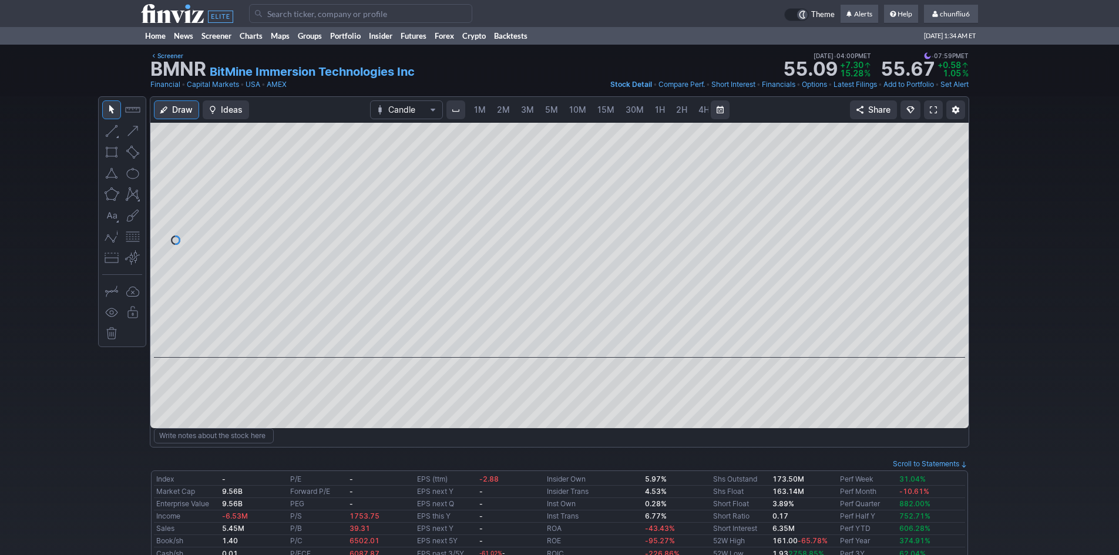
scroll to position [0, 63]
click at [929, 110] on link at bounding box center [933, 109] width 19 height 19
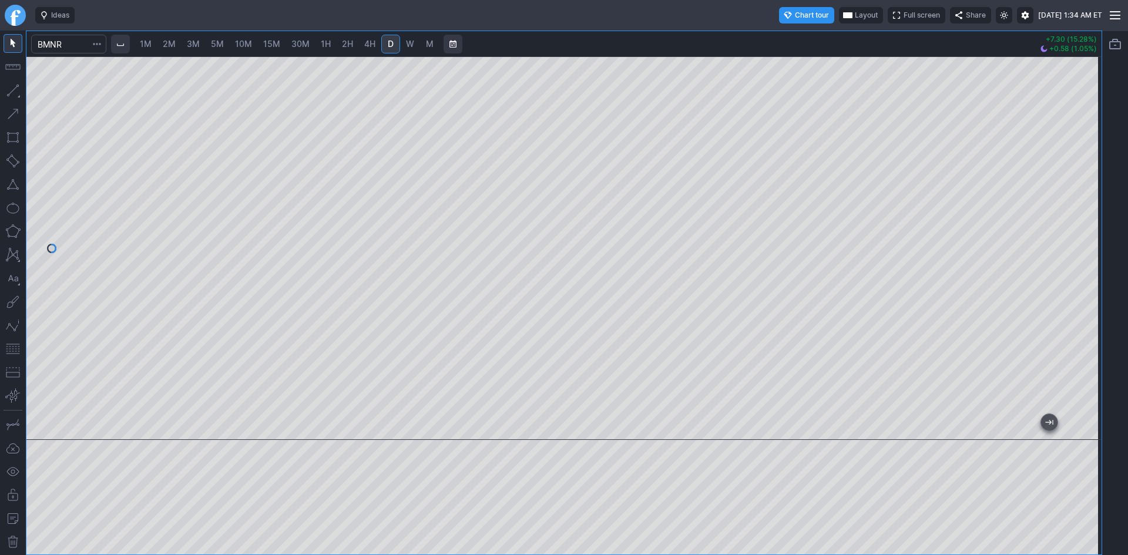
drag, startPoint x: 1092, startPoint y: 253, endPoint x: 1077, endPoint y: 148, distance: 105.7
click at [1077, 148] on div at bounding box center [1089, 245] width 25 height 354
drag, startPoint x: 770, startPoint y: 432, endPoint x: 1127, endPoint y: 402, distance: 357.8
click at [1127, 401] on div "1M 2M 3M 5M 10M 15M 30M 1H 2H 4H D W M +7.30 (15.28%) +0.58 (1.05%)" at bounding box center [564, 293] width 1128 height 525
drag, startPoint x: 801, startPoint y: 433, endPoint x: 1081, endPoint y: 387, distance: 284.6
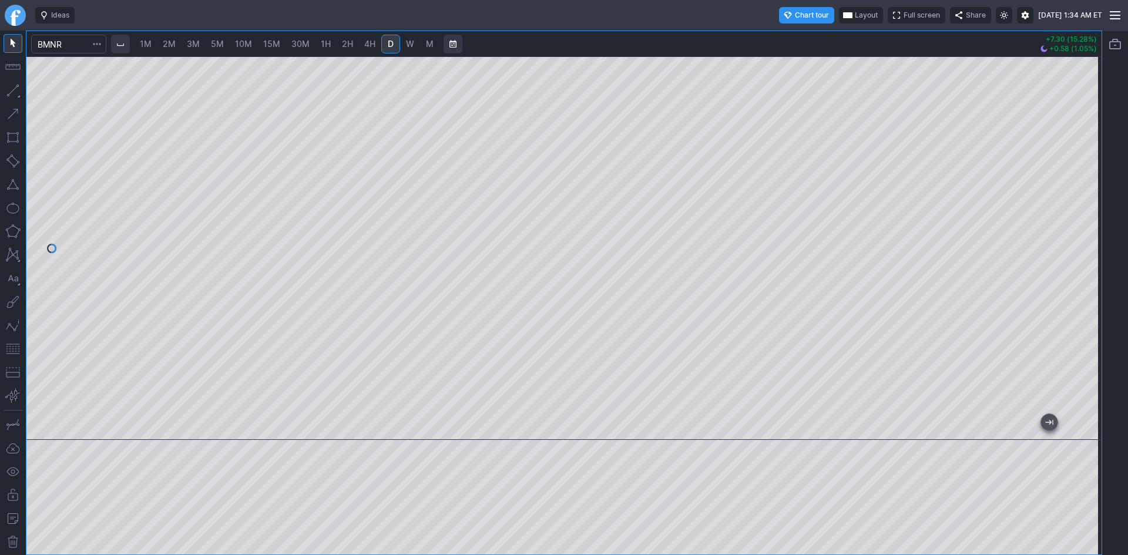
click at [1124, 387] on div "1M 2M 3M 5M 10M 15M 30M 1H 2H 4H D W M +7.30 (15.28%) +0.58 (1.05%)" at bounding box center [564, 293] width 1128 height 525
drag, startPoint x: 1087, startPoint y: 308, endPoint x: 1088, endPoint y: 278, distance: 30.6
click at [1088, 278] on div at bounding box center [1089, 245] width 25 height 354
click at [343, 41] on span "2H" at bounding box center [347, 44] width 11 height 10
click at [293, 45] on span "30M" at bounding box center [300, 44] width 18 height 10
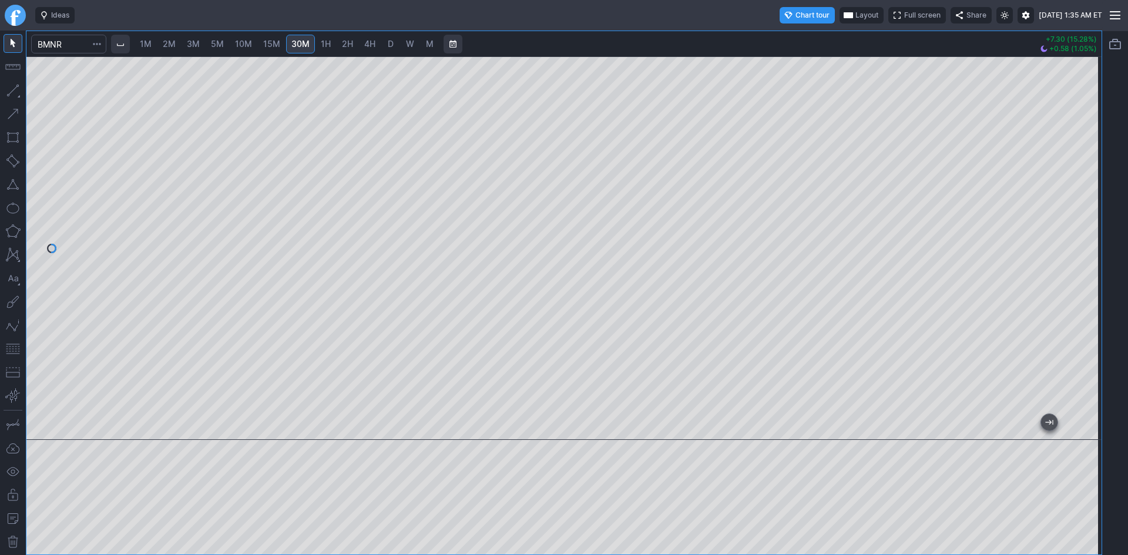
click at [325, 45] on span "1H" at bounding box center [326, 44] width 10 height 10
click at [12, 186] on button "button" at bounding box center [13, 184] width 19 height 19
click at [15, 187] on button "button" at bounding box center [13, 184] width 19 height 19
drag, startPoint x: 1093, startPoint y: 288, endPoint x: 1081, endPoint y: 195, distance: 93.6
click at [1081, 195] on div at bounding box center [1089, 245] width 25 height 354
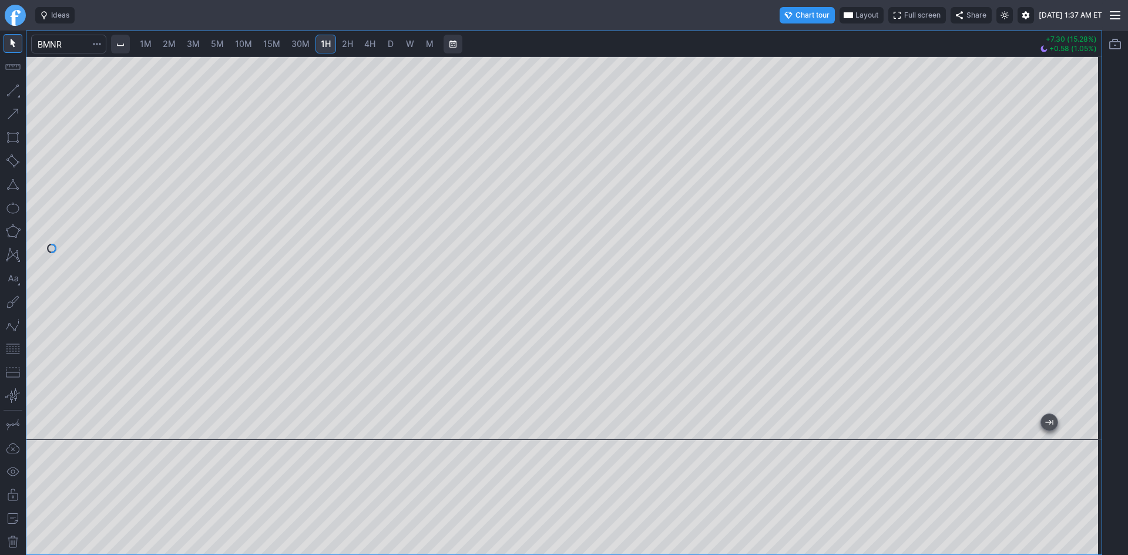
click at [13, 141] on button "button" at bounding box center [13, 137] width 19 height 19
click at [1066, 290] on div at bounding box center [563, 248] width 1075 height 384
drag, startPoint x: 14, startPoint y: 348, endPoint x: 19, endPoint y: 345, distance: 6.0
click at [14, 347] on button "button" at bounding box center [13, 349] width 19 height 19
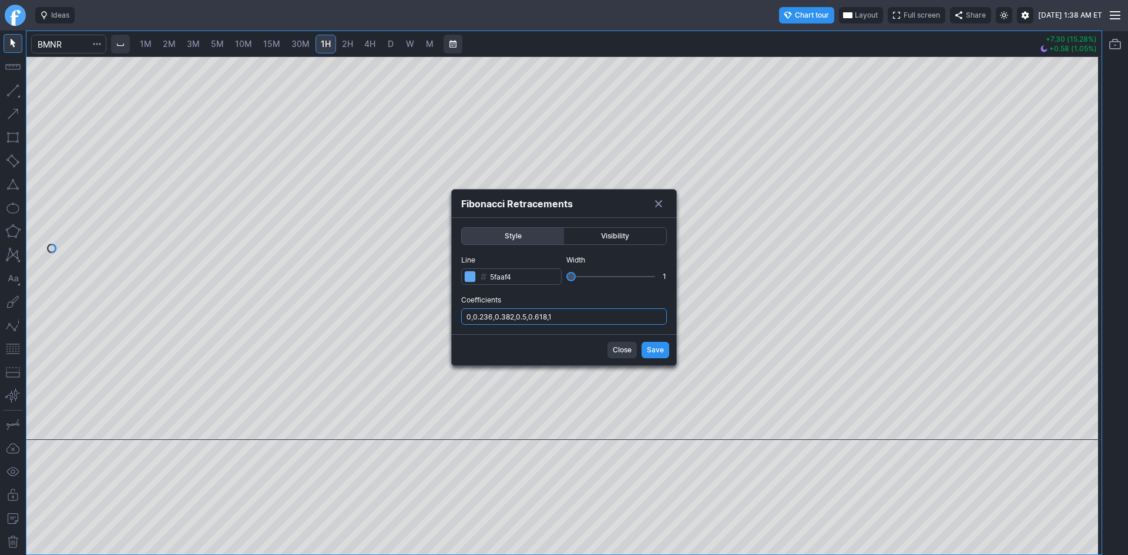
click at [587, 317] on input "0,0.236,0.382,0.5,0.618,1" at bounding box center [564, 316] width 206 height 16
type input "0,0.236,0.382,0.5,0.618,1,.786"
drag, startPoint x: 651, startPoint y: 347, endPoint x: 656, endPoint y: 344, distance: 6.0
click at [653, 345] on span "Save" at bounding box center [655, 350] width 17 height 12
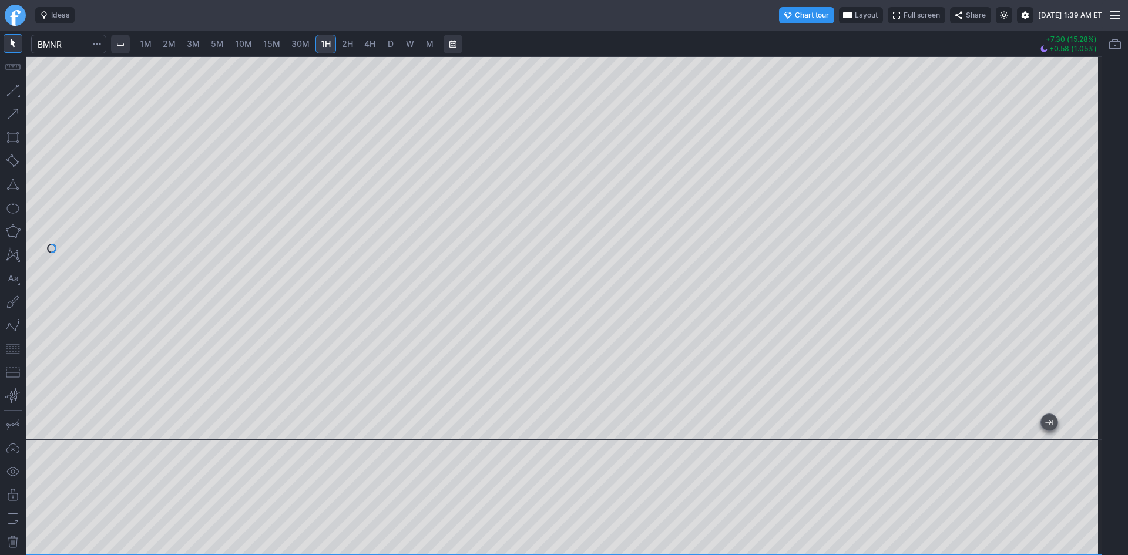
click at [1062, 232] on div at bounding box center [563, 248] width 1075 height 384
click at [844, 12] on span "button" at bounding box center [847, 15] width 7 height 9
click at [807, 39] on button "Layout" at bounding box center [811, 38] width 16 height 16
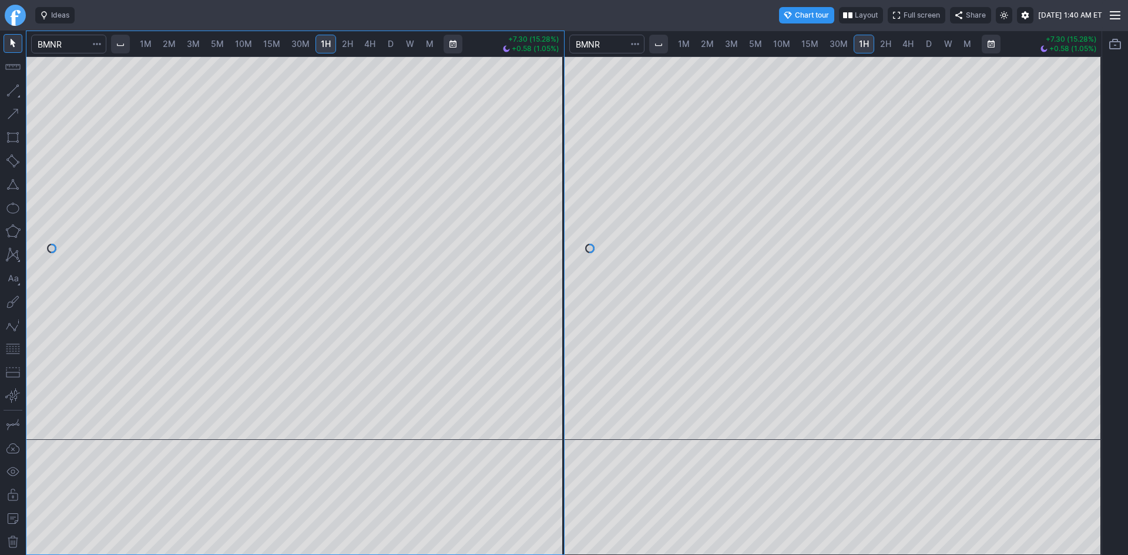
click at [172, 41] on span "2M" at bounding box center [169, 44] width 13 height 10
click at [152, 42] on span "1M" at bounding box center [146, 44] width 12 height 10
click at [539, 200] on div at bounding box center [294, 248] width 537 height 384
click at [170, 45] on span "2M" at bounding box center [169, 44] width 13 height 10
click at [192, 44] on span "3M" at bounding box center [193, 44] width 13 height 10
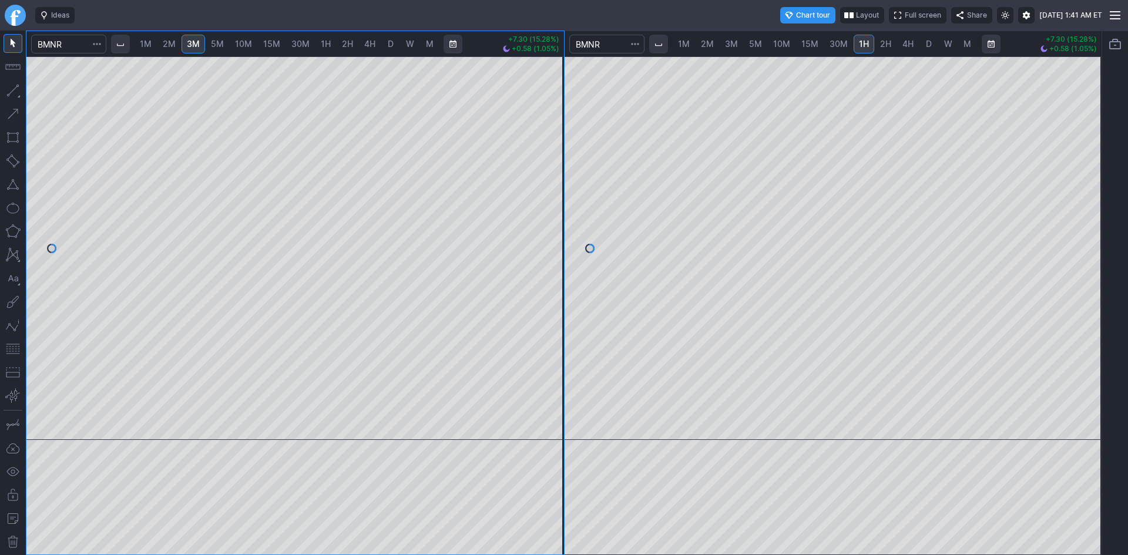
drag, startPoint x: 545, startPoint y: 190, endPoint x: 542, endPoint y: 204, distance: 13.8
click at [544, 201] on div at bounding box center [551, 245] width 25 height 354
click at [12, 348] on button "button" at bounding box center [13, 349] width 19 height 19
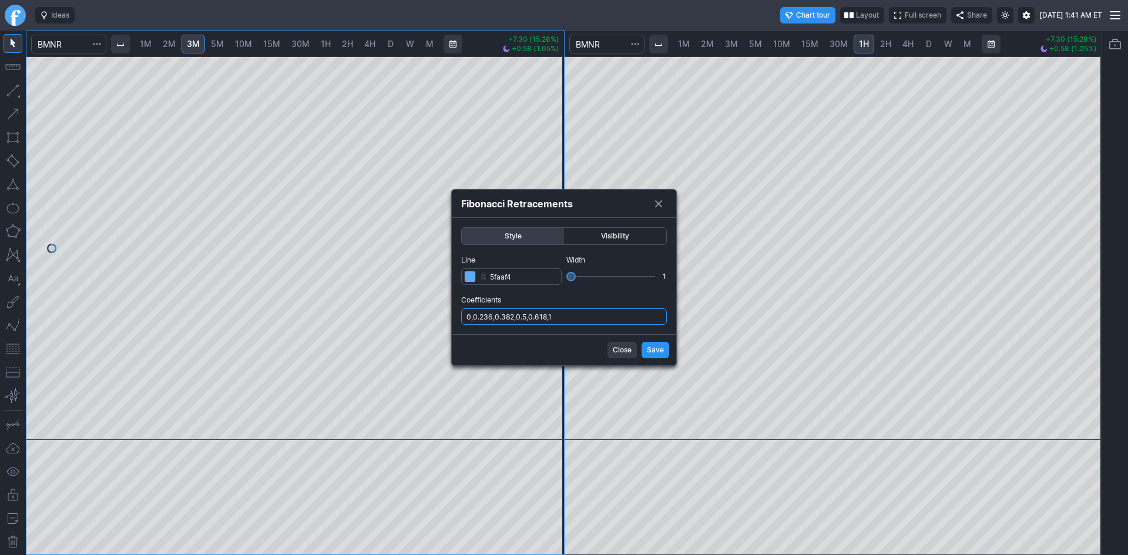
click at [565, 316] on input "0,0.236,0.382,0.5,0.618,1" at bounding box center [564, 316] width 206 height 16
type input "0,0.236,0.382,0.5,0.618,1,.786"
click at [644, 347] on button "Save" at bounding box center [655, 350] width 28 height 16
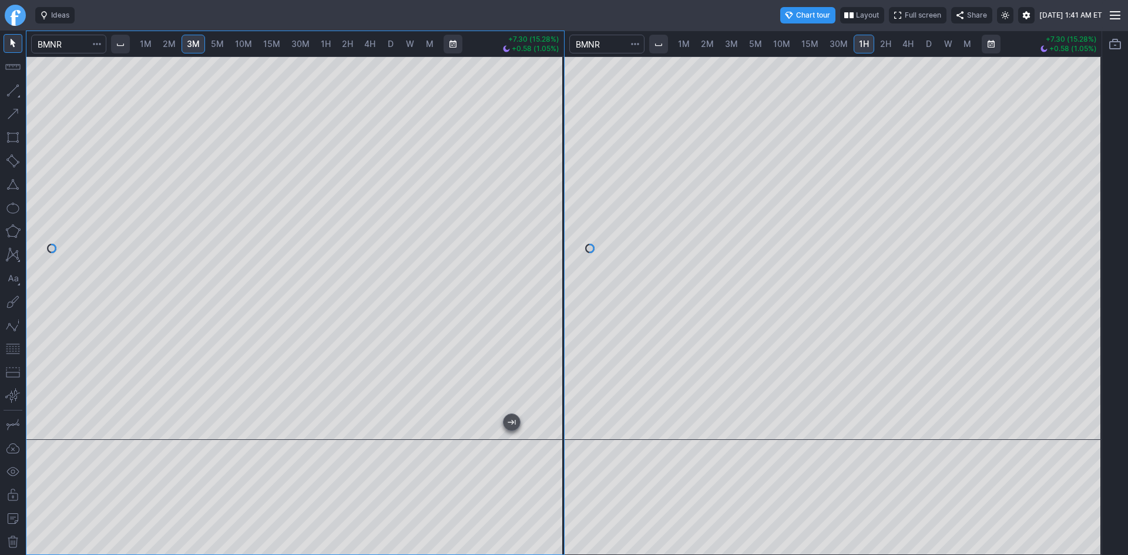
click at [8, 196] on div "1M 2M 3M 5M 10M 15M 30M 1H 2H 4H D W M +7.30 (15.28%) +0.58 (1.05%) 1M 2M 3M 5M…" at bounding box center [551, 293] width 1102 height 525
drag, startPoint x: 546, startPoint y: 192, endPoint x: 545, endPoint y: 206, distance: 14.1
click at [545, 206] on div at bounding box center [551, 245] width 25 height 354
click at [876, 41] on link "2H" at bounding box center [886, 44] width 22 height 19
click at [909, 45] on span "4H" at bounding box center [907, 44] width 11 height 10
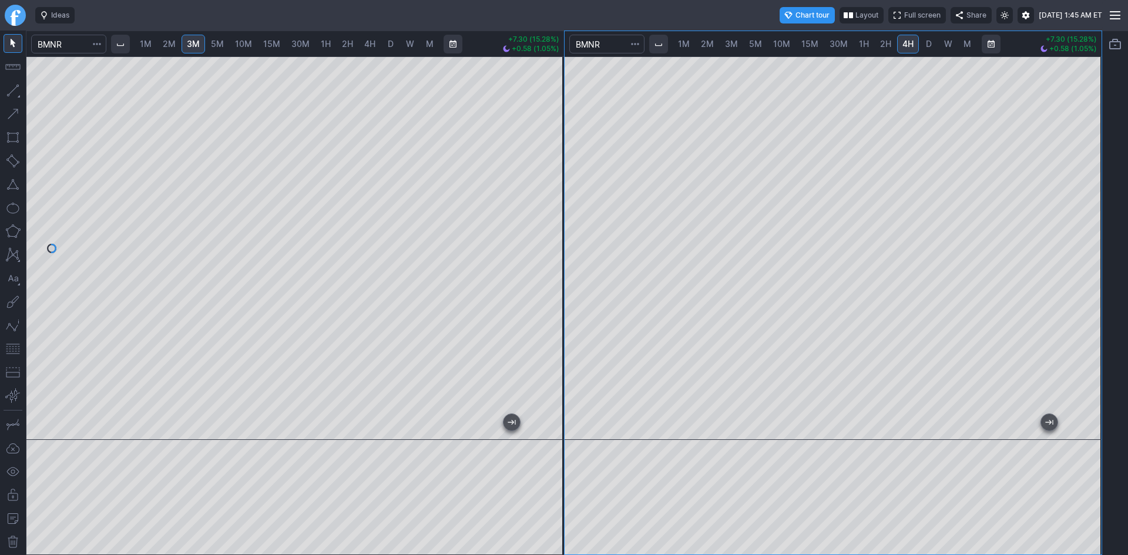
click at [1065, 180] on div at bounding box center [833, 248] width 537 height 384
click at [880, 46] on span "2H" at bounding box center [885, 44] width 11 height 10
click at [13, 348] on button "button" at bounding box center [13, 349] width 19 height 19
click at [932, 43] on link "D" at bounding box center [928, 44] width 19 height 19
drag, startPoint x: 1088, startPoint y: 283, endPoint x: 1078, endPoint y: 186, distance: 98.1
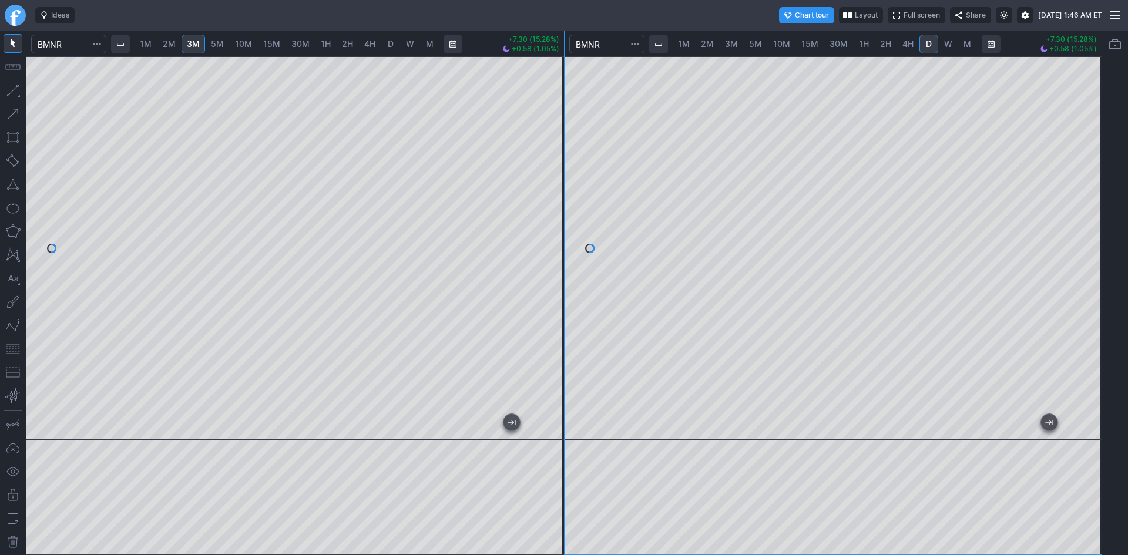
click at [1079, 184] on div at bounding box center [1089, 245] width 25 height 354
drag, startPoint x: 1087, startPoint y: 305, endPoint x: 1080, endPoint y: 260, distance: 45.8
click at [1084, 253] on div at bounding box center [1089, 245] width 25 height 354
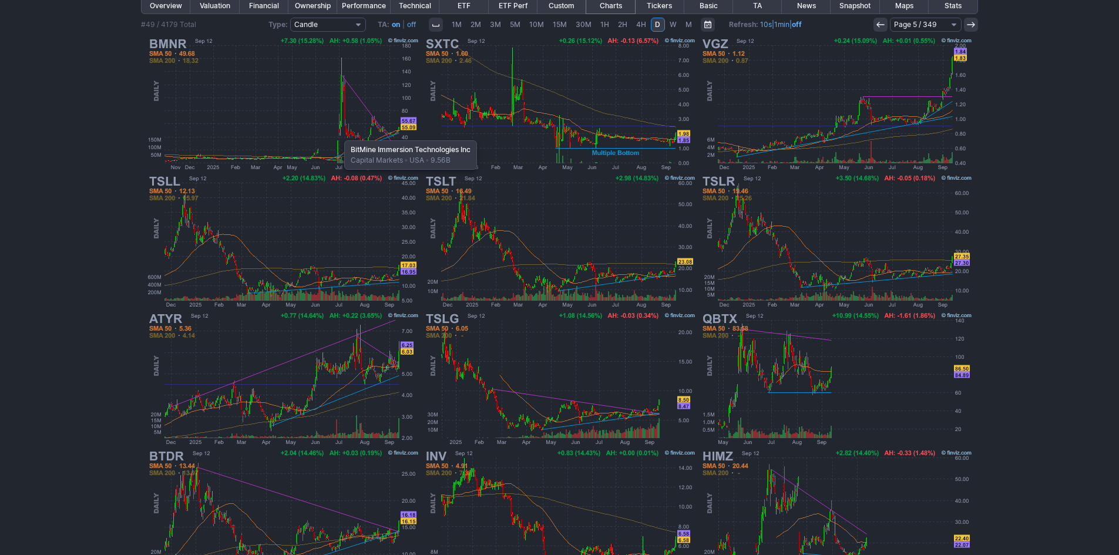
click at [338, 135] on img at bounding box center [283, 103] width 275 height 137
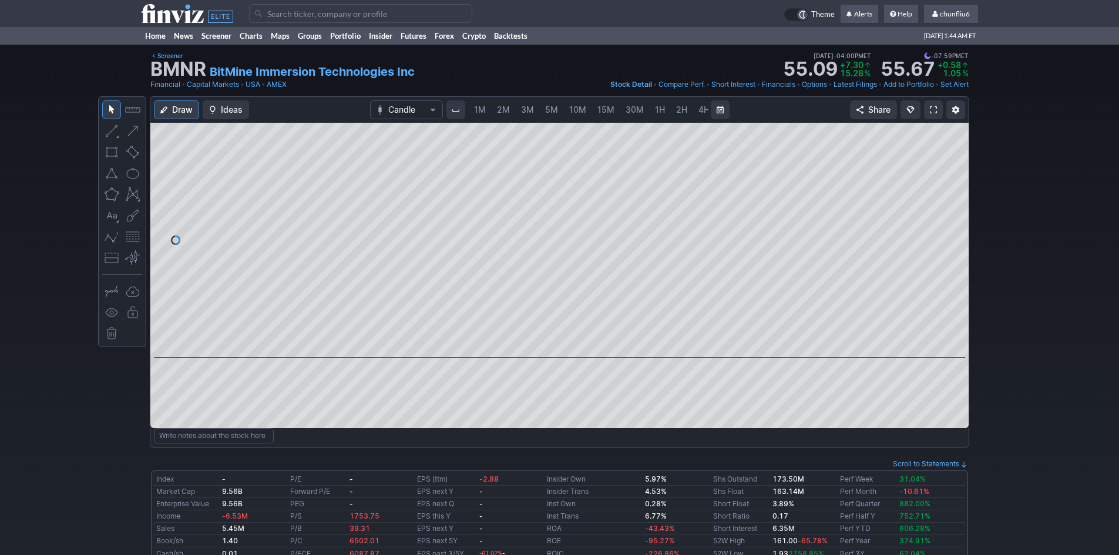
scroll to position [0, 63]
click at [950, 13] on span "chunfliu6" at bounding box center [955, 13] width 30 height 9
click at [928, 89] on link "Sign Out" at bounding box center [945, 87] width 66 height 19
